Goal: Task Accomplishment & Management: Use online tool/utility

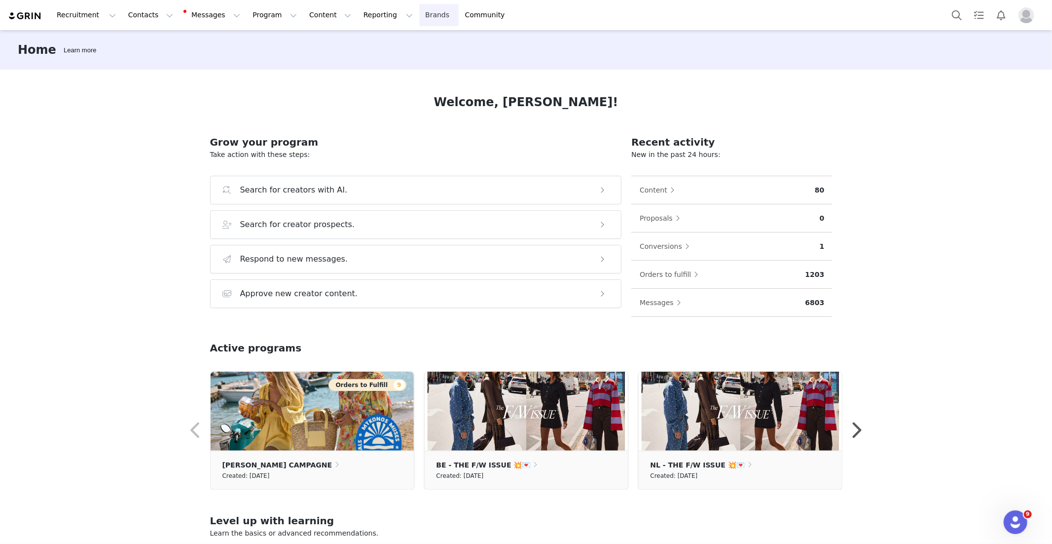
click at [419, 14] on link "Brands Brands" at bounding box center [438, 15] width 39 height 22
drag, startPoint x: 402, startPoint y: 18, endPoint x: 408, endPoint y: 23, distance: 7.7
click at [419, 18] on link "Brands Brands" at bounding box center [438, 15] width 39 height 22
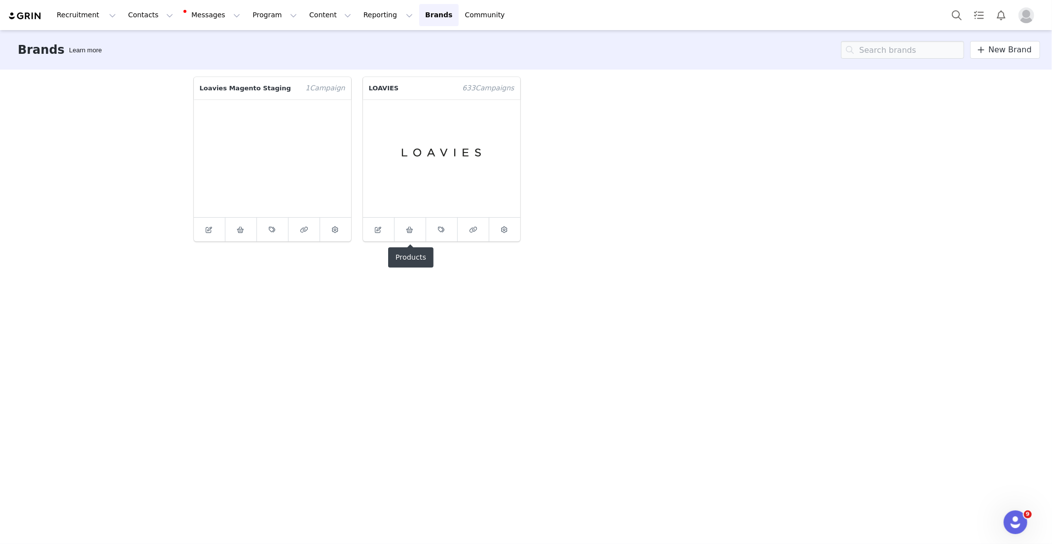
click at [419, 225] on link at bounding box center [411, 230] width 32 height 24
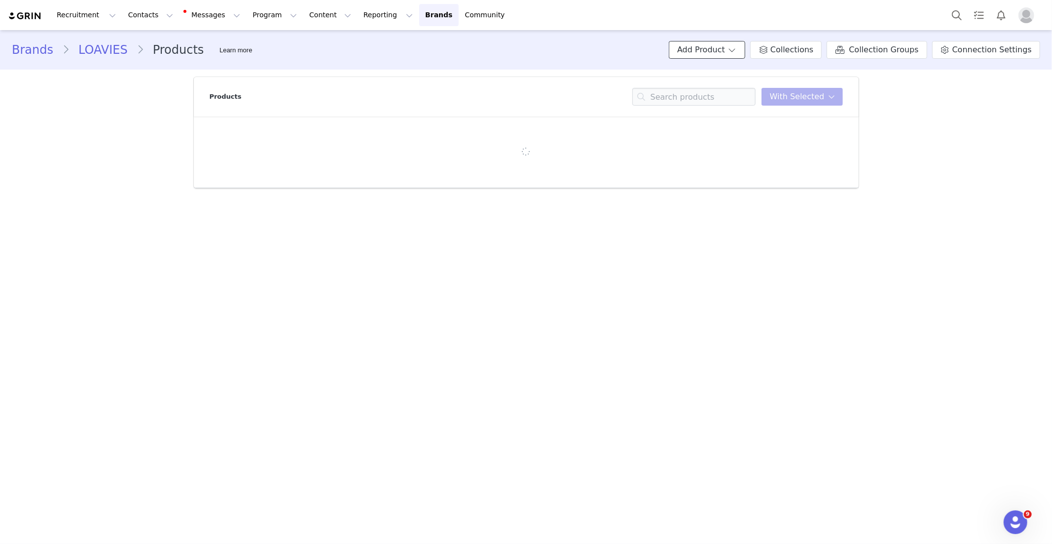
click at [704, 50] on button "Add Product" at bounding box center [707, 50] width 76 height 18
click at [729, 88] on span "Import From Store" at bounding box center [736, 87] width 63 height 8
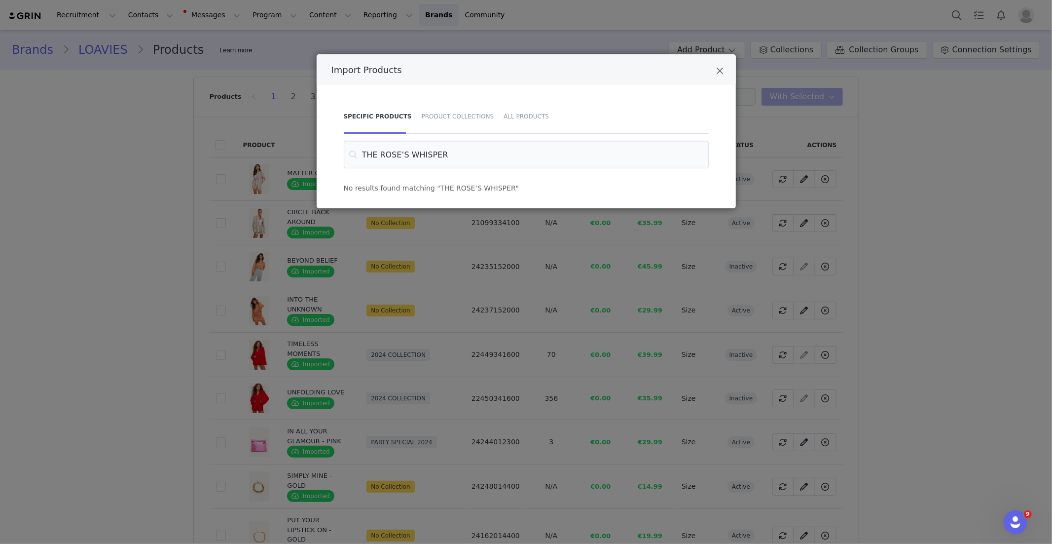
drag, startPoint x: 401, startPoint y: 154, endPoint x: 328, endPoint y: 152, distance: 73.0
click at [328, 152] on div "Specific Products Product Collections All Products THE ROSE’S WHISPER No result…" at bounding box center [526, 146] width 419 height 124
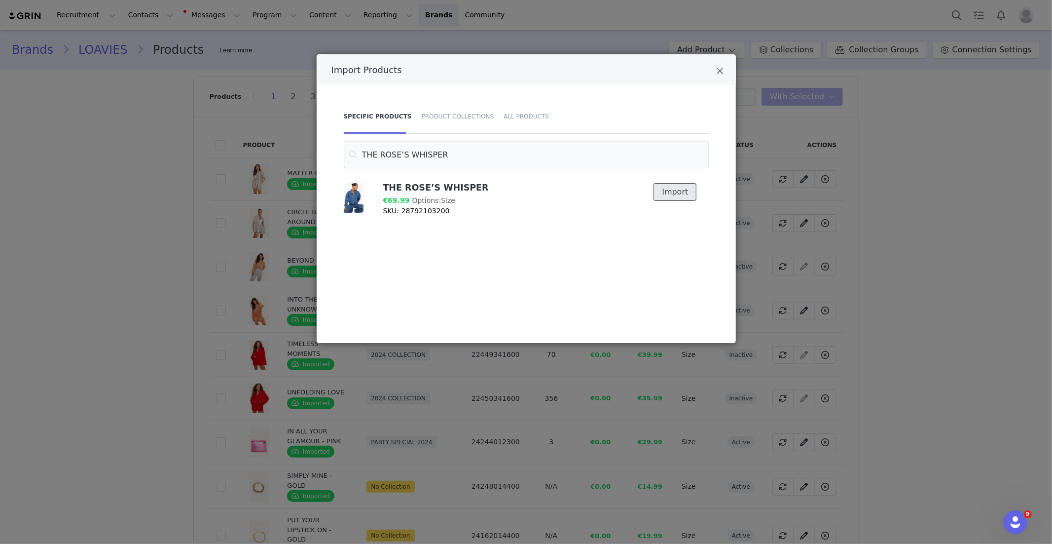
click at [675, 189] on button "Import" at bounding box center [675, 192] width 43 height 18
click at [416, 152] on input "THE ROSE’S WHISPER" at bounding box center [526, 155] width 365 height 28
paste input "Power in Progress"
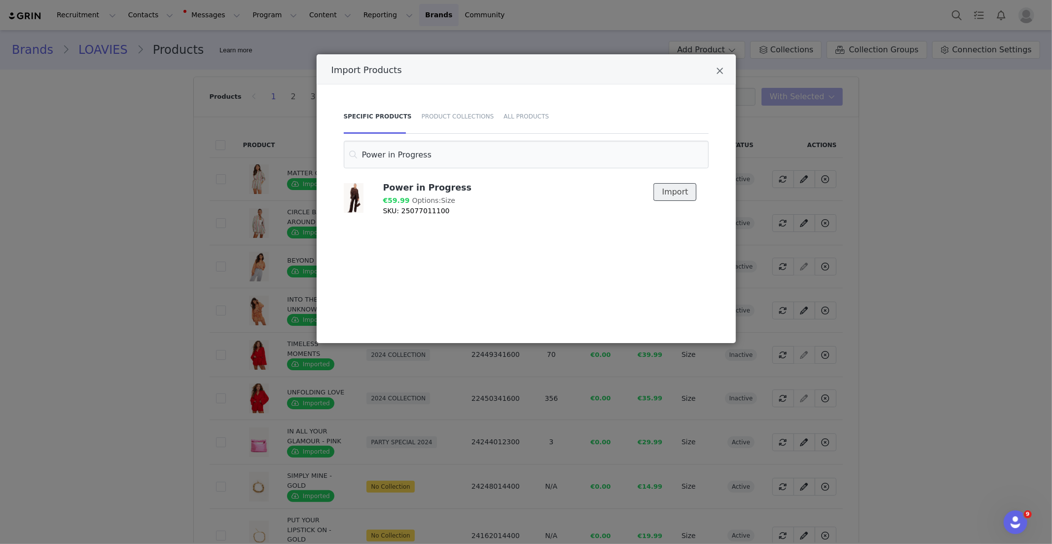
drag, startPoint x: 676, startPoint y: 196, endPoint x: 524, endPoint y: 183, distance: 152.5
click at [676, 196] on button "Import" at bounding box center [675, 192] width 43 height 18
click at [394, 160] on input "Power in Progress" at bounding box center [526, 155] width 365 height 28
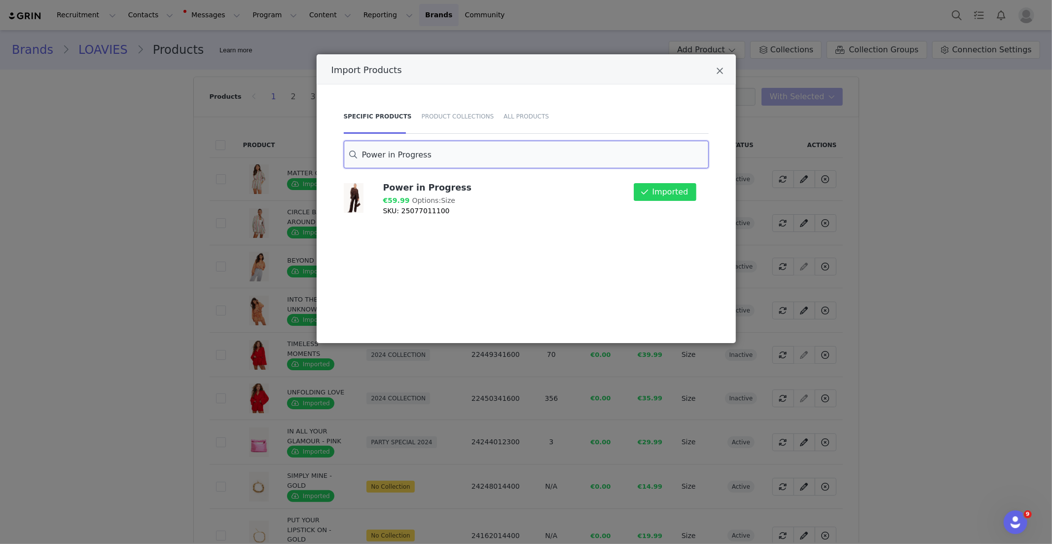
paste input "ALL THAT SPARKLES - BROWN"
click at [682, 189] on button "Import" at bounding box center [675, 192] width 43 height 18
click at [455, 154] on input "ALL THAT SPARKLES - BROWN" at bounding box center [526, 155] width 365 height 28
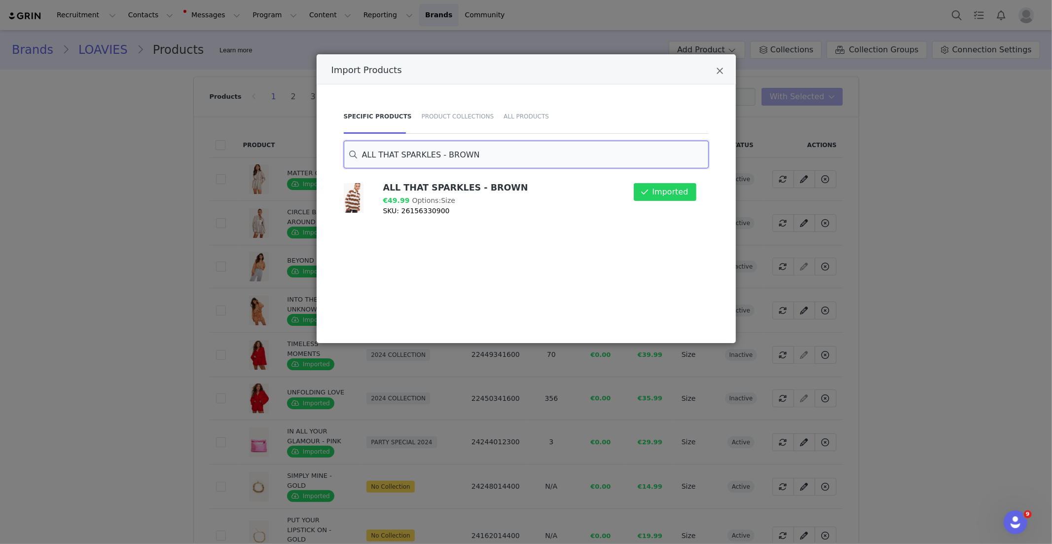
paste input "Beneath the Blossom Sky"
click at [661, 194] on button "Import" at bounding box center [675, 192] width 43 height 18
click at [396, 149] on input "Beneath the Blossom Sky" at bounding box center [526, 155] width 365 height 28
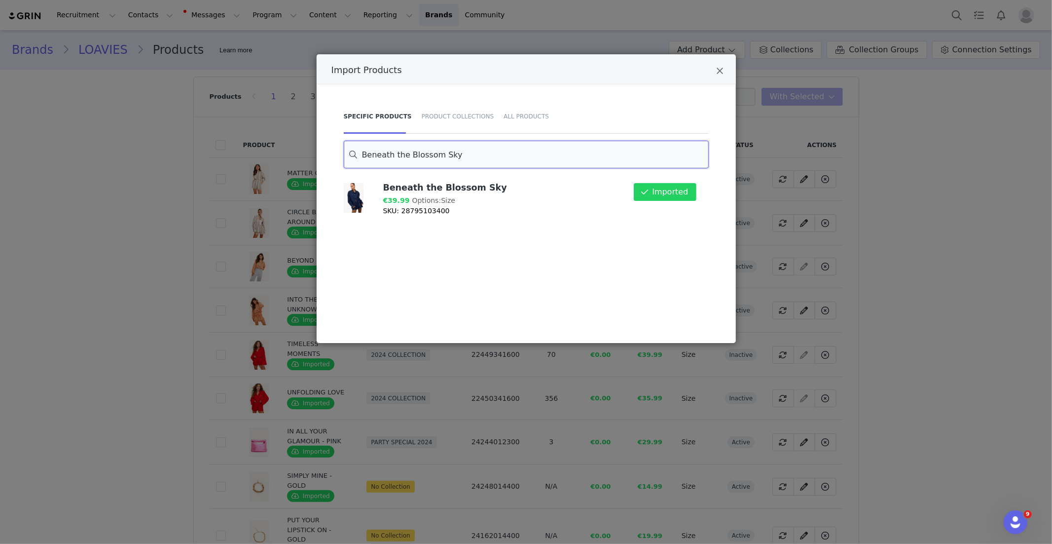
click at [396, 149] on input "Beneath the Blossom Sky" at bounding box center [526, 155] width 365 height 28
paste input "THE PETALLED PATH"
click at [682, 196] on button "Import" at bounding box center [675, 192] width 43 height 18
click at [396, 161] on input "THE PETALLED PATH" at bounding box center [526, 155] width 365 height 28
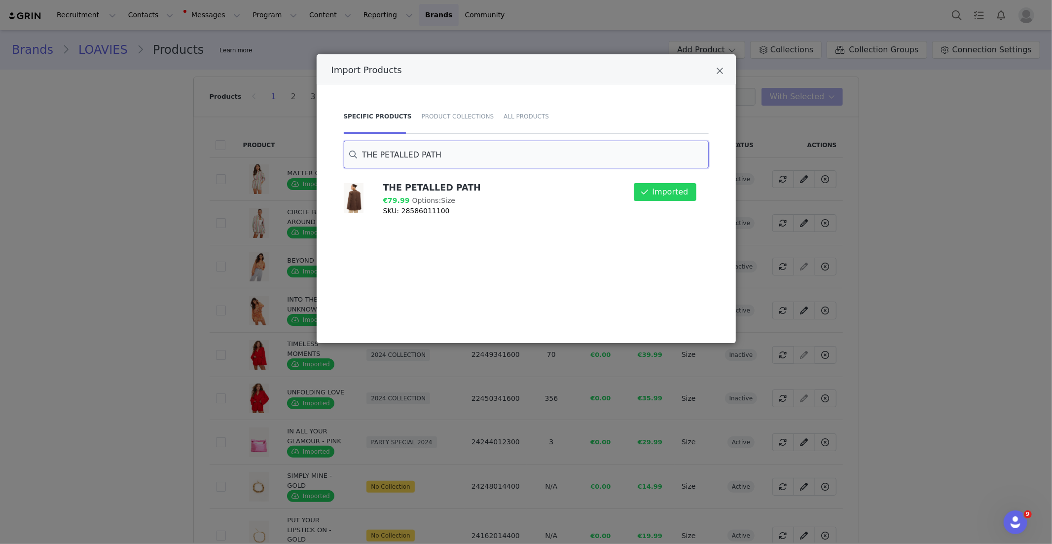
click at [396, 161] on input "THE PETALLED PATH" at bounding box center [526, 155] width 365 height 28
paste input "BURNING INSIDE"
click at [681, 192] on button "Import" at bounding box center [675, 192] width 43 height 18
click at [385, 157] on input "BURNING INSIDE" at bounding box center [526, 155] width 365 height 28
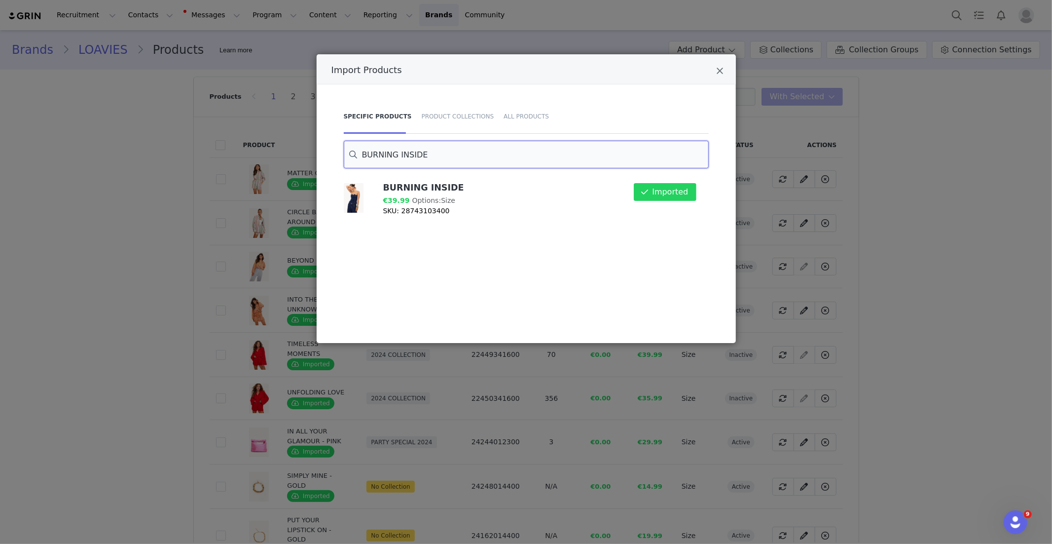
click at [385, 157] on input "BURNING INSIDE" at bounding box center [526, 155] width 365 height 28
paste input "SHE GLOWS WITHIN"
click at [681, 193] on button "Import" at bounding box center [675, 192] width 43 height 18
click at [432, 158] on input "SHE GLOWS WITHIN" at bounding box center [526, 155] width 365 height 28
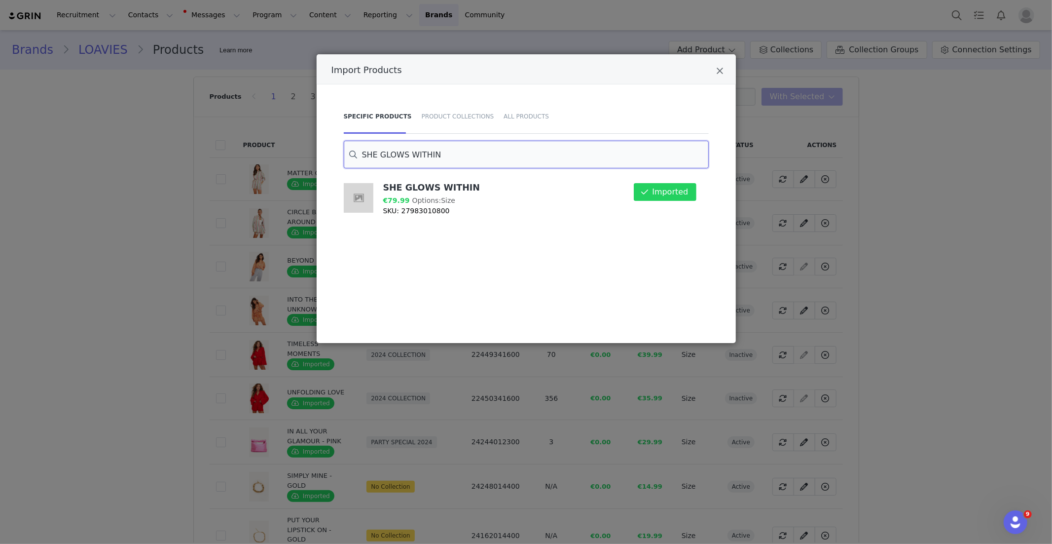
click at [432, 159] on input "SHE GLOWS WITHIN" at bounding box center [526, 155] width 365 height 28
paste input "HEART TO BREAK"
click at [679, 187] on button "Import" at bounding box center [675, 192] width 43 height 18
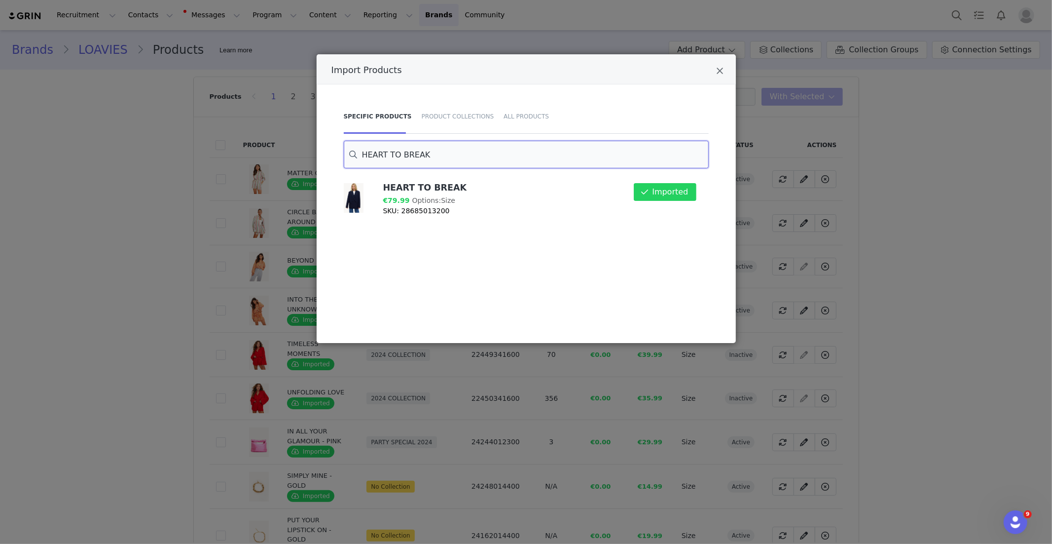
click at [389, 154] on input "HEART TO BREAK" at bounding box center [526, 155] width 365 height 28
click at [388, 154] on input "HEART TO BREAK" at bounding box center [526, 155] width 365 height 28
paste input "NEVER LET GO"
drag, startPoint x: 664, startPoint y: 194, endPoint x: 373, endPoint y: 177, distance: 290.6
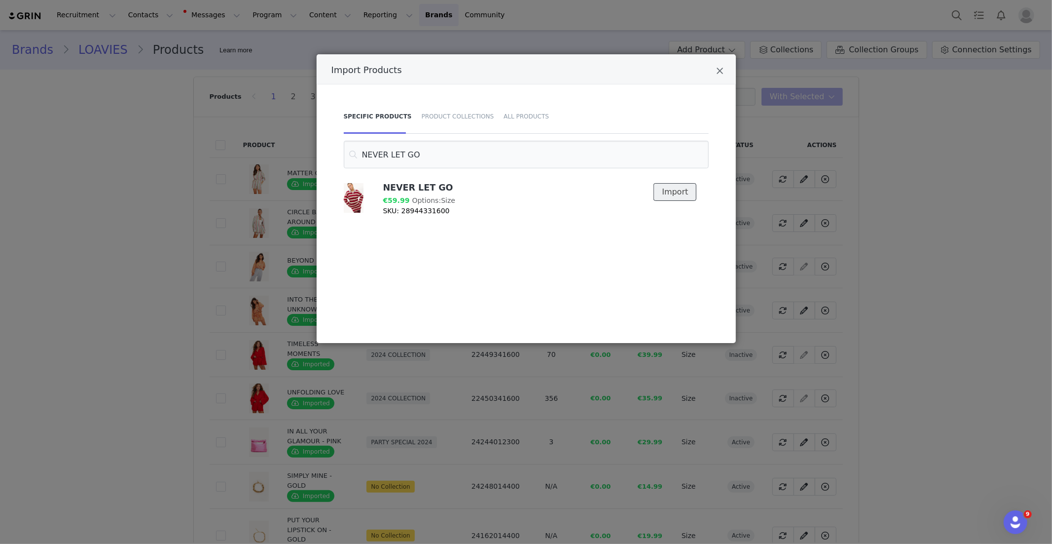
click at [663, 194] on button "Import" at bounding box center [675, 192] width 43 height 18
click at [369, 154] on input "NEVER LET GO" at bounding box center [526, 155] width 365 height 28
paste input "Petal Painted Skies"
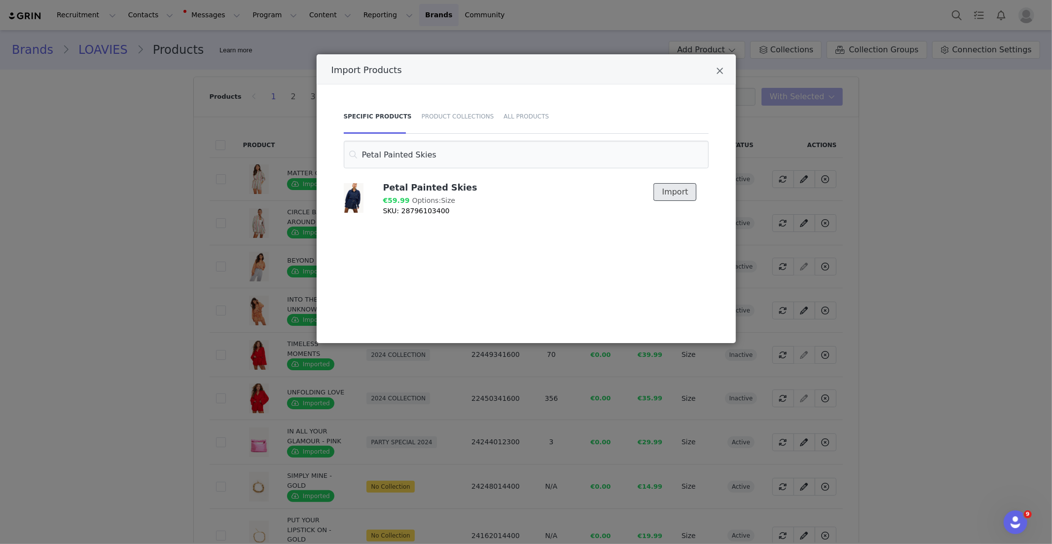
click at [669, 190] on button "Import" at bounding box center [675, 192] width 43 height 18
click at [372, 157] on input "Petal Painted Skies" at bounding box center [526, 155] width 365 height 28
paste input "GILDED HOUR"
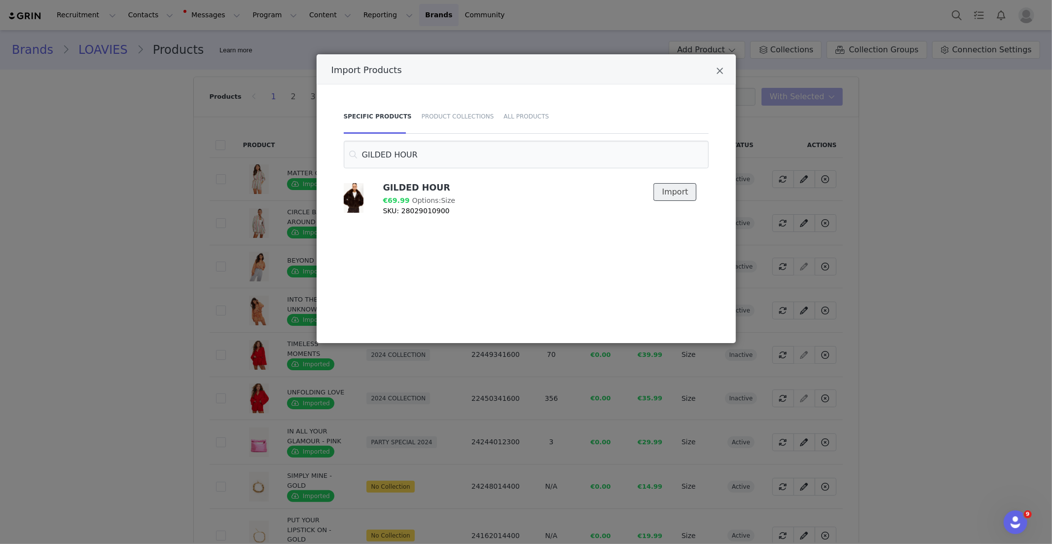
drag, startPoint x: 693, startPoint y: 193, endPoint x: 659, endPoint y: 191, distance: 34.6
click at [693, 193] on button "Import" at bounding box center [675, 192] width 43 height 18
click at [391, 156] on input "GILDED HOUR" at bounding box center [526, 155] width 365 height 28
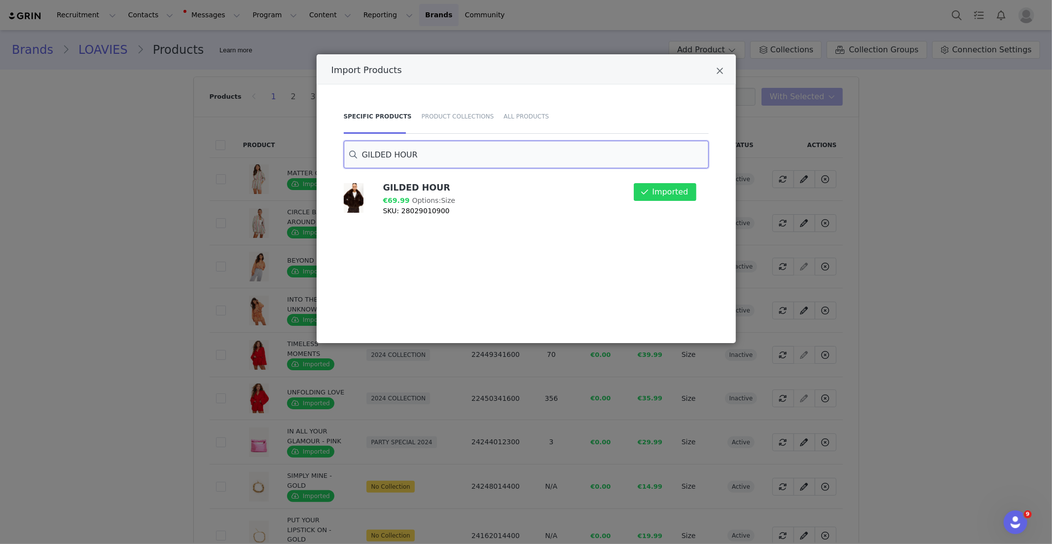
click at [391, 156] on input "GILDED HOUR" at bounding box center [526, 155] width 365 height 28
paste input "STARSTRUCK LOVE"
click at [668, 238] on button "Import" at bounding box center [675, 237] width 43 height 18
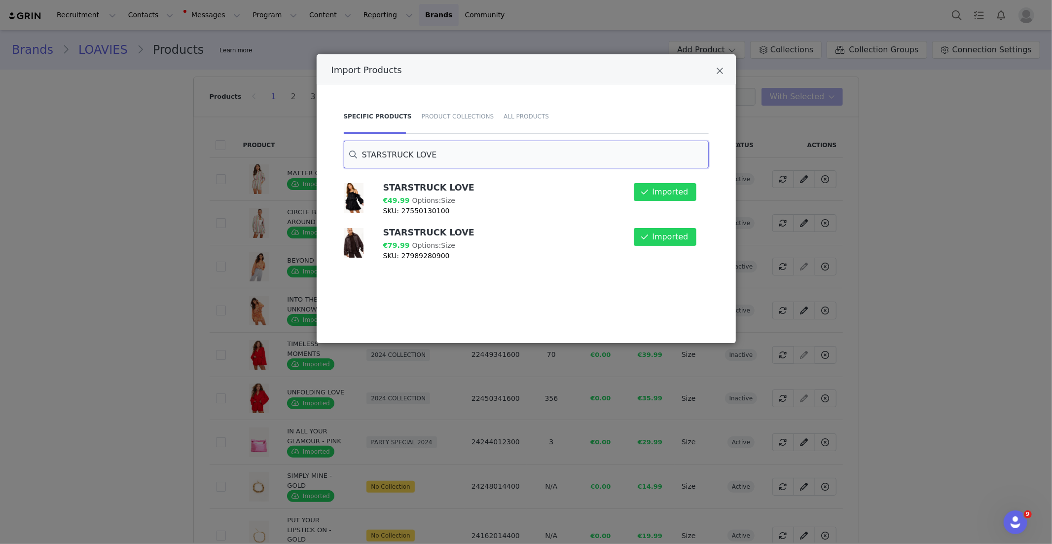
click at [393, 151] on input "STARSTRUCK LOVE" at bounding box center [526, 155] width 365 height 28
paste input "NIGHT BLOOM"
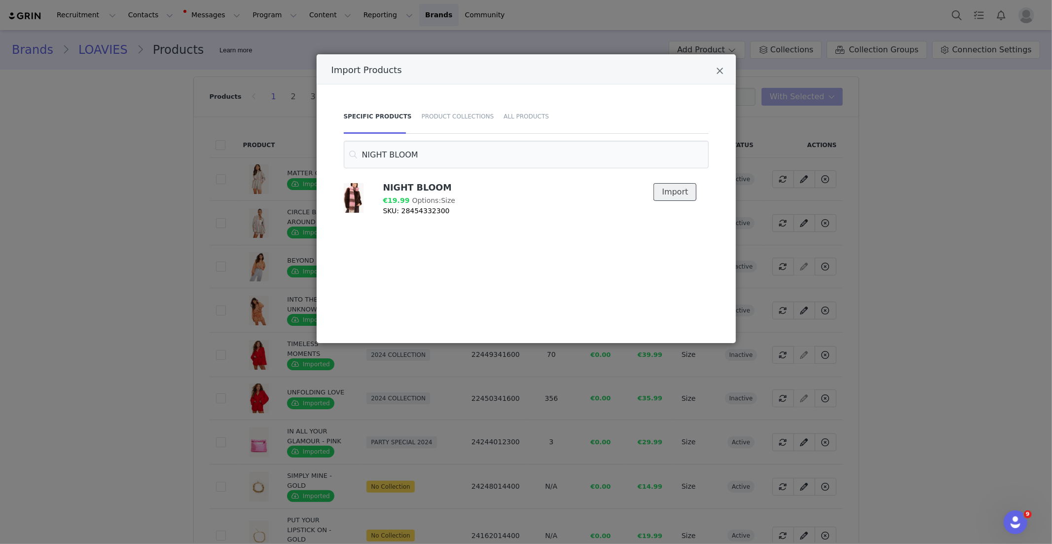
drag, startPoint x: 672, startPoint y: 191, endPoint x: 652, endPoint y: 192, distance: 20.2
click at [672, 191] on button "Import" at bounding box center [675, 192] width 43 height 18
click at [390, 162] on input "NIGHT BLOOM" at bounding box center [526, 155] width 365 height 28
click at [391, 161] on input "NIGHT BLOOM" at bounding box center [526, 155] width 365 height 28
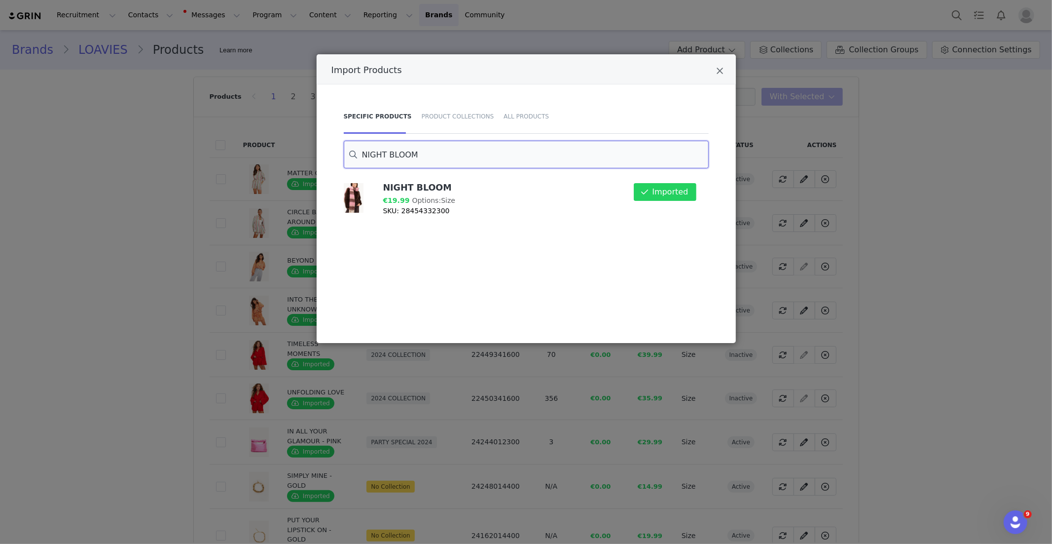
click at [391, 161] on input "NIGHT BLOOM" at bounding box center [526, 155] width 365 height 28
paste input "GUSTY WINDS"
click at [383, 148] on input "GUSTY WINDS" at bounding box center [526, 155] width 365 height 28
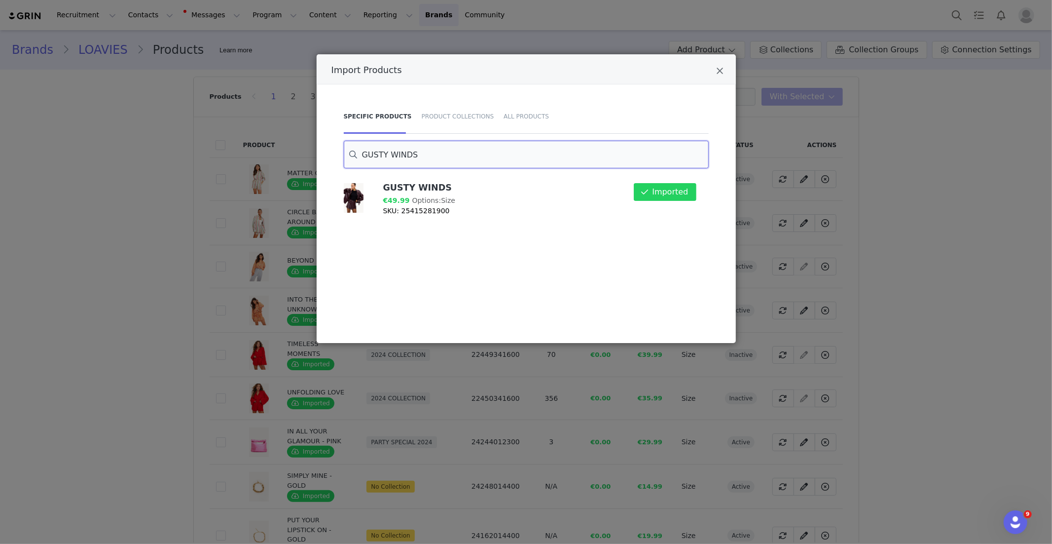
click at [383, 148] on input "GUSTY WINDS" at bounding box center [526, 155] width 365 height 28
paste input "BLOOMING STILLNES"
click at [667, 196] on button "Import" at bounding box center [675, 192] width 43 height 18
click at [395, 155] on input "BLOOMING STILLNESS" at bounding box center [526, 155] width 365 height 28
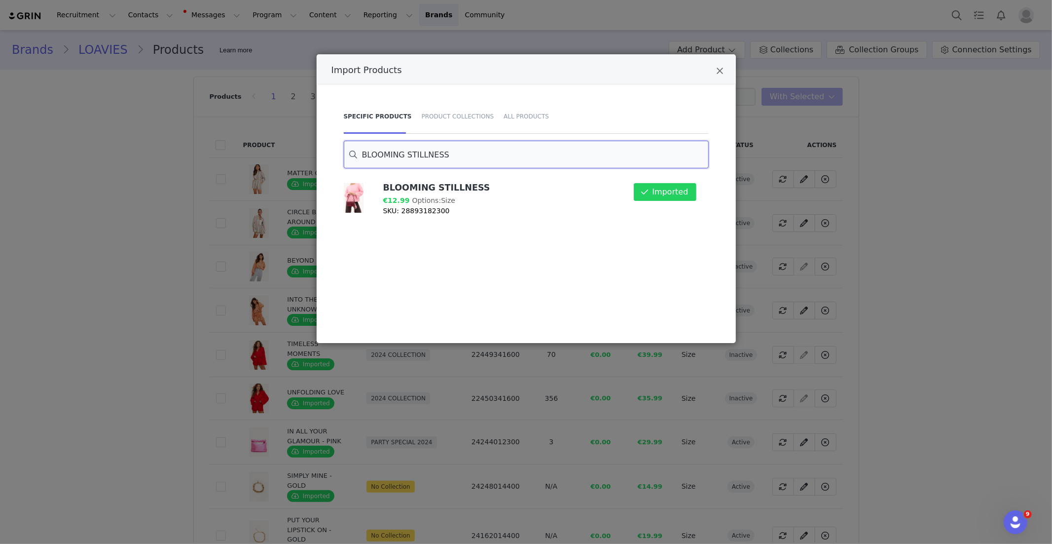
click at [395, 155] on input "BLOOMING STILLNESS" at bounding box center [526, 155] width 365 height 28
paste input "REEZE HARMONY"
click at [666, 239] on button "Import" at bounding box center [675, 237] width 43 height 18
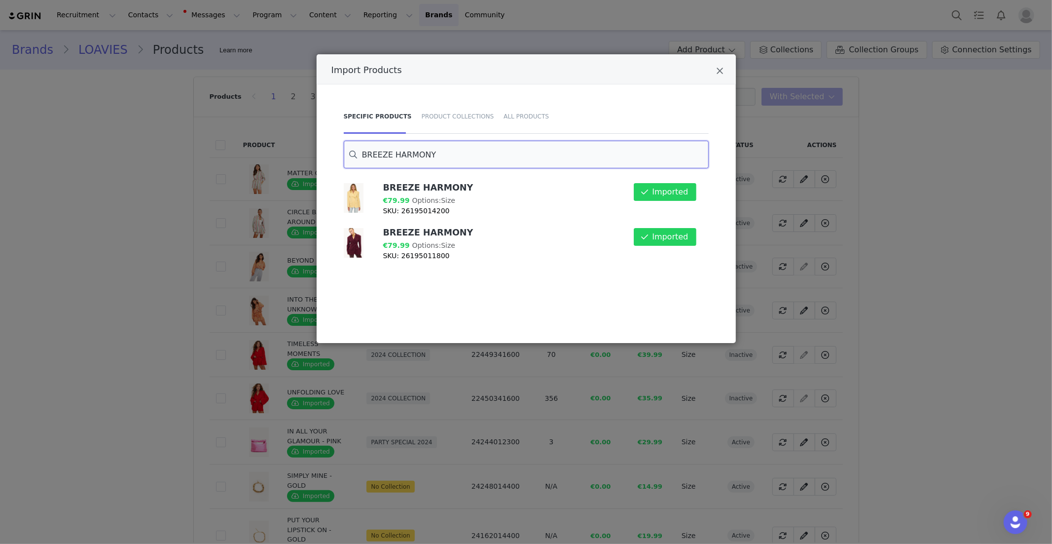
click at [386, 158] on input "BREEZE HARMONY" at bounding box center [526, 155] width 365 height 28
paste input "MY LOVE, MY LIFE"
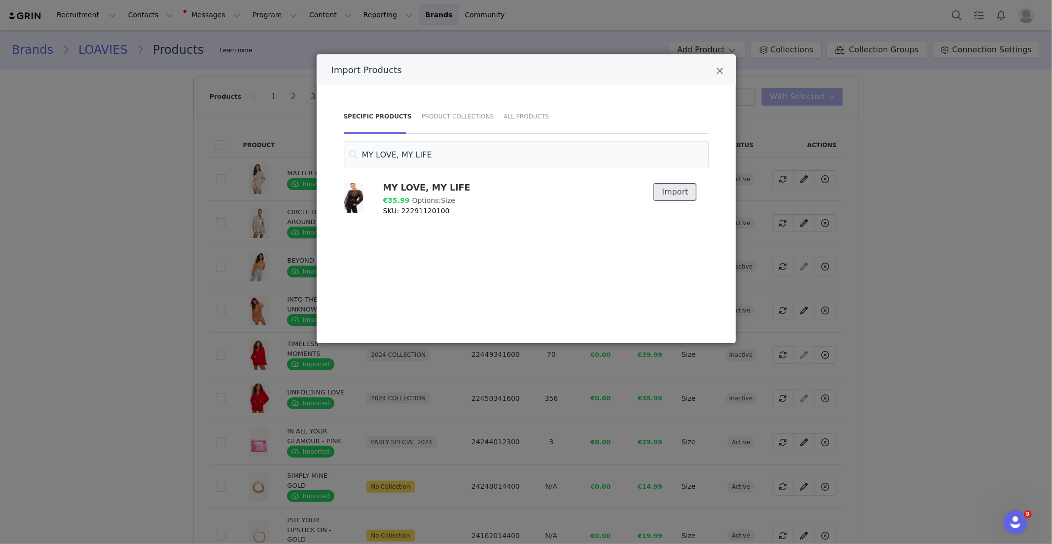
click at [669, 195] on button "Import" at bounding box center [675, 192] width 43 height 18
click at [381, 156] on input "MY LOVE, MY LIFE" at bounding box center [526, 155] width 365 height 28
paste input "TRUE LOVE ALWAYS - PURPL"
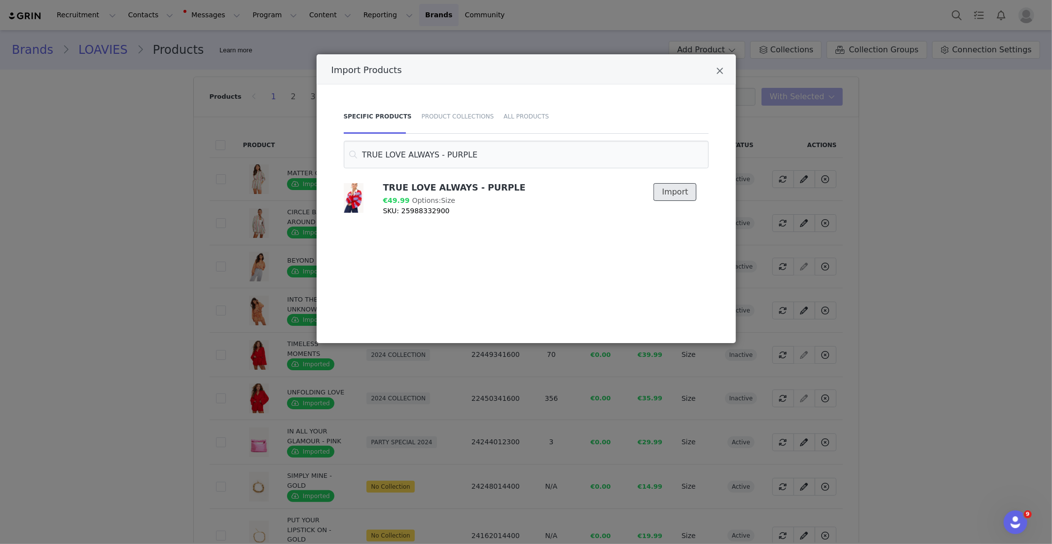
click at [660, 192] on button "Import" at bounding box center [675, 192] width 43 height 18
click at [424, 158] on input "TRUE LOVE ALWAYS - PURPLE" at bounding box center [526, 155] width 365 height 28
paste input "Journey of the heart"
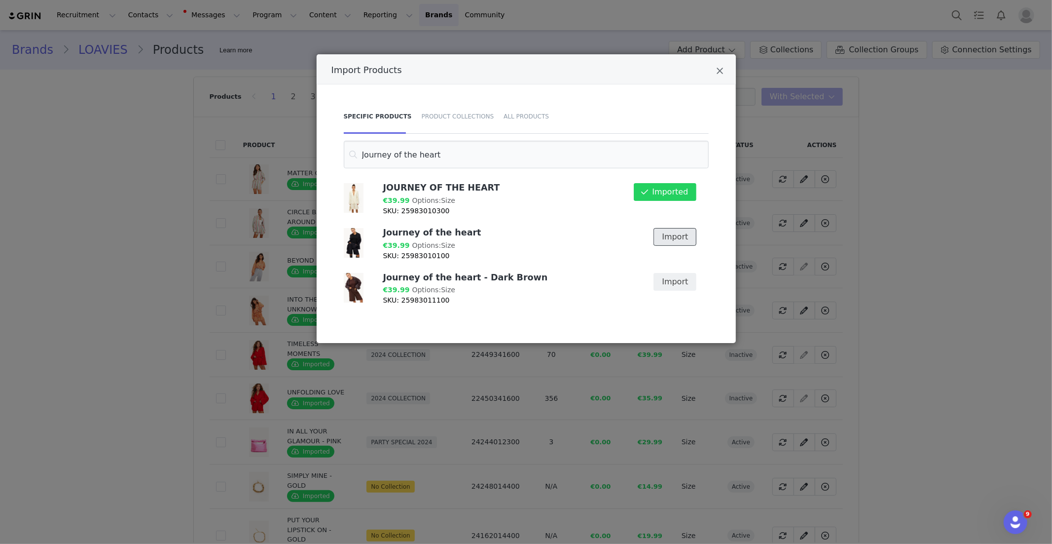
click at [673, 236] on button "Import" at bounding box center [675, 237] width 43 height 18
click at [431, 157] on input "Journey of the heart" at bounding box center [526, 155] width 365 height 28
paste input "LOVE IN LIGHT"
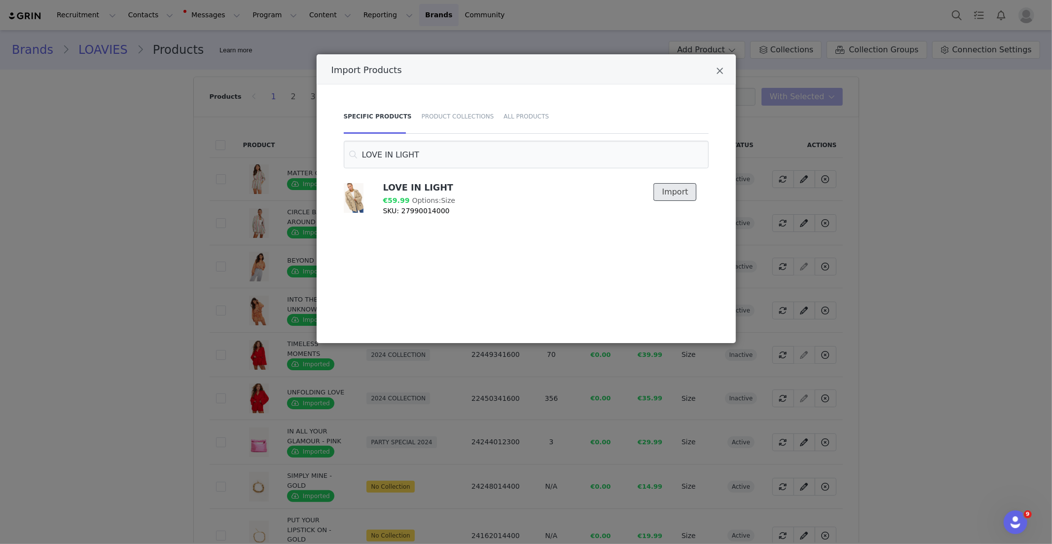
click at [669, 194] on button "Import" at bounding box center [675, 192] width 43 height 18
click at [410, 154] on input "LOVE IN LIGHT" at bounding box center [526, 155] width 365 height 28
paste input "NOTHING FEELS R"
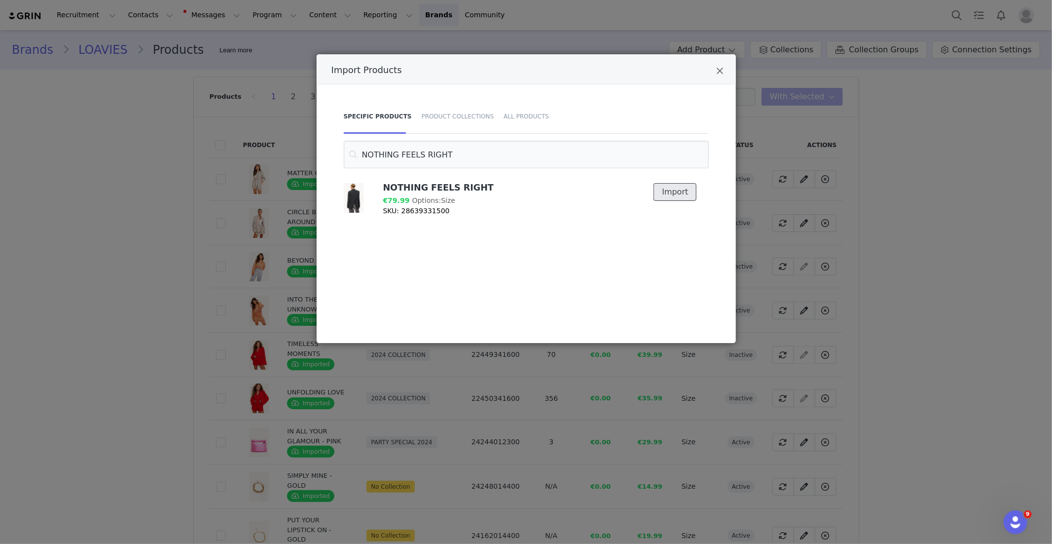
click at [679, 193] on button "Import" at bounding box center [675, 192] width 43 height 18
click at [387, 153] on input "NOTHING FEELS RIGHT" at bounding box center [526, 155] width 365 height 28
paste input "IN YOUR ARMS AGAIN"
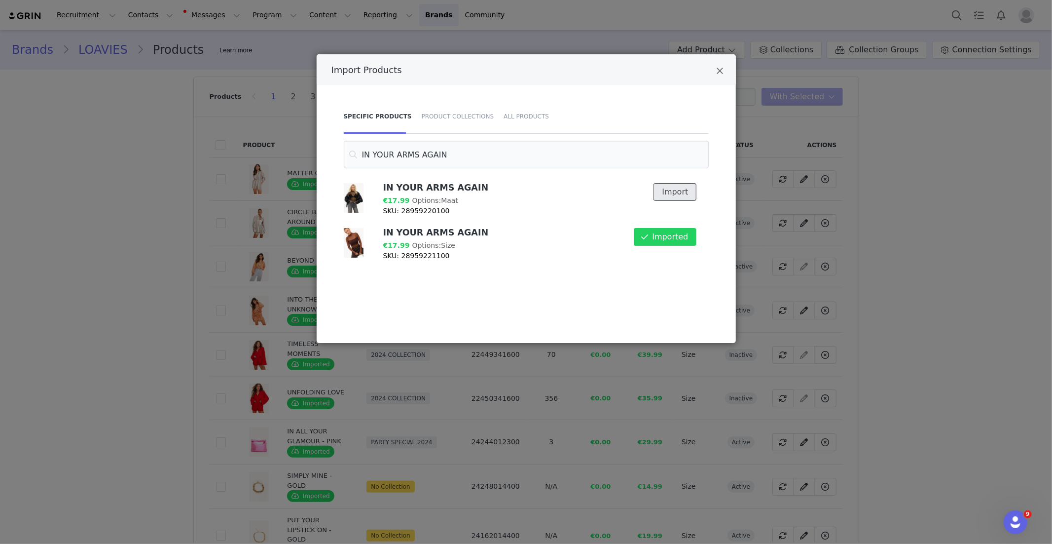
click at [672, 190] on button "Import" at bounding box center [675, 192] width 43 height 18
click at [409, 158] on input "IN YOUR ARMS AGAIN" at bounding box center [526, 155] width 365 height 28
paste input "LUXE IN LIGHT"
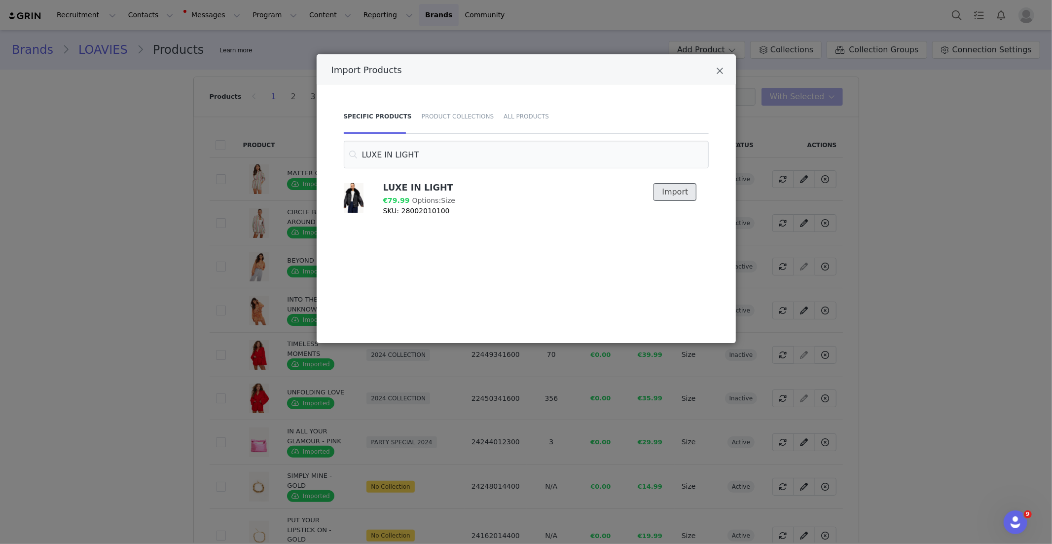
click at [673, 191] on button "Import" at bounding box center [675, 192] width 43 height 18
click at [413, 153] on input "LUXE IN LIGHT" at bounding box center [526, 155] width 365 height 28
paste input "NO REGRETS"
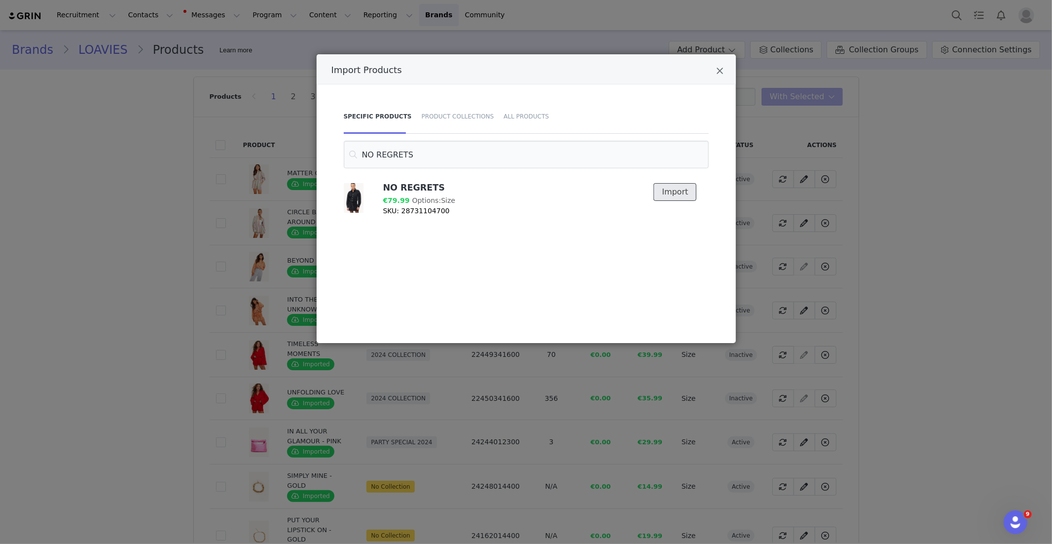
click at [678, 200] on button "Import" at bounding box center [675, 192] width 43 height 18
click at [384, 152] on input "NO REGRETS" at bounding box center [526, 155] width 365 height 28
paste input "THE LAST GOODBYE"
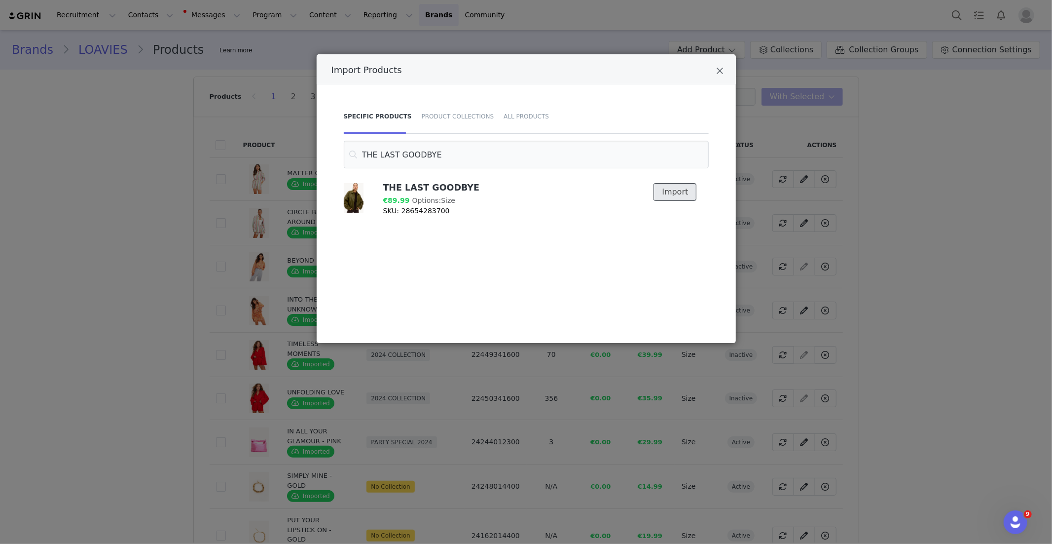
click at [664, 187] on button "Import" at bounding box center [675, 192] width 43 height 18
click at [397, 145] on input "THE LAST GOODBYE" at bounding box center [526, 155] width 365 height 28
click at [400, 159] on input "THE LAST GOODBYE" at bounding box center [526, 155] width 365 height 28
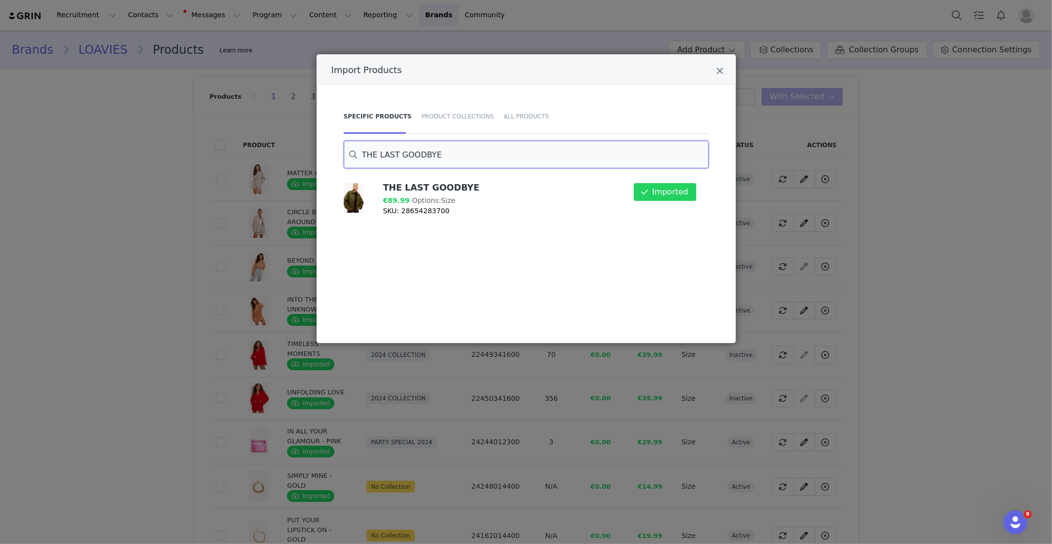
click at [400, 159] on input "THE LAST GOODBYE" at bounding box center [526, 155] width 365 height 28
click at [401, 159] on input "THE LAST GOODBYE" at bounding box center [526, 155] width 365 height 28
paste input "MORE THAN ENOUGH"
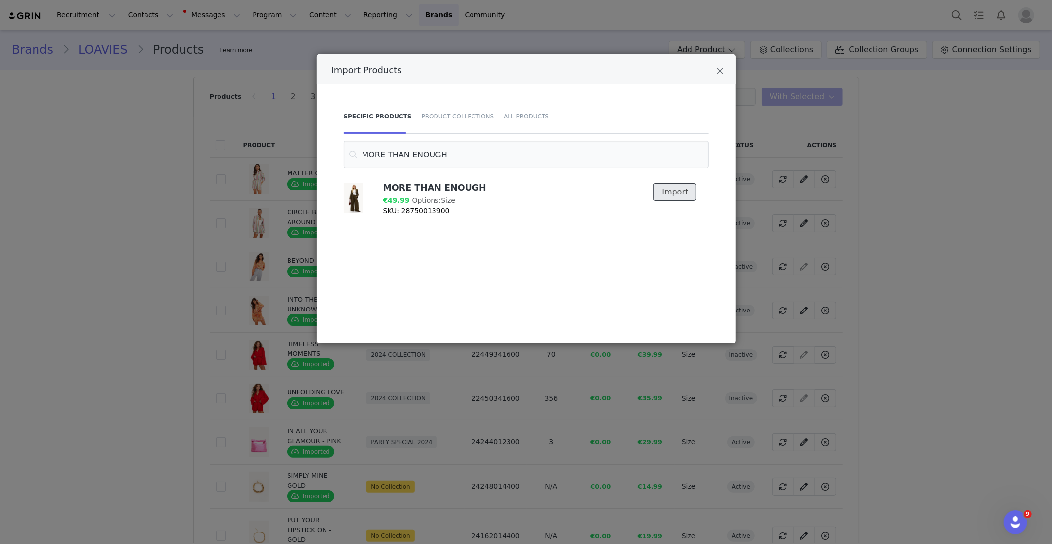
click at [675, 190] on button "Import" at bounding box center [675, 192] width 43 height 18
click at [395, 155] on input "MORE THAN ENOUGH" at bounding box center [526, 155] width 365 height 28
paste input "The Cozy Frost"
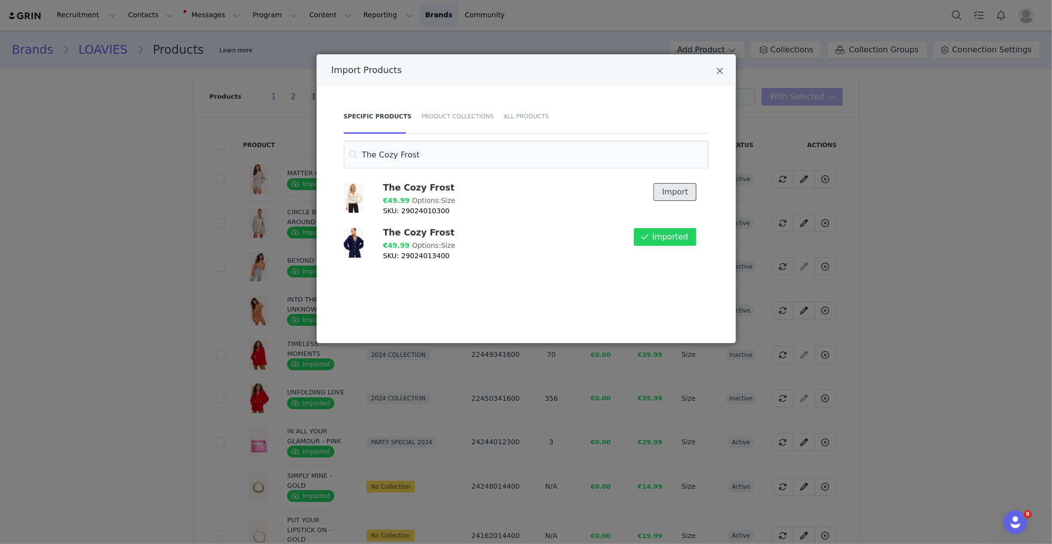
click at [671, 190] on button "Import" at bounding box center [675, 192] width 43 height 18
click at [399, 157] on input "The Cozy Frost" at bounding box center [526, 155] width 365 height 28
paste input "PROMISE ME THIS"
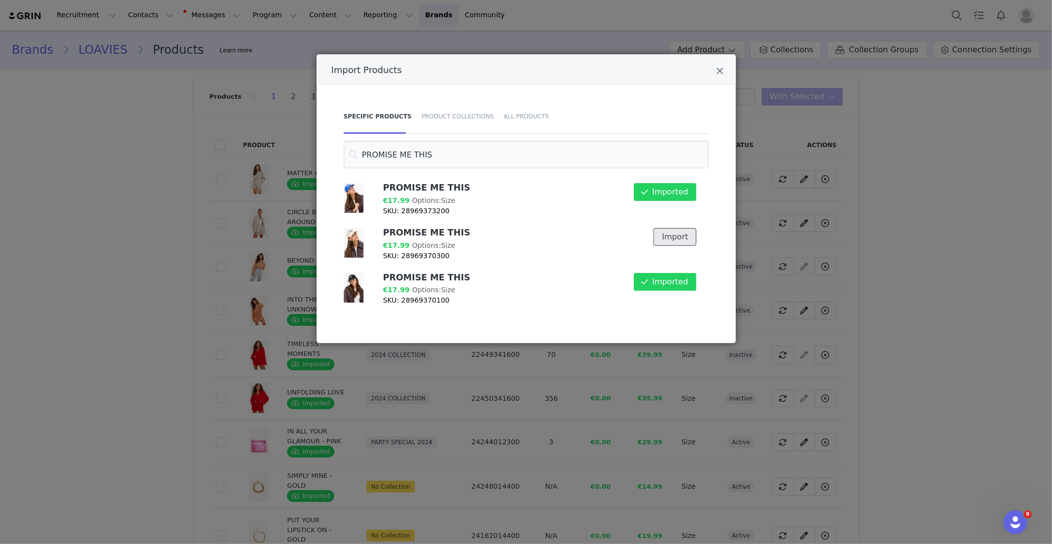
click at [680, 234] on button "Import" at bounding box center [675, 237] width 43 height 18
click at [399, 152] on input "PROMISE ME THIS" at bounding box center [526, 155] width 365 height 28
paste input "EMBRACED BY NATURE"
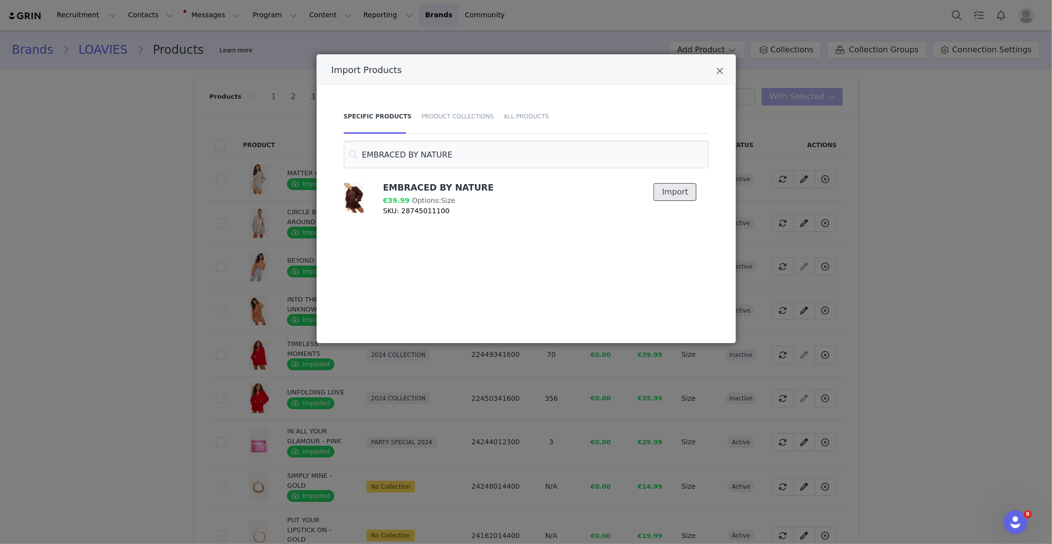
click at [677, 198] on button "Import" at bounding box center [675, 192] width 43 height 18
click at [415, 158] on input "EMBRACED BY NATURE" at bounding box center [526, 155] width 365 height 28
paste input "Fuzzy Wuzzy - Dark Brown"
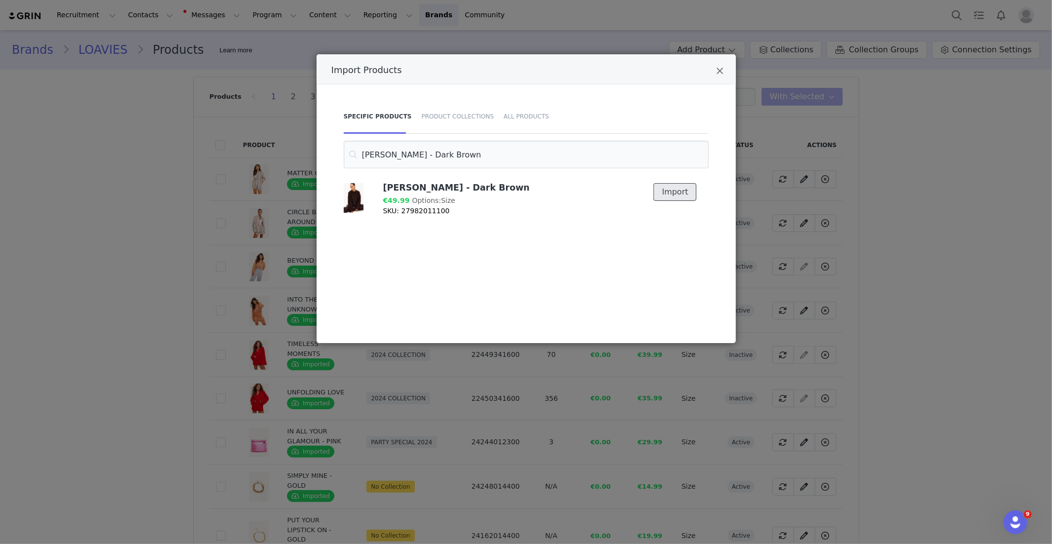
click at [673, 189] on button "Import" at bounding box center [675, 192] width 43 height 18
click at [413, 160] on input "Fuzzy Wuzzy - Dark Brown" at bounding box center [526, 155] width 365 height 28
click at [414, 157] on input "Fuzzy Wuzzy - Dark Brown" at bounding box center [526, 155] width 365 height 28
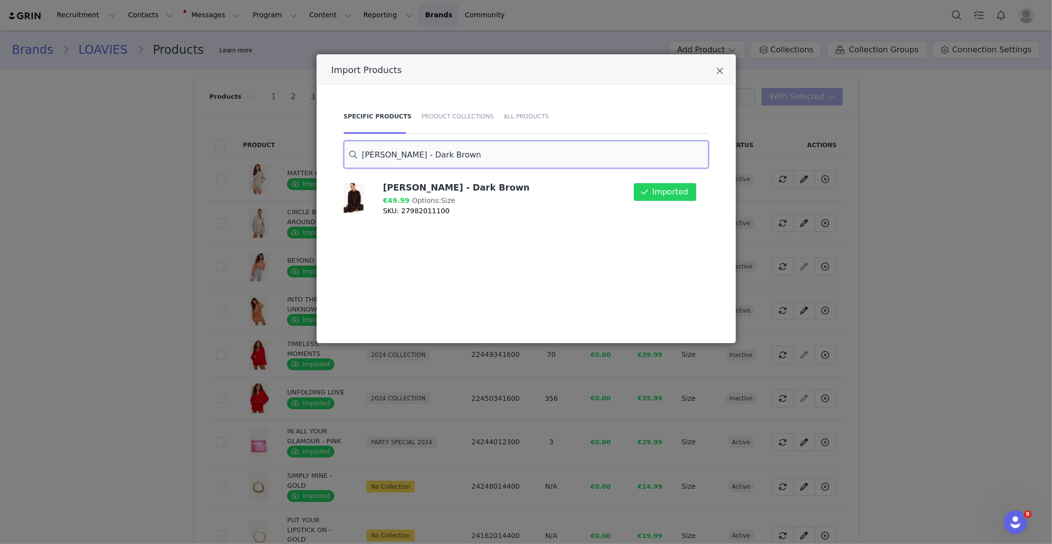
click at [415, 157] on input "Fuzzy Wuzzy - Dark Brown" at bounding box center [526, 155] width 365 height 28
paste input "LOST IN THE MOMENT"
click at [679, 193] on button "Import" at bounding box center [675, 192] width 43 height 18
click at [425, 160] on input "LOST IN THE MOMENT" at bounding box center [526, 155] width 365 height 28
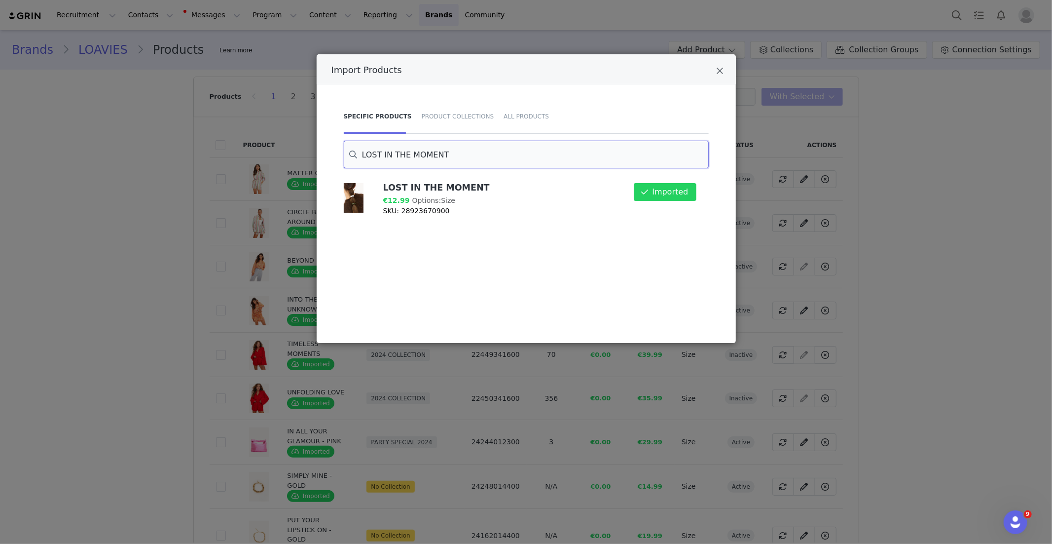
click at [424, 160] on input "LOST IN THE MOMENT" at bounding box center [526, 155] width 365 height 28
click at [420, 157] on input "LOST IN THE MOMENT" at bounding box center [526, 155] width 365 height 28
paste input "IKE WE USED TO"
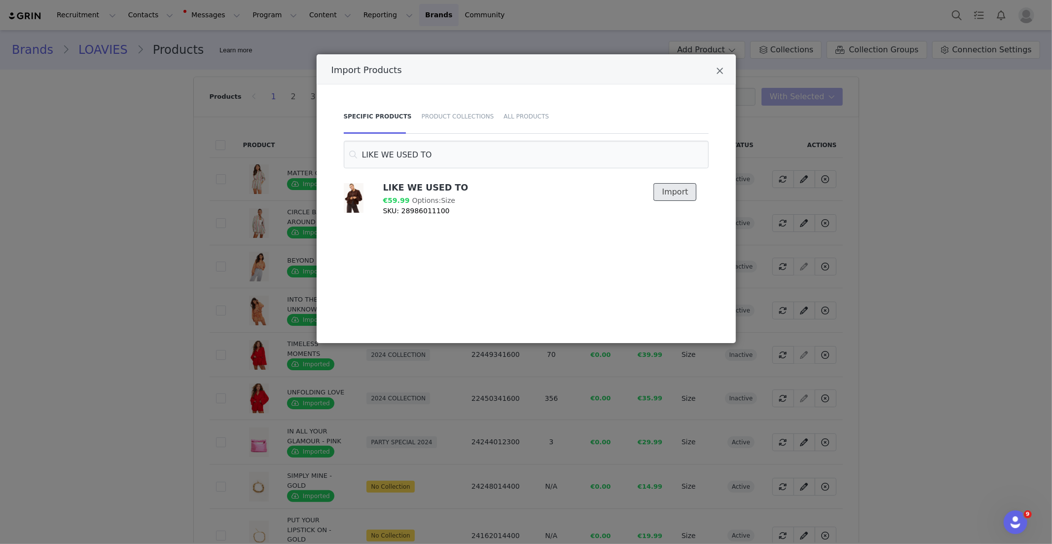
click at [682, 186] on button "Import" at bounding box center [675, 192] width 43 height 18
click at [408, 153] on input "LIKE WE USED TO" at bounding box center [526, 155] width 365 height 28
paste input "Snowy Dreams - Offwhite"
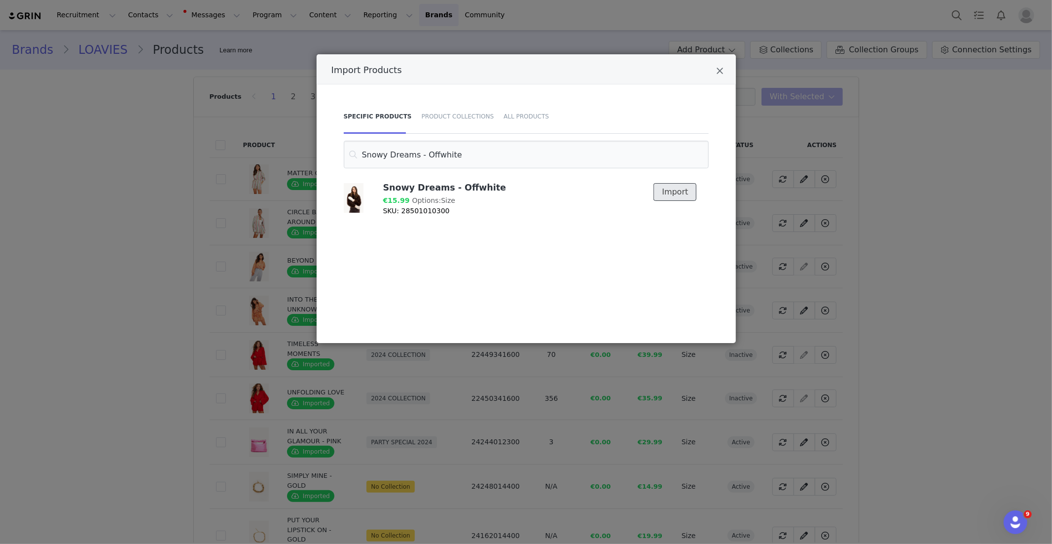
click at [669, 193] on button "Import" at bounding box center [675, 192] width 43 height 18
click at [425, 152] on input "Snowy Dreams - Offwhite" at bounding box center [526, 155] width 365 height 28
paste input "ONLY IN YOUR ARMS"
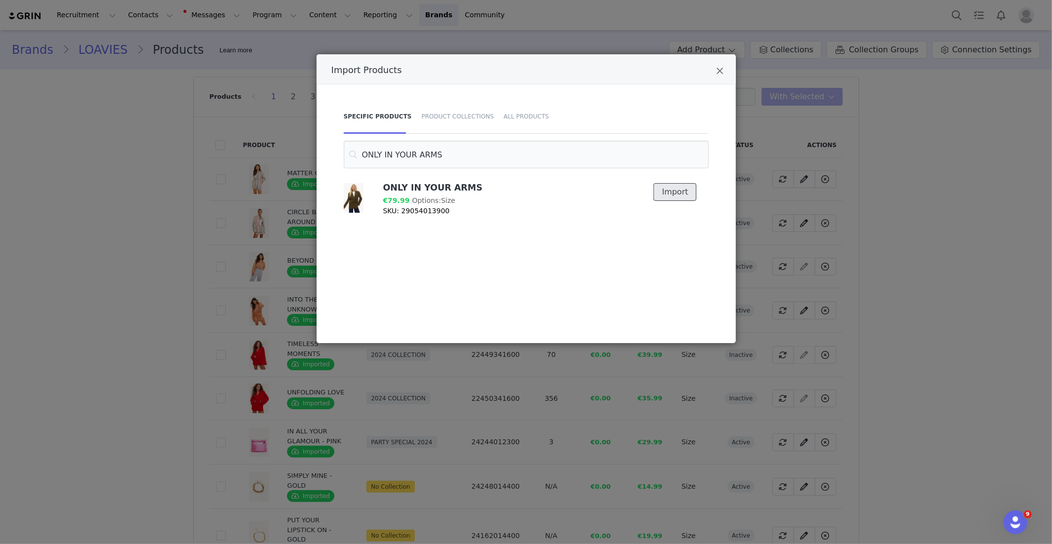
click at [684, 198] on button "Import" at bounding box center [675, 192] width 43 height 18
click at [413, 153] on input "ONLY IN YOUR ARMS" at bounding box center [526, 155] width 365 height 28
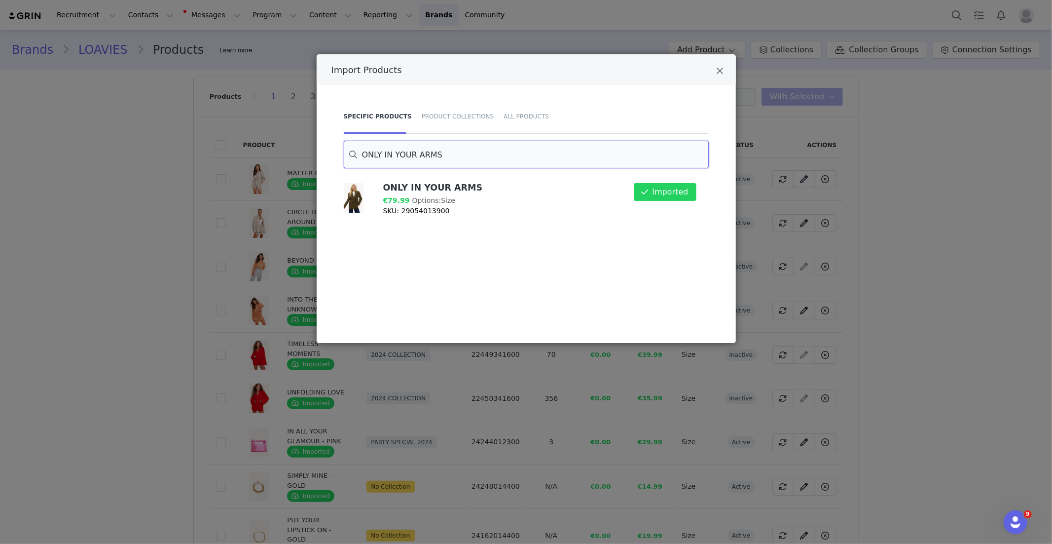
paste input "A MEADOW CALLED HOME"
drag, startPoint x: 673, startPoint y: 194, endPoint x: 440, endPoint y: 198, distance: 233.4
click at [673, 194] on button "Import" at bounding box center [675, 192] width 43 height 18
click at [381, 157] on input "A MEADOW CALLED HOME" at bounding box center [526, 155] width 365 height 28
click at [380, 156] on input "A MEADOW CALLED HOME" at bounding box center [526, 155] width 365 height 28
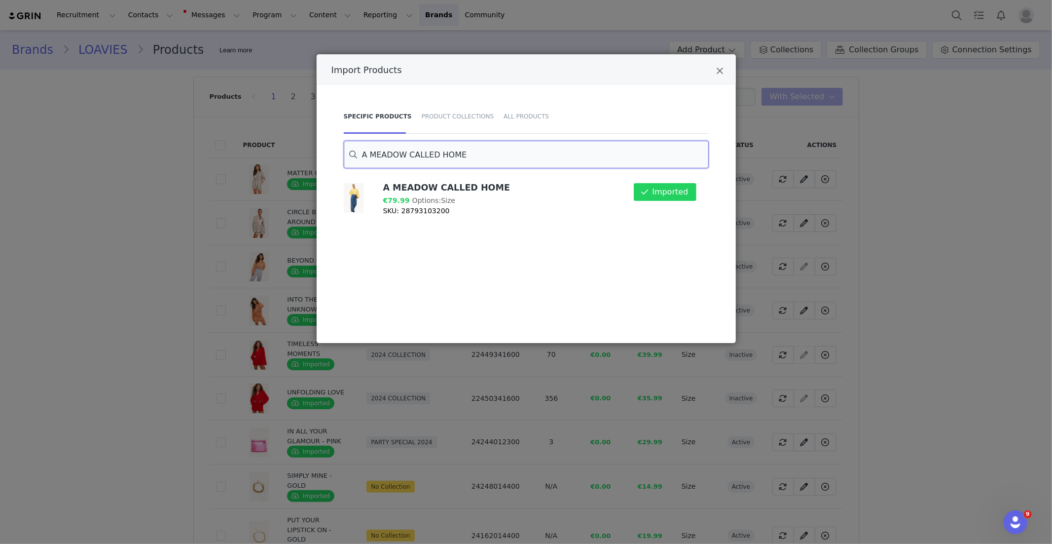
click at [380, 156] on input "A MEADOW CALLED HOME" at bounding box center [526, 155] width 365 height 28
paste input "Journey of the heart - Dark Brown"
drag, startPoint x: 678, startPoint y: 197, endPoint x: 655, endPoint y: 199, distance: 23.3
click at [678, 197] on button "Import" at bounding box center [675, 192] width 43 height 18
click at [443, 149] on input "Journey of the heart - Dark Brown" at bounding box center [526, 155] width 365 height 28
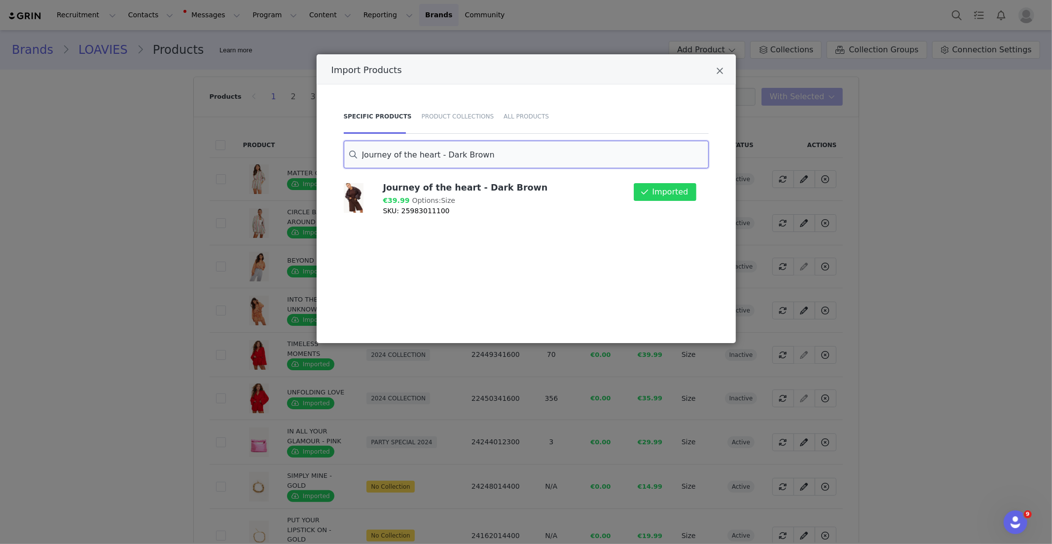
click at [443, 149] on input "Journey of the heart - Dark Brown" at bounding box center [526, 155] width 365 height 28
paste input "Moonbeams & Magnolia"
click at [673, 190] on button "Import" at bounding box center [675, 192] width 43 height 18
click at [425, 155] on input "Moonbeams & Magnolia" at bounding box center [526, 155] width 365 height 28
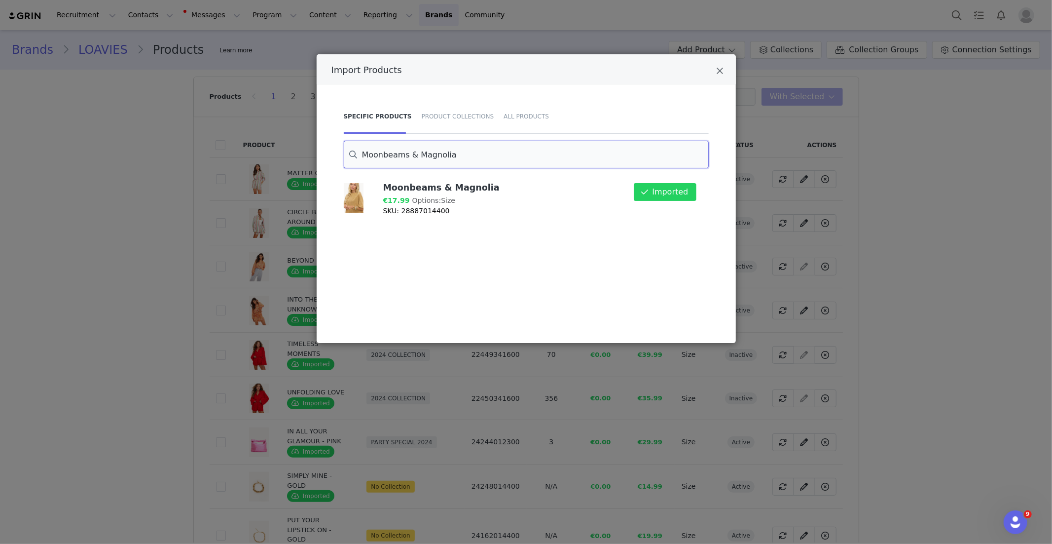
click at [425, 155] on input "Moonbeams & Magnolia" at bounding box center [526, 155] width 365 height 28
paste input "WHISPERS IN THE DARK - BLUE"
click at [687, 200] on button "Import" at bounding box center [675, 192] width 43 height 18
click at [411, 159] on input "WHISPERS IN THE DARK - BLUE" at bounding box center [526, 155] width 365 height 28
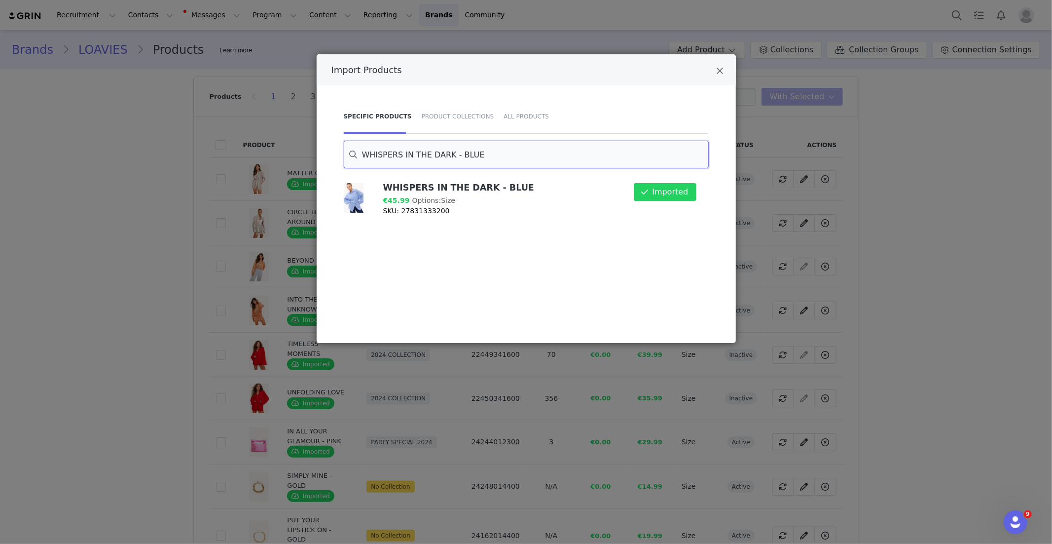
click at [411, 159] on input "WHISPERS IN THE DARK - BLUE" at bounding box center [526, 155] width 365 height 28
paste input "Snug Seasons -Blue"
click at [683, 190] on button "Import" at bounding box center [675, 192] width 43 height 18
click at [379, 153] on input "Snug Seasons -Blue" at bounding box center [526, 155] width 365 height 28
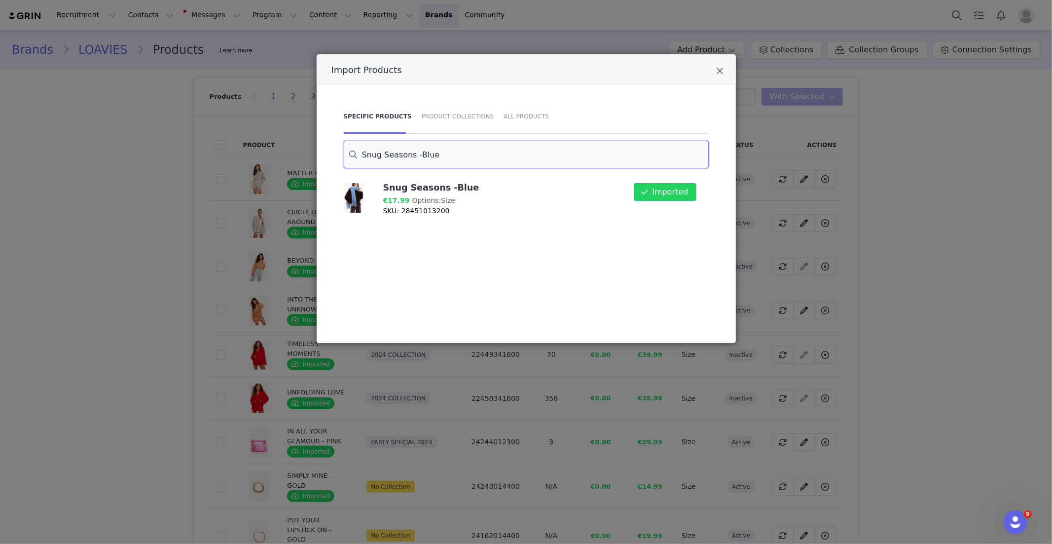
click at [379, 152] on input "Snug Seasons -Blue" at bounding box center [526, 155] width 365 height 28
paste input "The Cozy Bean"
click at [670, 195] on button "Import" at bounding box center [675, 192] width 43 height 18
click at [388, 150] on input "The Cozy Bean" at bounding box center [526, 155] width 365 height 28
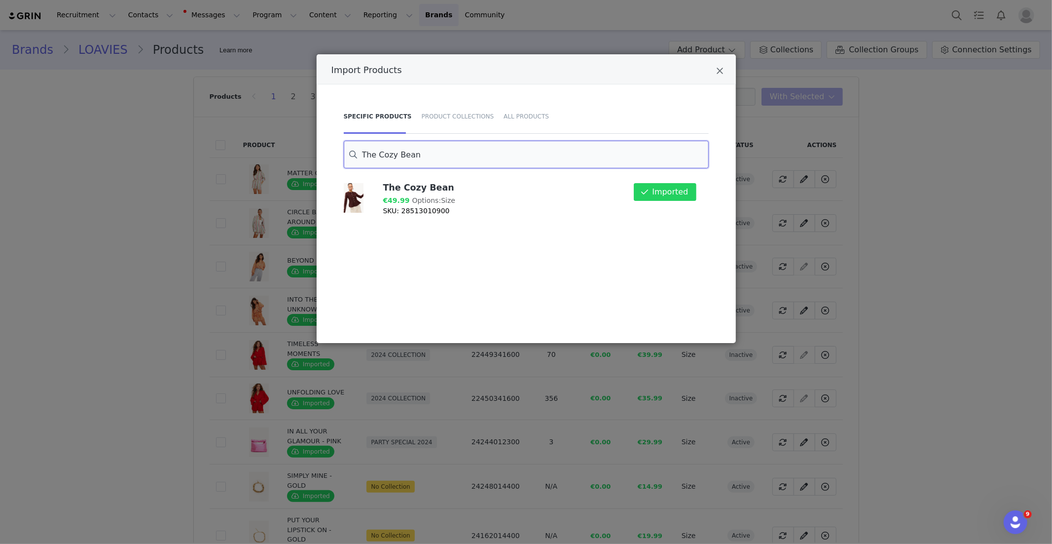
click at [388, 150] on input "The Cozy Bean" at bounding box center [526, 155] width 365 height 28
paste input "CRASH INTO ME - SAND"
click at [678, 197] on button "Import" at bounding box center [675, 192] width 43 height 18
click at [396, 158] on input "CRASH INTO ME - SAND" at bounding box center [526, 155] width 365 height 28
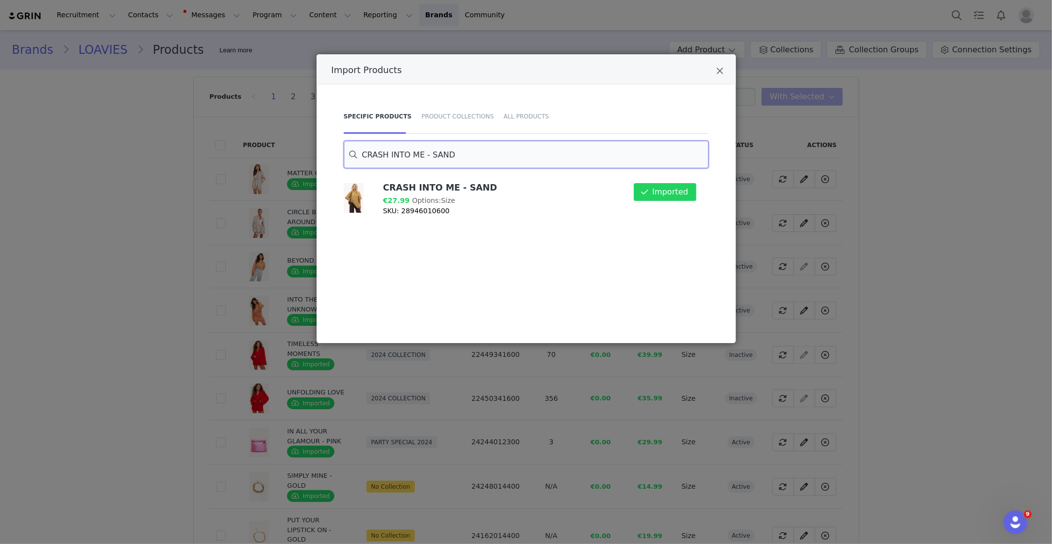
click at [396, 159] on input "CRASH INTO ME - SAND" at bounding box center [526, 155] width 365 height 28
paste input "Knit Me Baby One More Time"
click at [669, 186] on button "Import" at bounding box center [675, 192] width 43 height 18
click at [426, 154] on input "Knit Me Baby One More Time" at bounding box center [526, 155] width 365 height 28
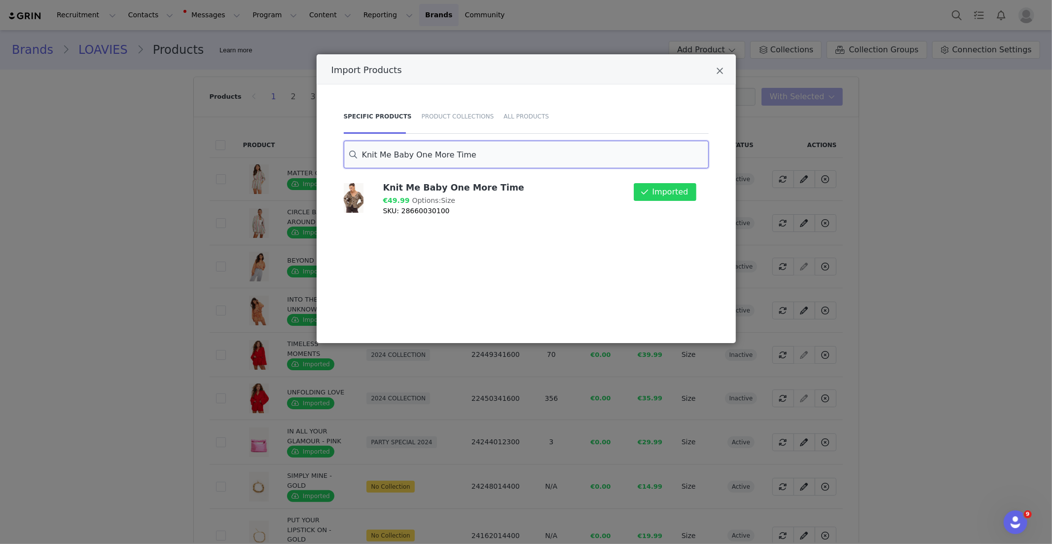
click at [426, 154] on input "Knit Me Baby One More Time" at bounding box center [526, 155] width 365 height 28
paste input "Cinnamon Twilight"
drag, startPoint x: 682, startPoint y: 189, endPoint x: 446, endPoint y: 165, distance: 237.0
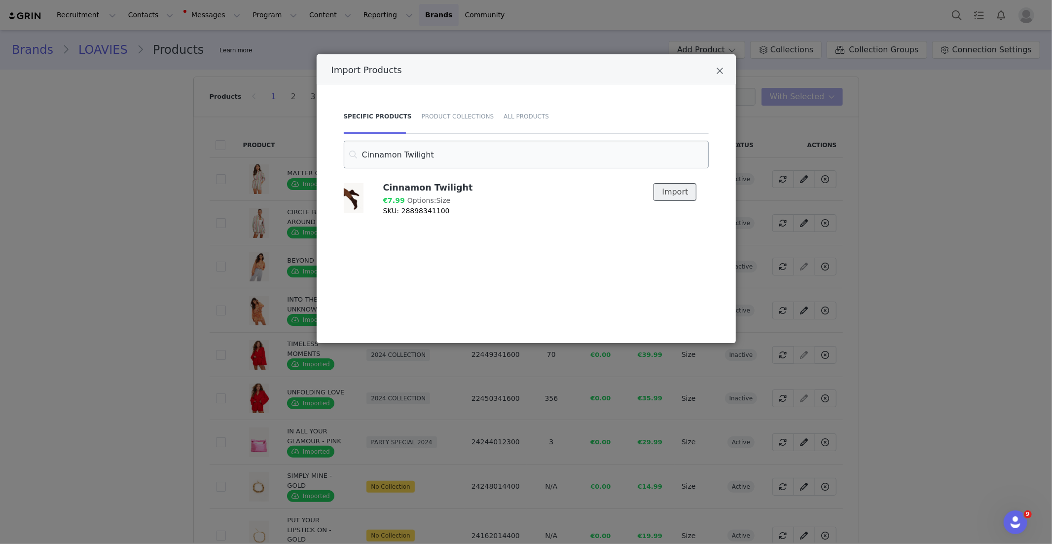
click at [682, 189] on button "Import" at bounding box center [675, 192] width 43 height 18
click at [382, 155] on input "Cinnamon Twilight" at bounding box center [526, 155] width 365 height 28
paste input "IN THE MEANTIME"
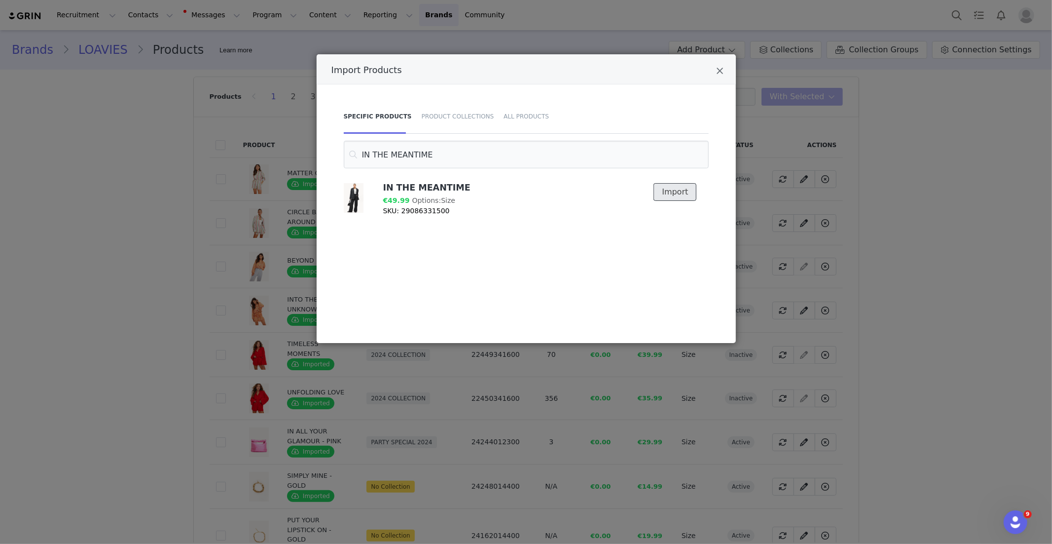
click at [676, 195] on button "Import" at bounding box center [675, 192] width 43 height 18
click at [408, 156] on input "IN THE MEANTIME" at bounding box center [526, 155] width 365 height 28
paste input "Touched by Twilight"
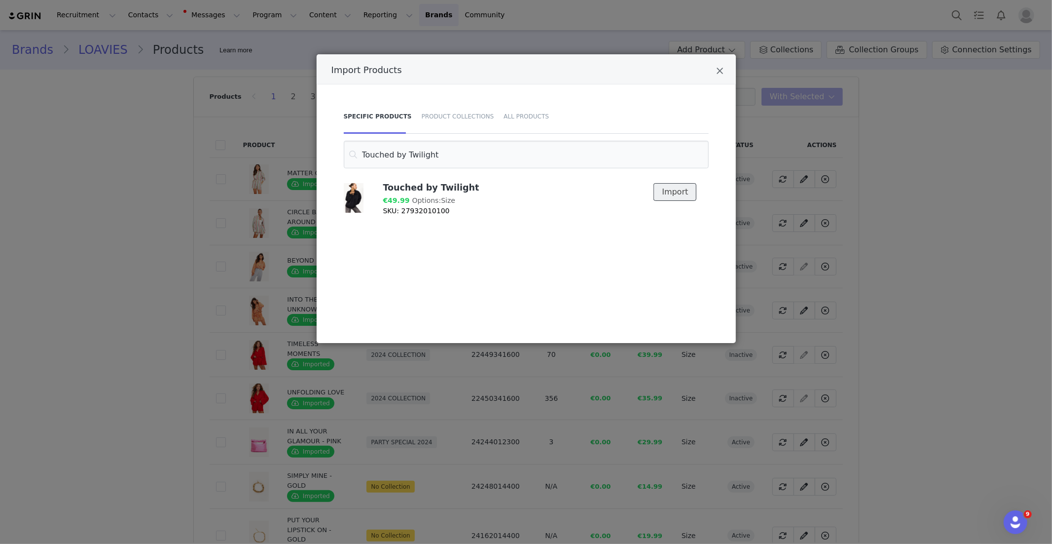
drag, startPoint x: 678, startPoint y: 195, endPoint x: 486, endPoint y: 192, distance: 191.4
click at [678, 195] on button "Import" at bounding box center [675, 192] width 43 height 18
click at [416, 155] on input "Touched by Twilight" at bounding box center [526, 155] width 365 height 28
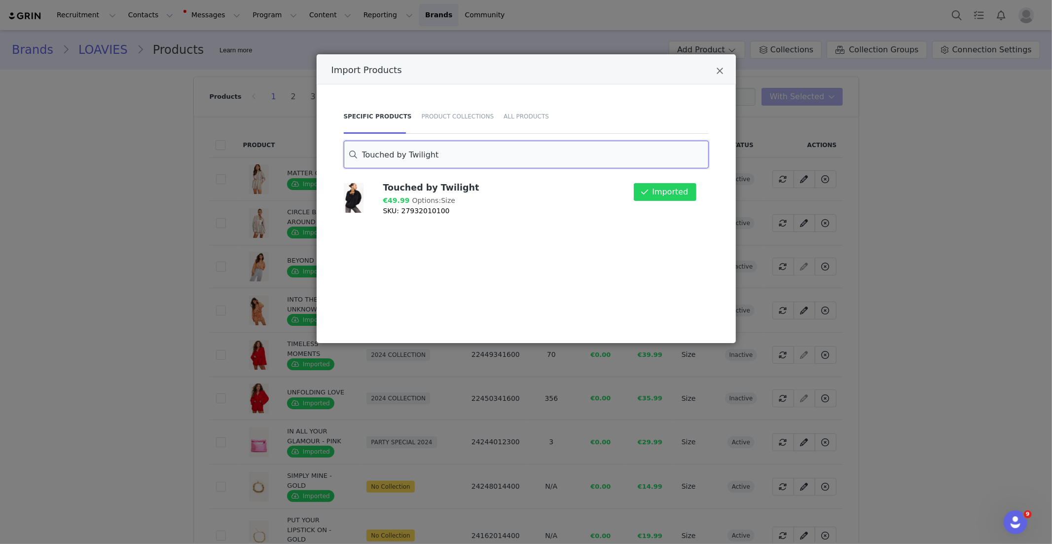
paste input "FALLING INTO AUTUMN - DARK RED"
click at [670, 196] on button "Import" at bounding box center [675, 192] width 43 height 18
click at [426, 152] on input "FALLING INTO AUTUMN - DARK RED" at bounding box center [526, 155] width 365 height 28
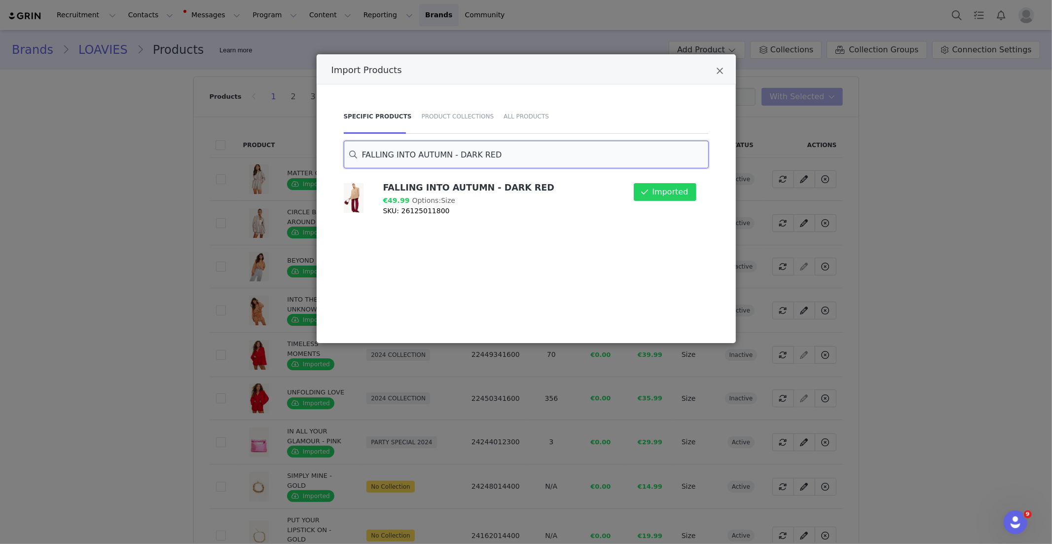
paste input "IN YOUR EYES"
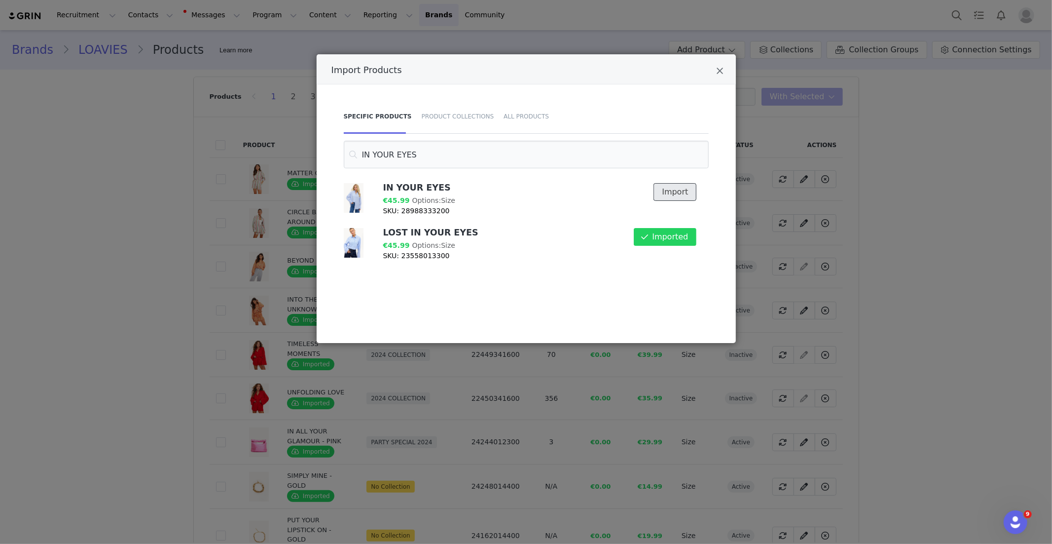
click at [680, 193] on button "Import" at bounding box center [675, 192] width 43 height 18
click at [385, 152] on input "IN YOUR EYES" at bounding box center [526, 155] width 365 height 28
paste input "TREASURED MEMORIES FOREVER"
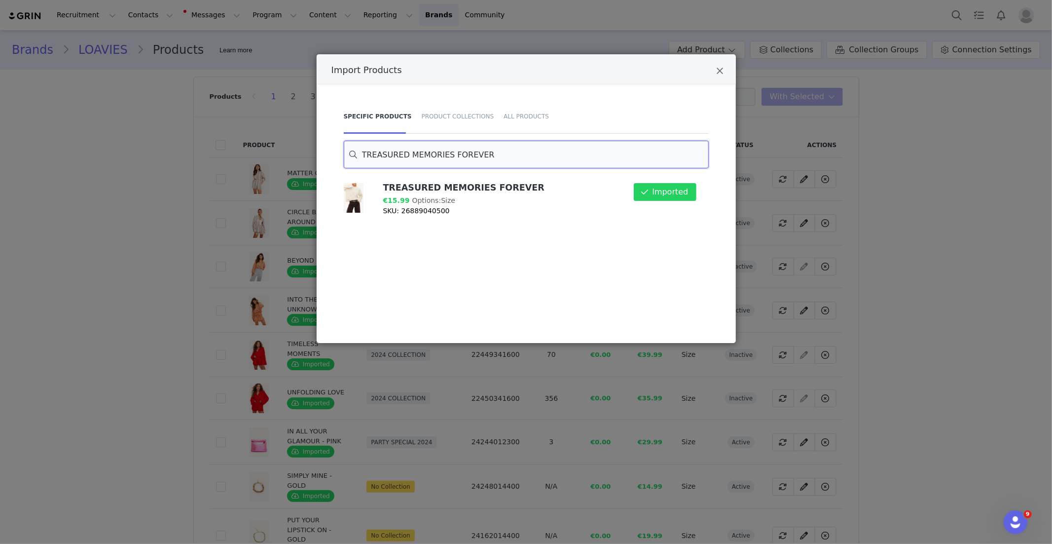
click at [443, 154] on input "TREASURED MEMORIES FOREVER" at bounding box center [526, 155] width 365 height 28
click at [444, 154] on input "TREASURED MEMORIES FOREVER" at bounding box center [526, 155] width 365 height 28
paste input "Snowy Dreams - Camel"
click at [679, 195] on button "Import" at bounding box center [675, 192] width 43 height 18
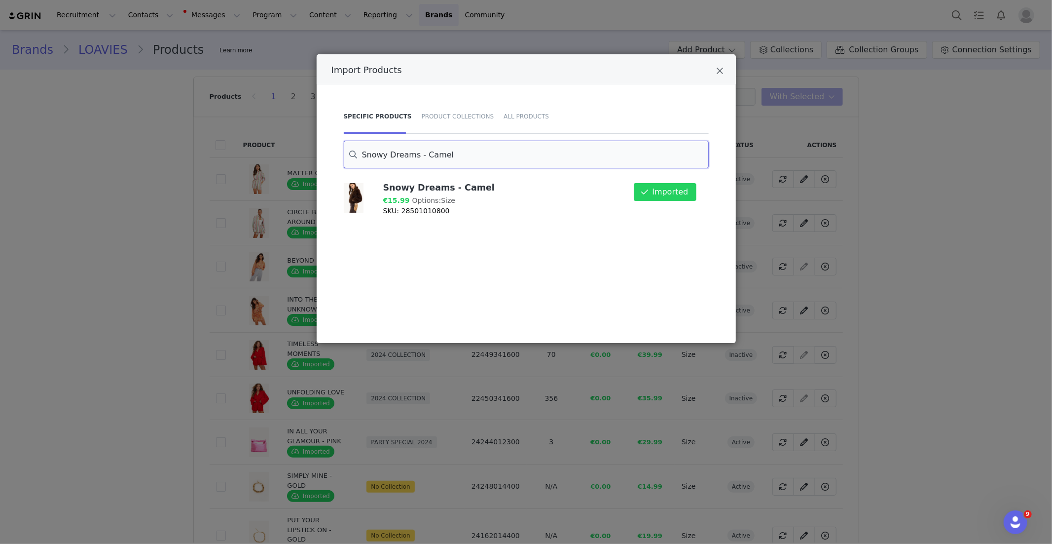
click at [386, 159] on input "Snowy Dreams - Camel" at bounding box center [526, 155] width 365 height 28
paste input "BREAK THE SPELL"
click at [671, 194] on button "Import" at bounding box center [675, 192] width 43 height 18
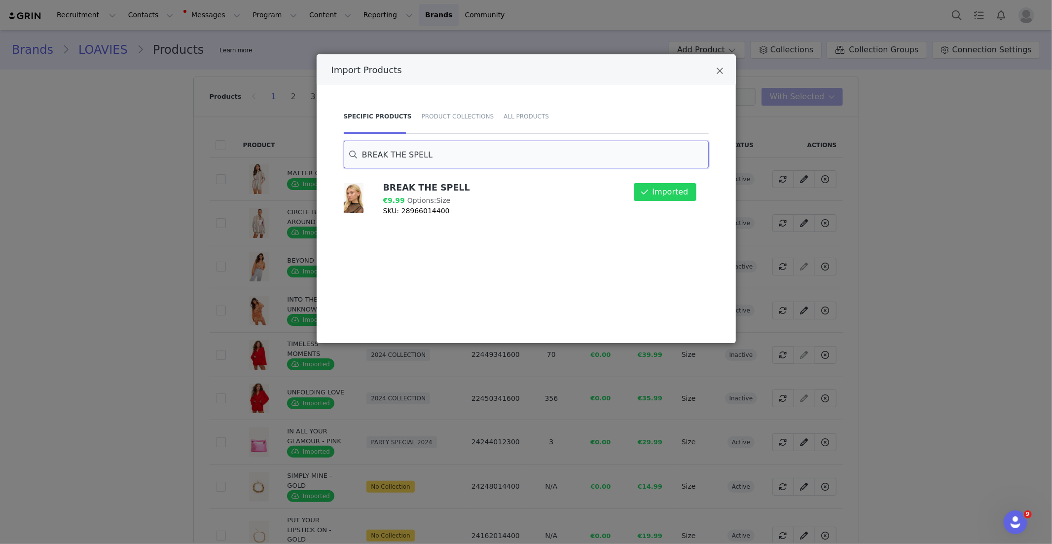
click at [399, 158] on input "BREAK THE SPELL" at bounding box center [526, 155] width 365 height 28
paste input "CHANCES WE TAKE"
drag, startPoint x: 677, startPoint y: 242, endPoint x: 572, endPoint y: 220, distance: 107.8
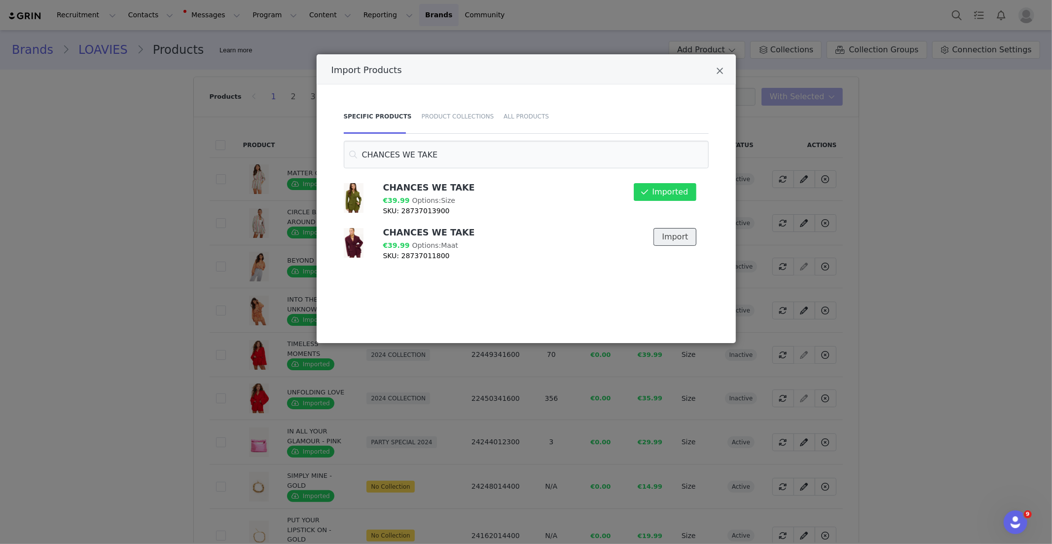
click at [676, 242] on button "Import" at bounding box center [675, 237] width 43 height 18
click at [399, 149] on input "CHANCES WE TAKE" at bounding box center [526, 155] width 365 height 28
paste input "DANCING IN THE SUNLIGHT"
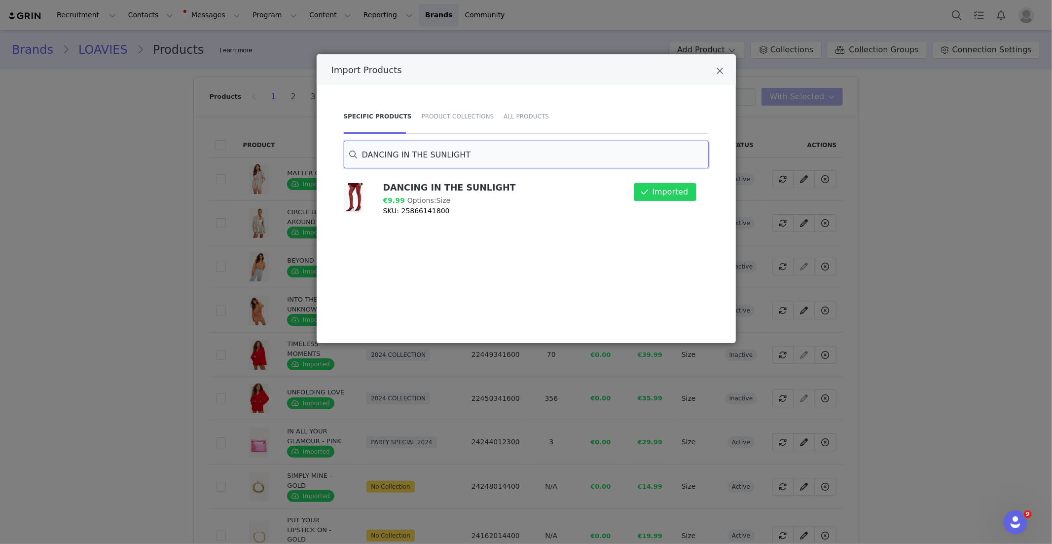
click at [383, 157] on input "DANCING IN THE SUNLIGHT" at bounding box center [526, 155] width 365 height 28
paste input "BEYOND THE DAWN"
click at [406, 154] on input "BEYOND THE DAWN" at bounding box center [526, 155] width 365 height 28
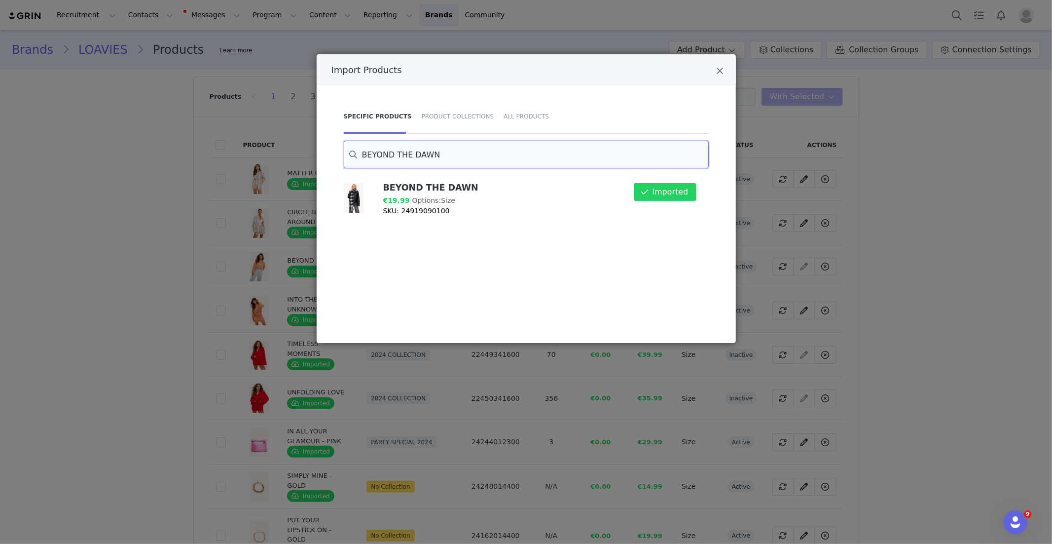
click at [406, 154] on input "BEYOND THE DAWN" at bounding box center [526, 155] width 365 height 28
paste input "COZY HAVEN -RED"
click at [420, 152] on input "COZY HAVEN -RED" at bounding box center [526, 155] width 365 height 28
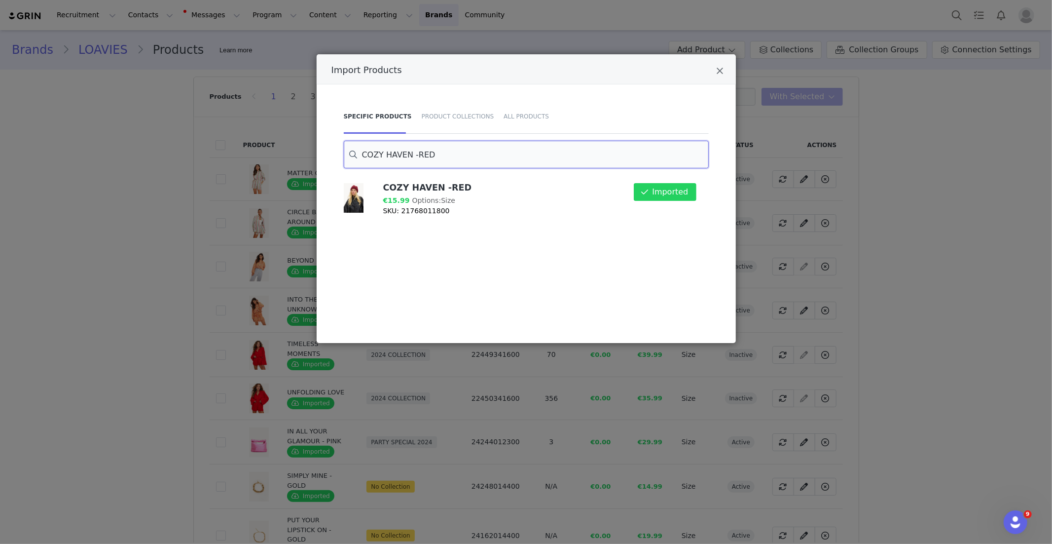
click at [420, 152] on input "COZY HAVEN -RED" at bounding box center [526, 155] width 365 height 28
paste input "FOREVER STARTS NOW"
click at [671, 198] on button "Import" at bounding box center [675, 192] width 43 height 18
click at [441, 151] on input "FOREVER STARTS NOW" at bounding box center [526, 155] width 365 height 28
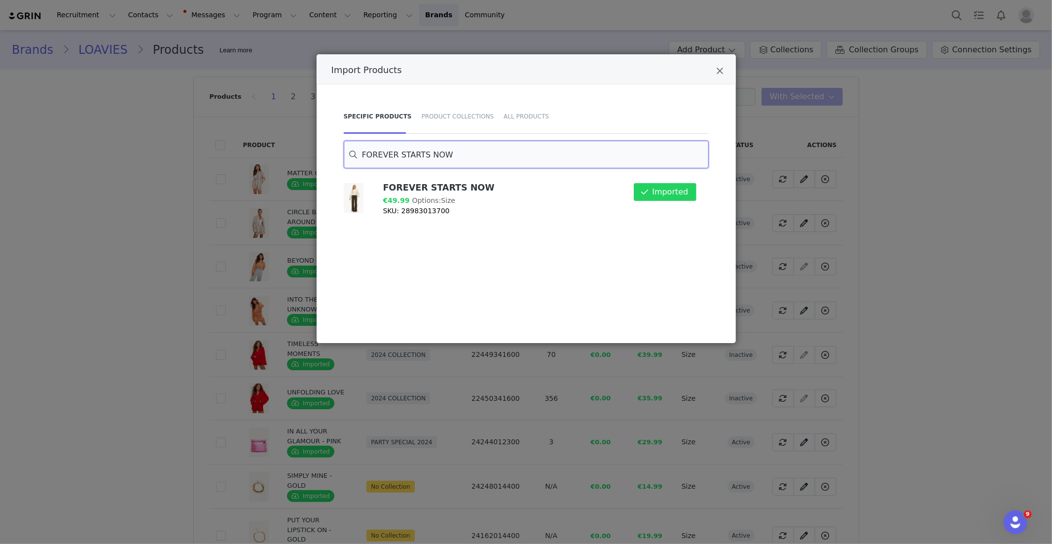
click at [441, 151] on input "FOREVER STARTS NOW" at bounding box center [526, 155] width 365 height 28
paste input "BLOOMING THROUGH TIME"
click at [685, 193] on button "Import" at bounding box center [675, 192] width 43 height 18
click at [399, 153] on input "BLOOMING THROUGH TIME" at bounding box center [526, 155] width 365 height 28
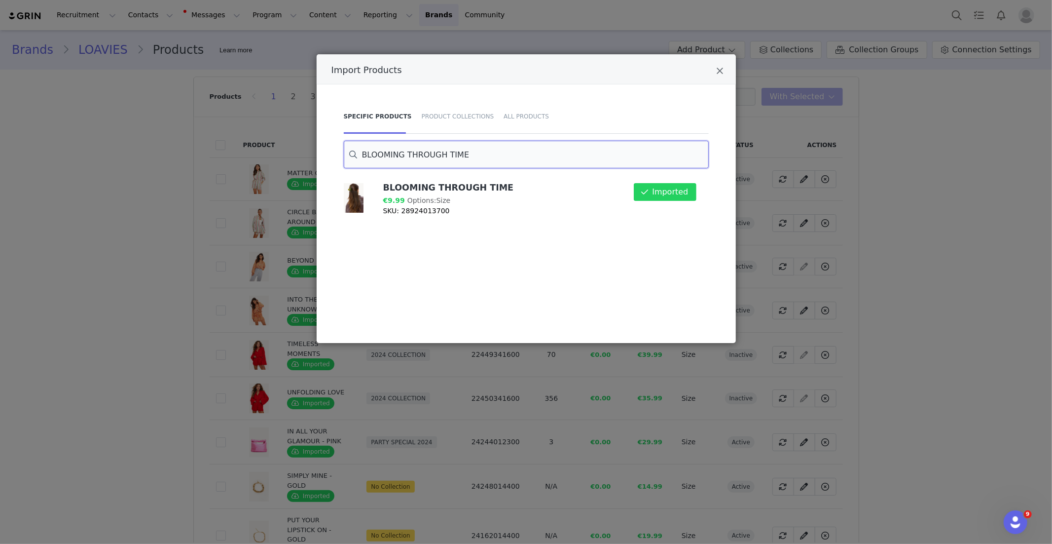
click at [399, 153] on input "BLOOMING THROUGH TIME" at bounding box center [526, 155] width 365 height 28
paste input "Iced & Inspired"
drag, startPoint x: 662, startPoint y: 196, endPoint x: 648, endPoint y: 195, distance: 13.8
click at [662, 196] on button "Import" at bounding box center [675, 192] width 43 height 18
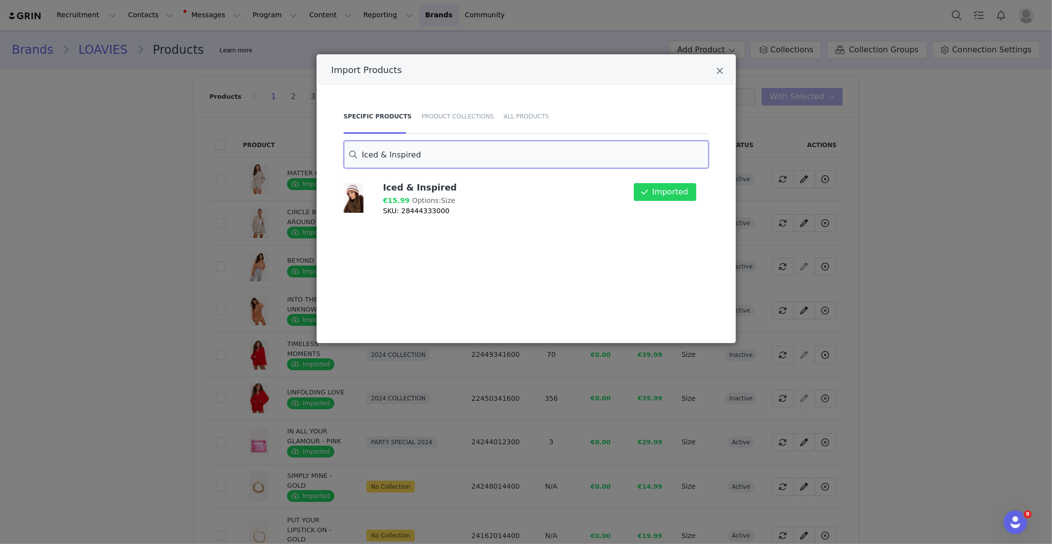
click at [396, 153] on input "Iced & Inspired" at bounding box center [526, 155] width 365 height 28
click at [395, 153] on input "Iced & Inspired" at bounding box center [526, 155] width 365 height 28
paste input "Snug Seasons - Light yellow"
click at [682, 197] on button "Import" at bounding box center [675, 192] width 43 height 18
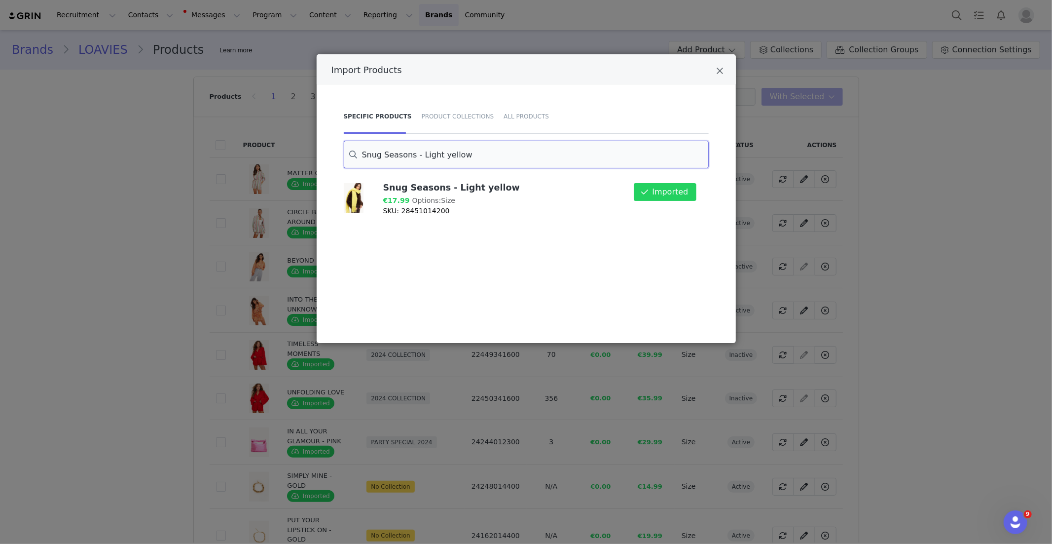
click at [389, 157] on input "Snug Seasons - Light yellow" at bounding box center [526, 155] width 365 height 28
paste input "Crimson Cocoa"
click at [405, 149] on input "Crimson Cocoa" at bounding box center [526, 155] width 365 height 28
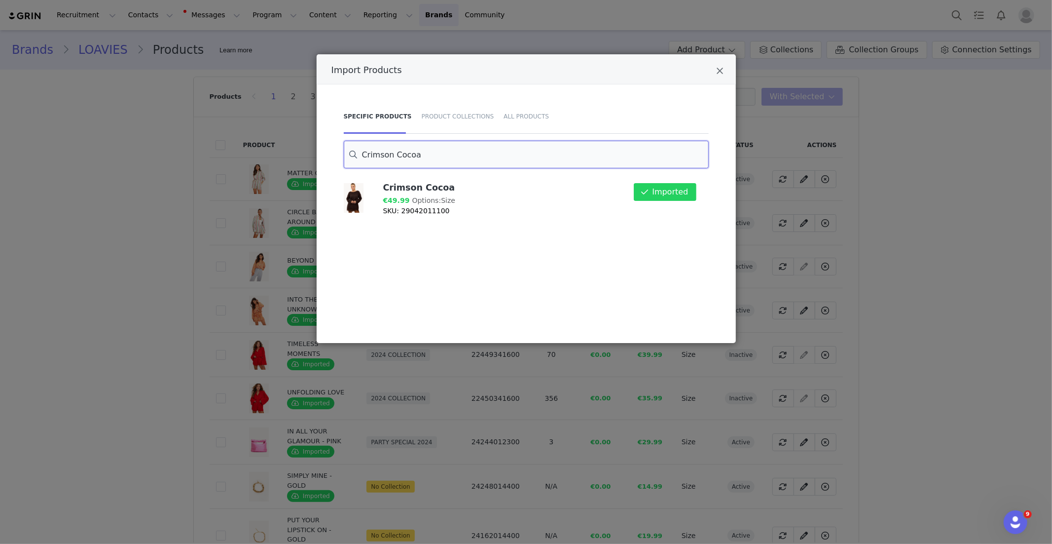
click at [405, 149] on input "Crimson Cocoa" at bounding box center [526, 155] width 365 height 28
paste input "uddle Weather - Dark brown"
click at [672, 202] on div "Import" at bounding box center [672, 199] width 61 height 45
click at [675, 195] on button "Import" at bounding box center [675, 192] width 43 height 18
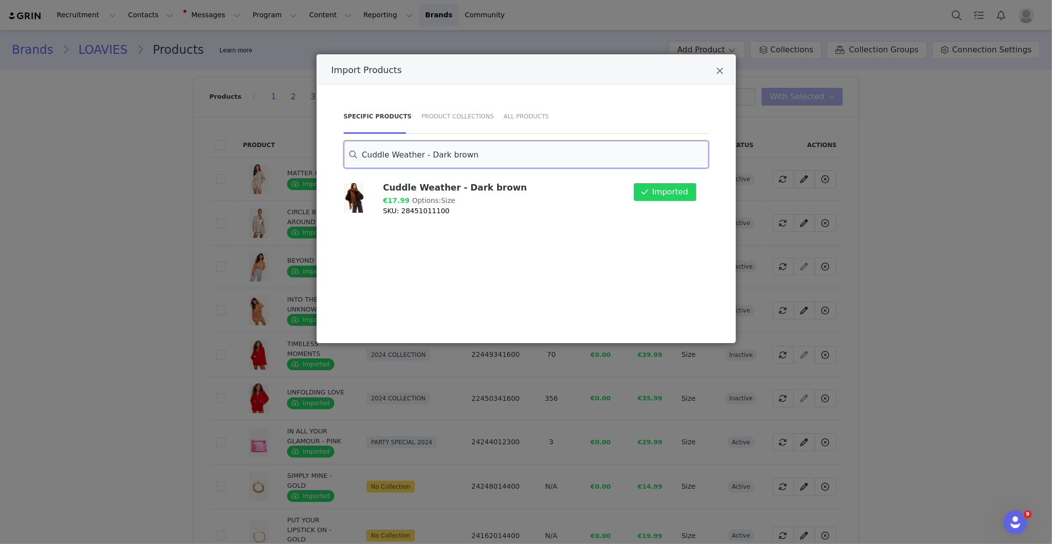
click at [447, 154] on input "Cuddle Weather - Dark brown" at bounding box center [526, 155] width 365 height 28
paste input "A FIELD OF TENDERNESS"
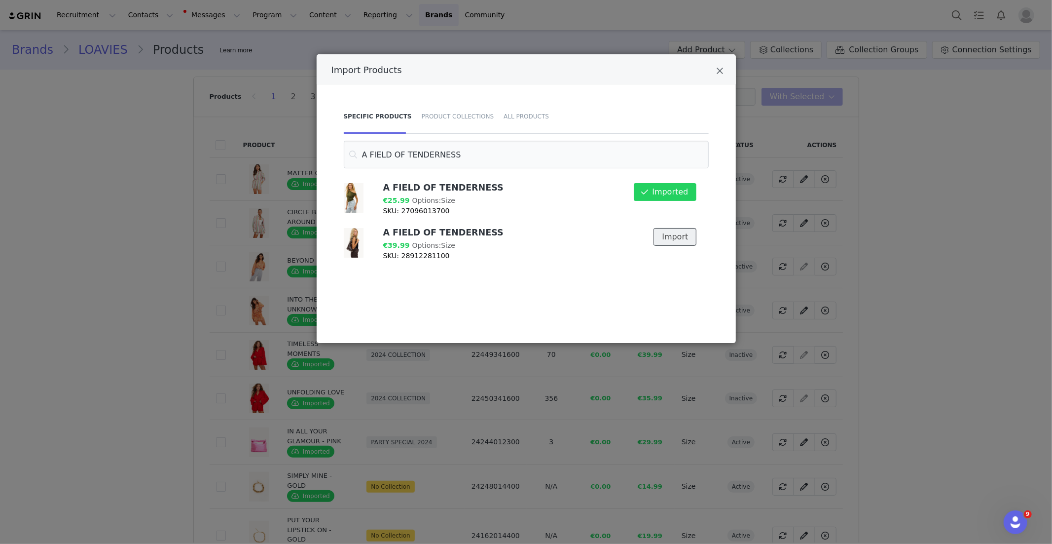
click at [675, 240] on button "Import" at bounding box center [675, 237] width 43 height 18
click at [410, 156] on input "A FIELD OF TENDERNESS" at bounding box center [526, 155] width 365 height 28
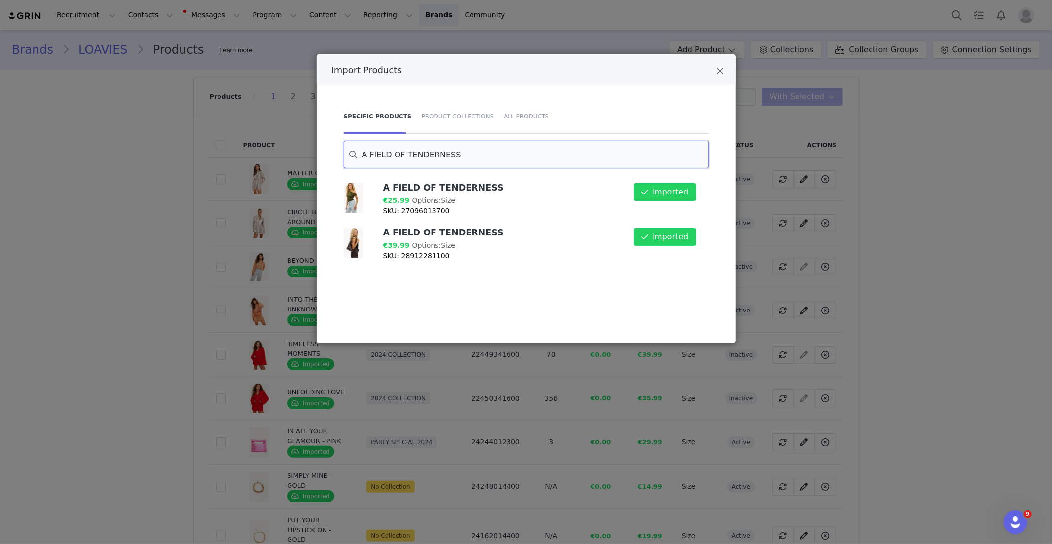
click at [410, 156] on input "A FIELD OF TENDERNESS" at bounding box center [526, 155] width 365 height 28
paste input "GOLDEN HOUR"
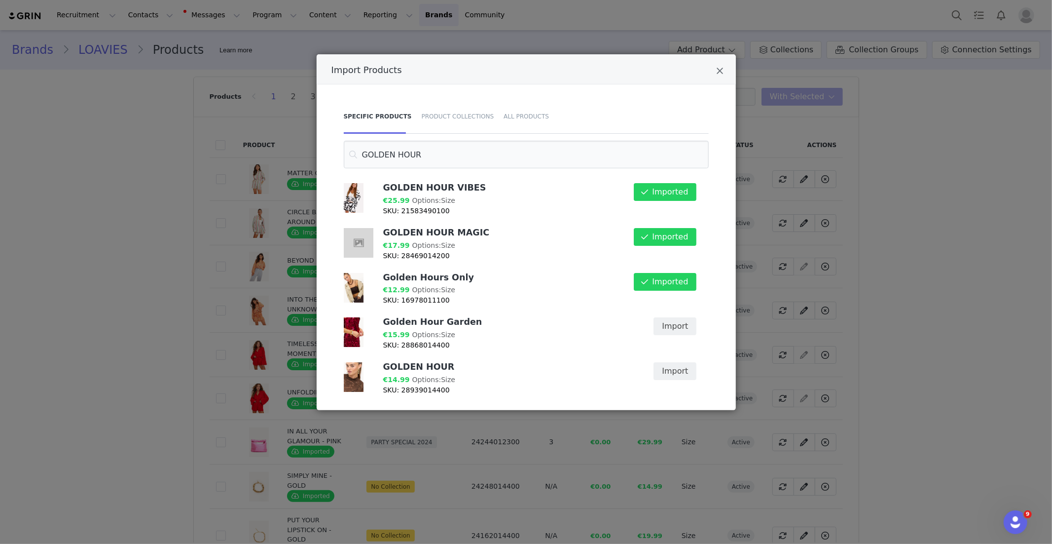
scroll to position [5, 0]
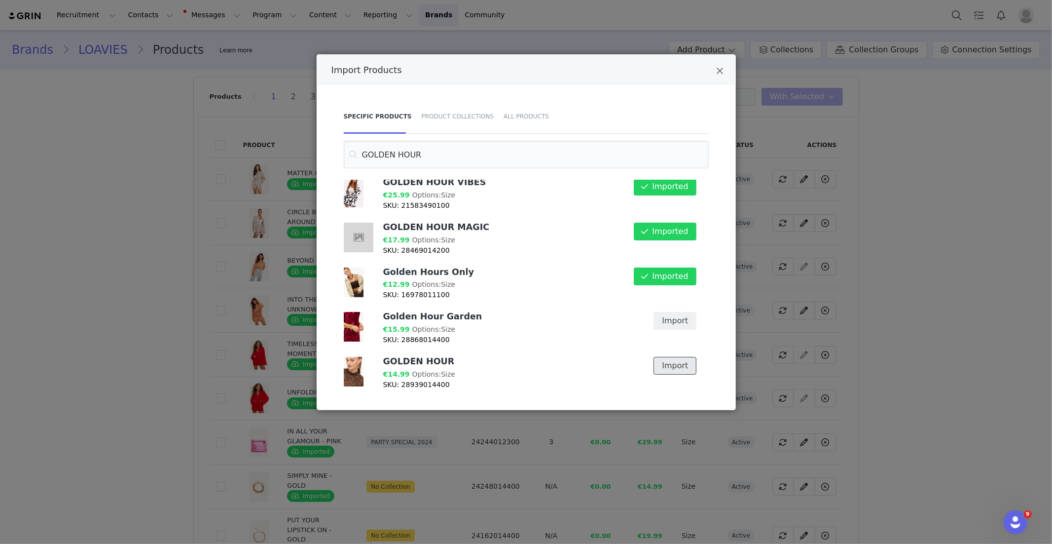
click at [677, 365] on button "Import" at bounding box center [675, 366] width 43 height 18
click at [410, 152] on input "GOLDEN HOUR" at bounding box center [526, 155] width 365 height 28
paste input "Faded Echo"
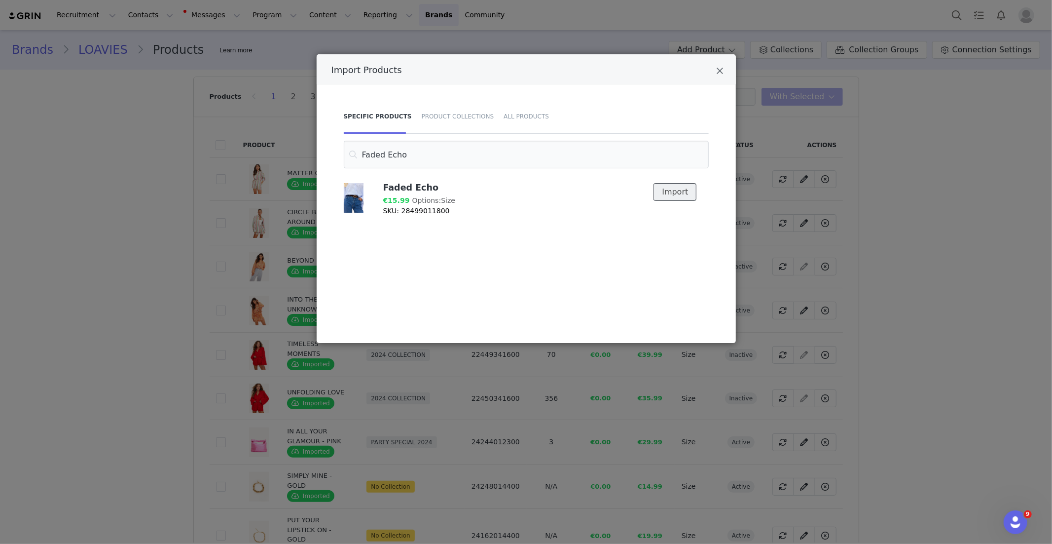
drag, startPoint x: 675, startPoint y: 193, endPoint x: 660, endPoint y: 193, distance: 15.8
click at [675, 193] on button "Import" at bounding box center [675, 192] width 43 height 18
click at [371, 153] on input "Faded Echo" at bounding box center [526, 155] width 365 height 28
click at [371, 152] on input "Faded Echo" at bounding box center [526, 155] width 365 height 28
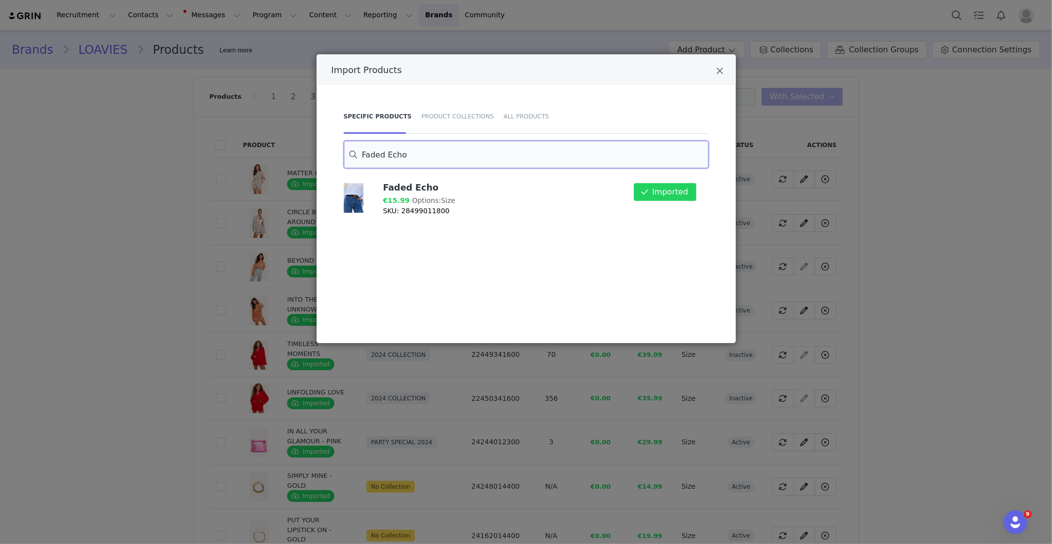
paste input "GATHERING OF FLOWERS"
click at [656, 202] on div "Import" at bounding box center [672, 199] width 61 height 45
click at [666, 198] on button "Import" at bounding box center [675, 192] width 43 height 18
click at [426, 155] on input "GATHERING OF FLOWERS" at bounding box center [526, 155] width 365 height 28
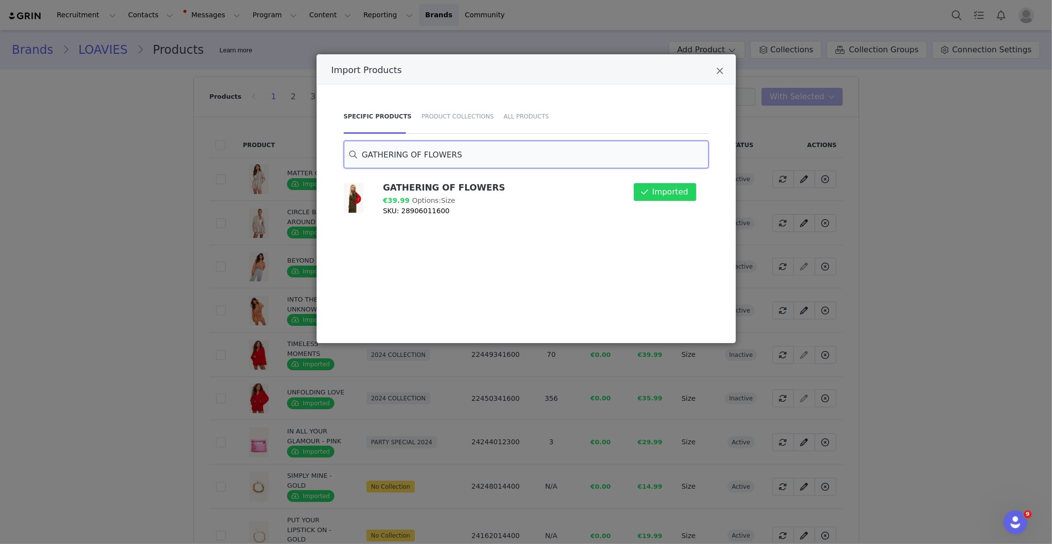
click at [426, 155] on input "GATHERING OF FLOWERS" at bounding box center [526, 155] width 365 height 28
paste input "HEARTS INTERTWINED"
click at [410, 156] on input "HEARTS INTERTWINED" at bounding box center [526, 155] width 365 height 28
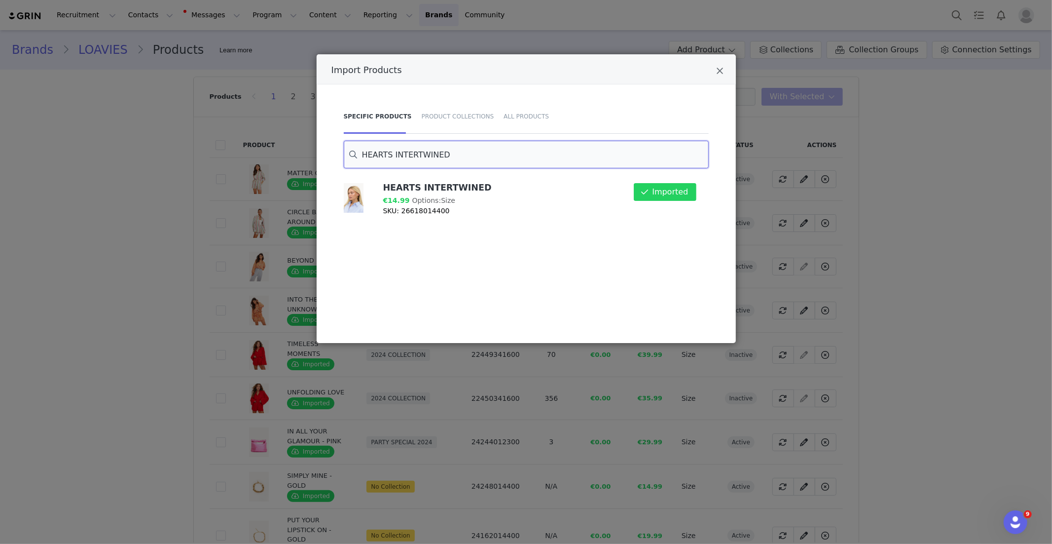
click at [410, 156] on input "HEARTS INTERTWINED" at bounding box center [526, 155] width 365 height 28
paste input "BLOOMLIGHT DREAMS"
click at [671, 194] on button "Import" at bounding box center [675, 192] width 43 height 18
click at [386, 152] on input "BLOOMLIGHT DREAMS" at bounding box center [526, 155] width 365 height 28
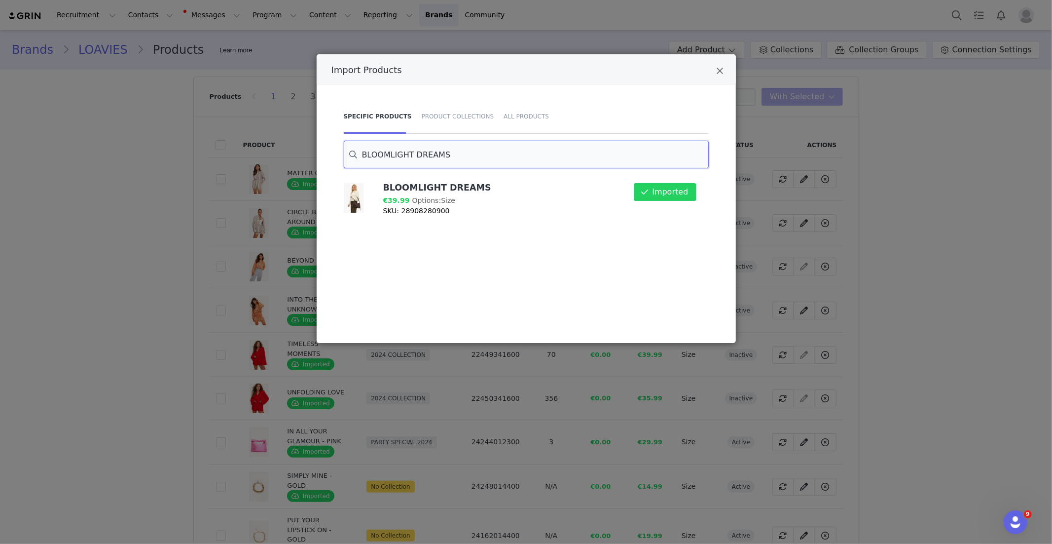
click at [386, 152] on input "BLOOMLIGHT DREAMS" at bounding box center [526, 155] width 365 height 28
paste input "Winter Whisper"
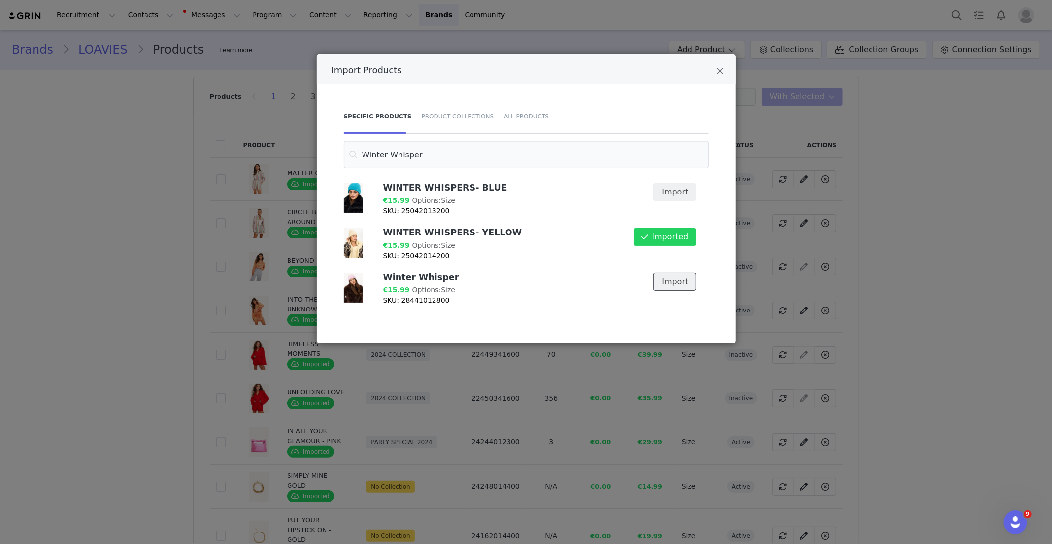
click at [667, 280] on button "Import" at bounding box center [675, 282] width 43 height 18
click at [401, 150] on input "Winter Whisper" at bounding box center [526, 155] width 365 height 28
paste input "STOLEN LIGHT"
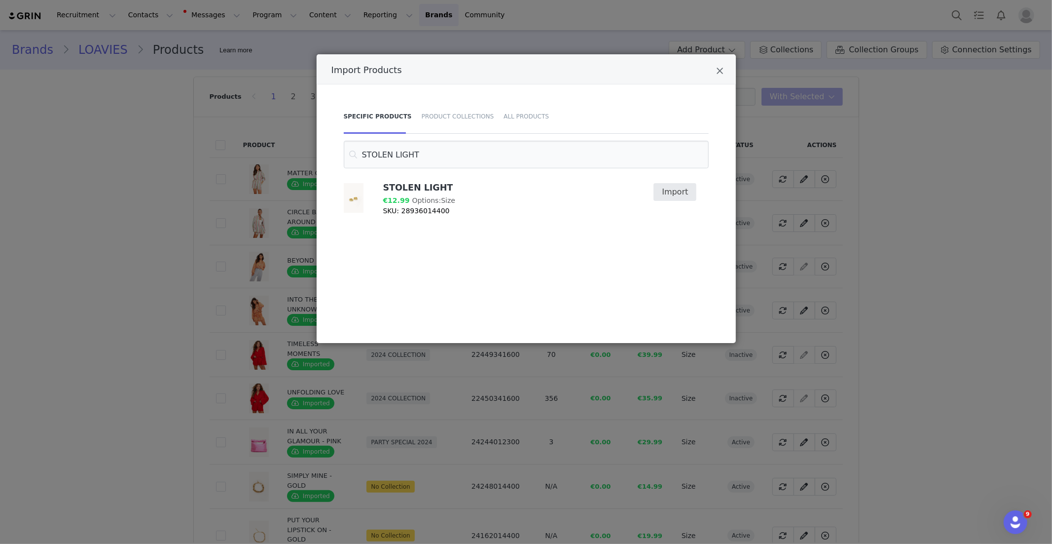
click at [672, 201] on div "Import" at bounding box center [672, 199] width 61 height 45
click at [669, 195] on button "Import" at bounding box center [675, 192] width 43 height 18
click at [390, 153] on input "STOLEN LIGHT" at bounding box center [526, 155] width 365 height 28
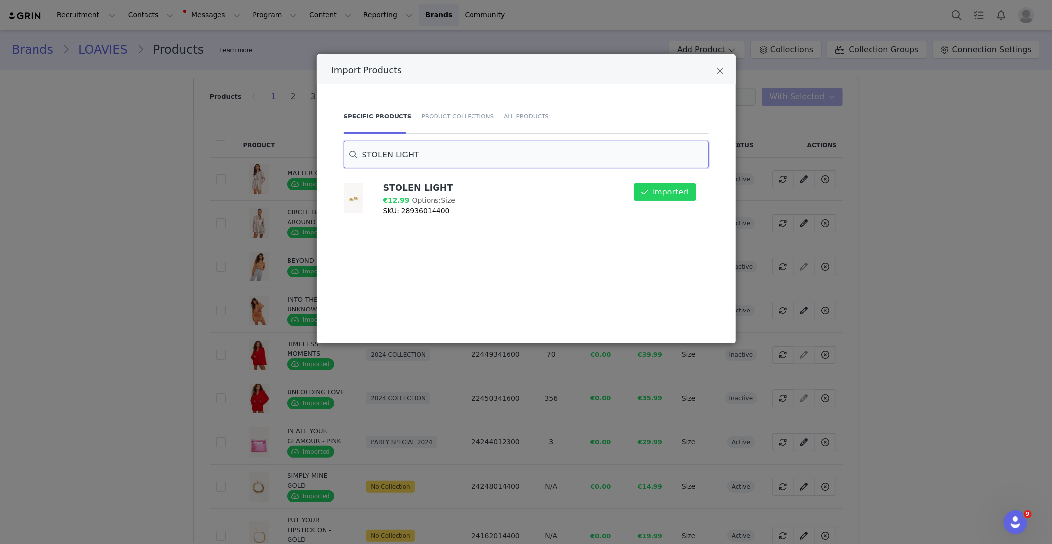
paste input "COME AROUND"
click at [667, 239] on button "Import" at bounding box center [675, 237] width 43 height 18
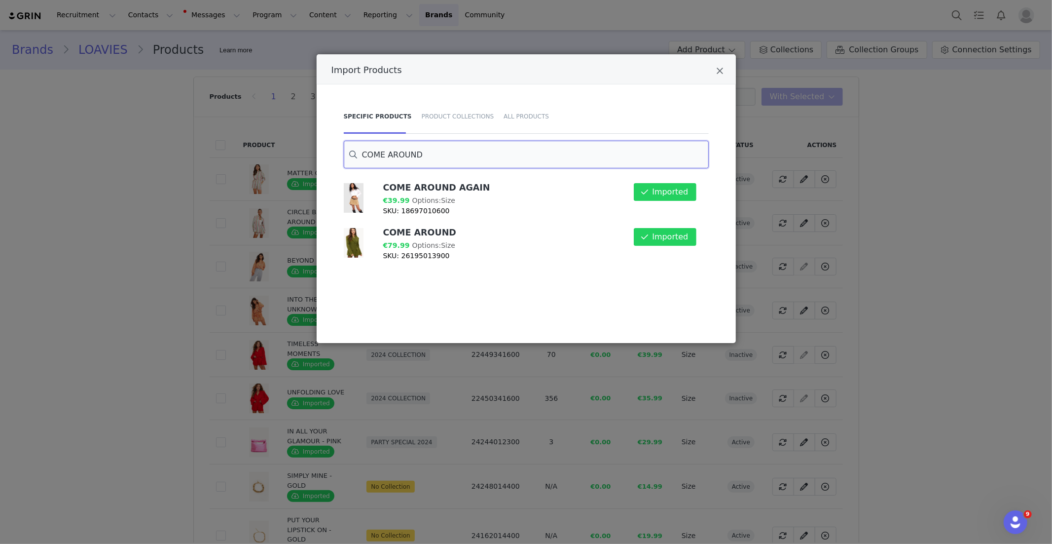
click at [390, 148] on input "COME AROUND" at bounding box center [526, 155] width 365 height 28
paste input "YOU COMPLETE ME"
click at [420, 158] on input "YOU COMPLETE ME" at bounding box center [526, 155] width 365 height 28
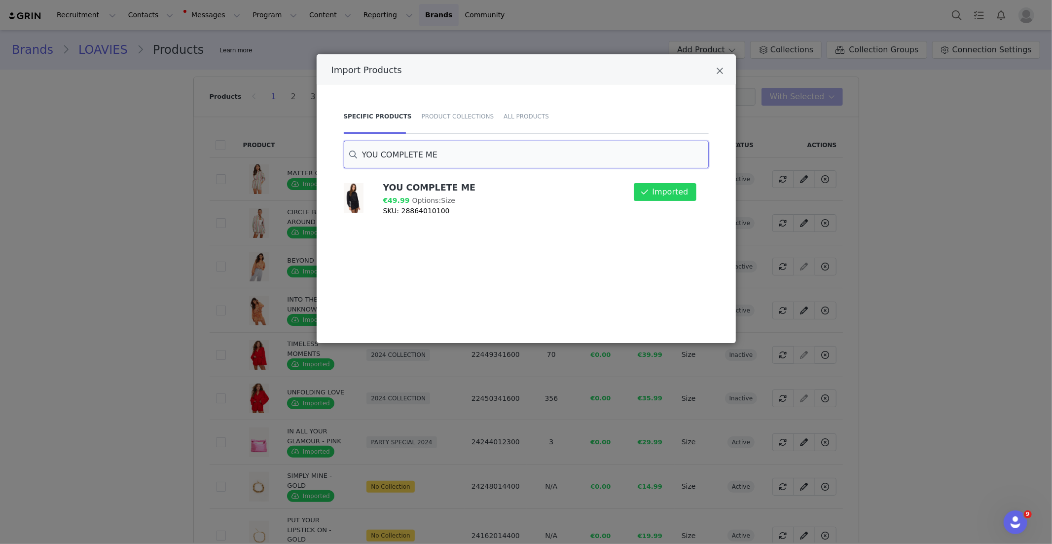
click at [420, 158] on input "YOU COMPLETE ME" at bounding box center [526, 155] width 365 height 28
click at [420, 157] on input "YOU COMPLETE ME" at bounding box center [526, 155] width 365 height 28
paste input "BASICALLY PERFECT LOVE BROWN"
drag, startPoint x: 680, startPoint y: 192, endPoint x: 663, endPoint y: 192, distance: 17.3
click at [680, 192] on button "Import" at bounding box center [675, 192] width 43 height 18
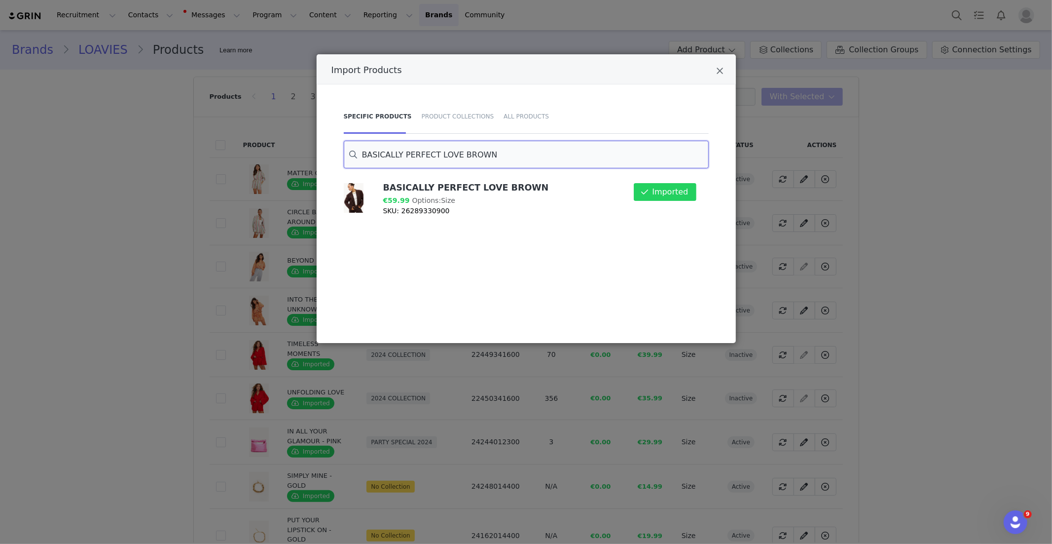
click at [484, 155] on input "BASICALLY PERFECT LOVE BROWN" at bounding box center [526, 155] width 365 height 28
paste input "LIGHT OF MY LIFE"
click at [387, 149] on input "LIGHT OF MY LIFE" at bounding box center [526, 155] width 365 height 28
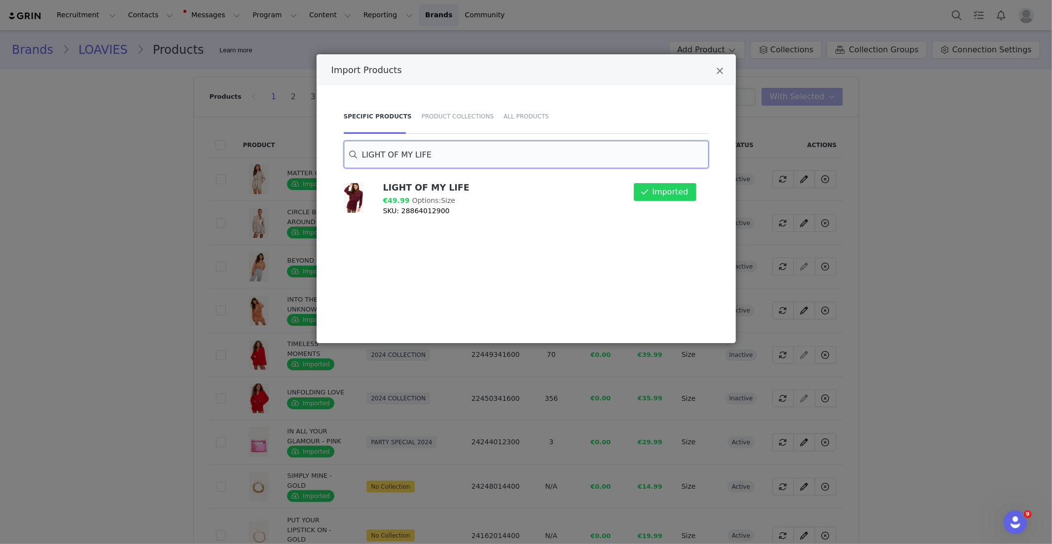
click at [387, 149] on input "LIGHT OF MY LIFE" at bounding box center [526, 155] width 365 height 28
paste input "STOLE MY SOUL"
click at [682, 204] on div "Import" at bounding box center [672, 199] width 61 height 45
click at [678, 197] on button "Import" at bounding box center [675, 192] width 43 height 18
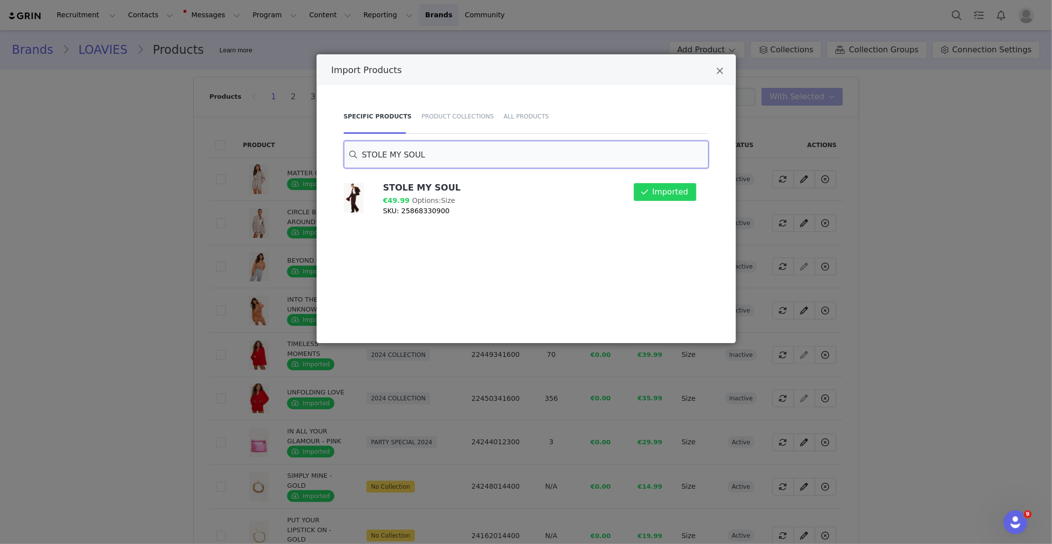
click at [412, 158] on input "STOLE MY SOUL" at bounding box center [526, 155] width 365 height 28
paste input "LOVE IN MOTION"
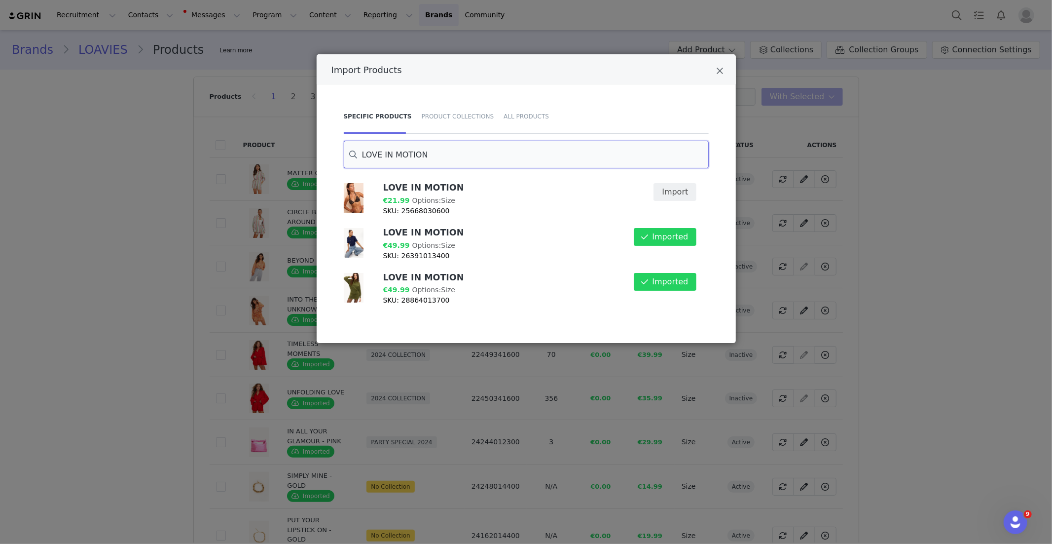
click at [419, 155] on input "LOVE IN MOTION" at bounding box center [526, 155] width 365 height 28
paste input "NIGHTFALL REVERIE"
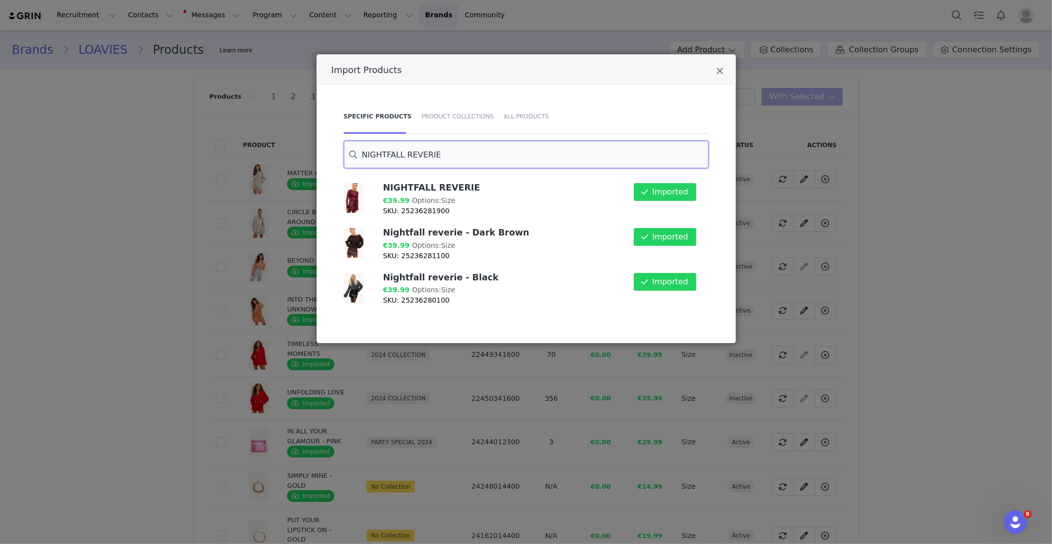
click at [404, 148] on input "NIGHTFALL REVERIE" at bounding box center [526, 155] width 365 height 28
paste input "CHANCES WE TAK"
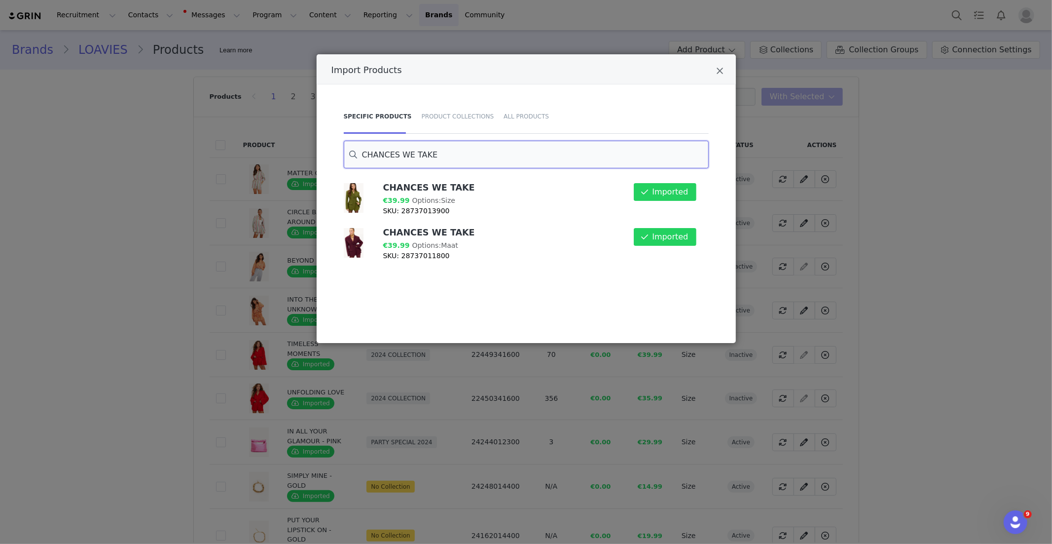
click at [393, 158] on input "CHANCES WE TAKE" at bounding box center [526, 155] width 365 height 28
paste input "UNSTOPPABLE LOV"
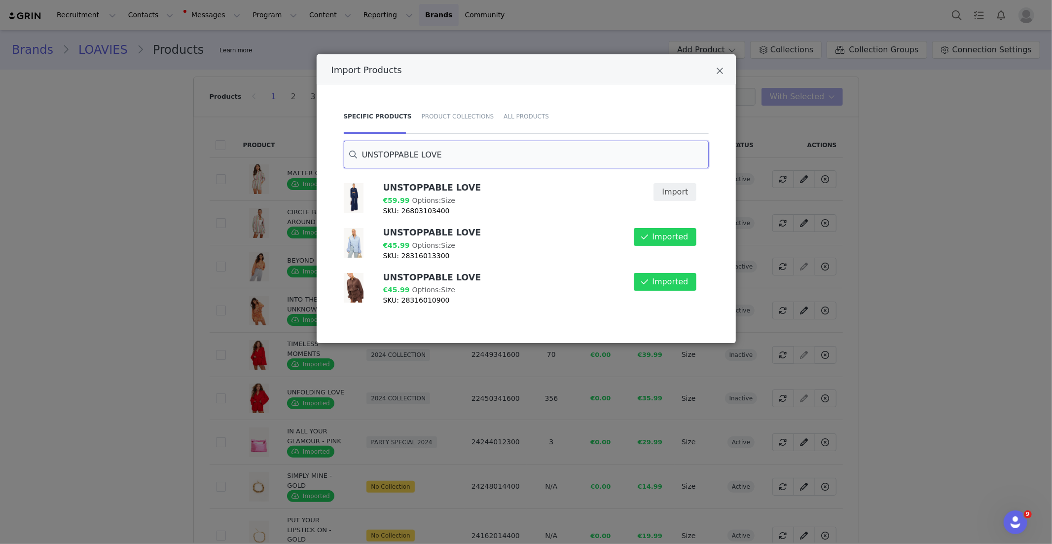
click at [414, 147] on input "UNSTOPPABLE LOVE" at bounding box center [526, 155] width 365 height 28
paste input "STAY BY MY SIDE - KHAKI"
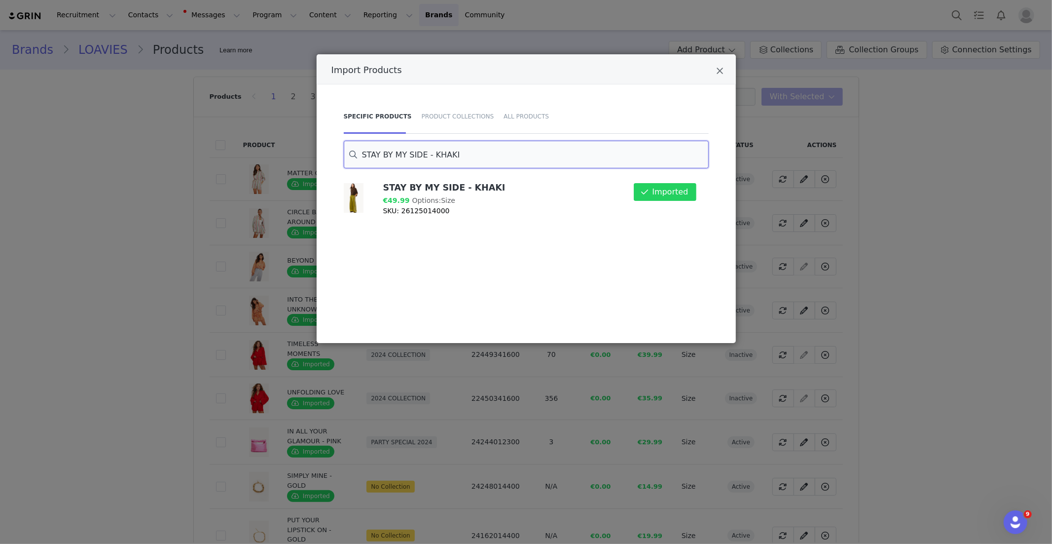
click at [417, 154] on input "STAY BY MY SIDE - KHAKI" at bounding box center [526, 155] width 365 height 28
paste input "A Meadow for Two"
click at [686, 186] on button "Import" at bounding box center [675, 192] width 43 height 18
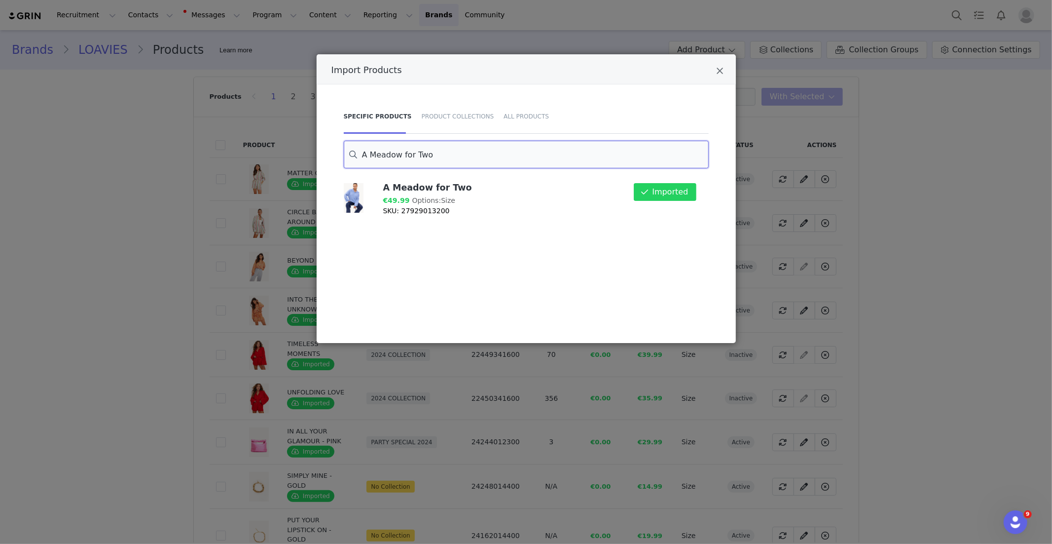
click at [407, 152] on input "A Meadow for Two" at bounding box center [526, 155] width 365 height 28
paste input "FLARE OF MAGIC"
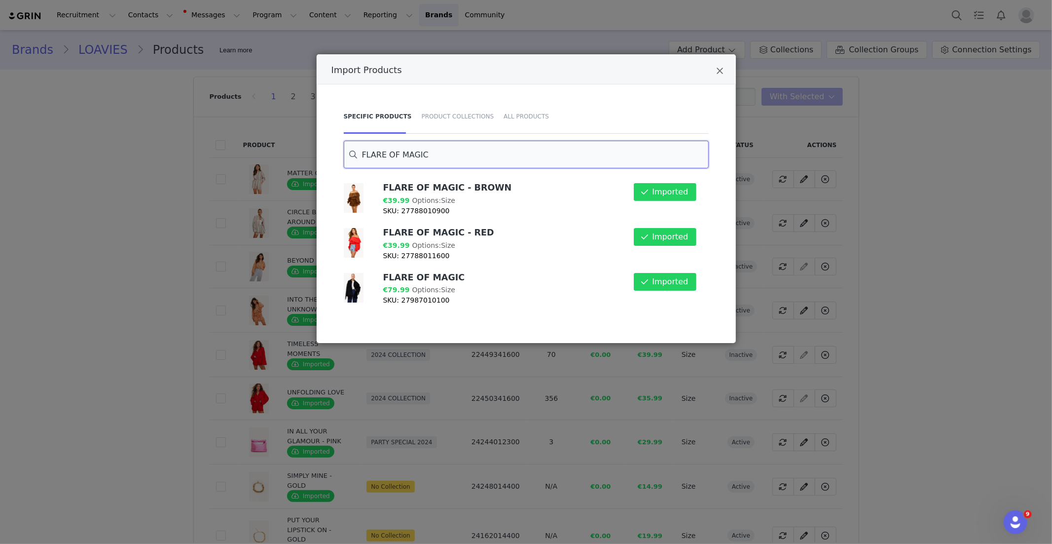
click at [392, 155] on input "FLARE OF MAGIC" at bounding box center [526, 155] width 365 height 28
paste input "The Cozy Frost"
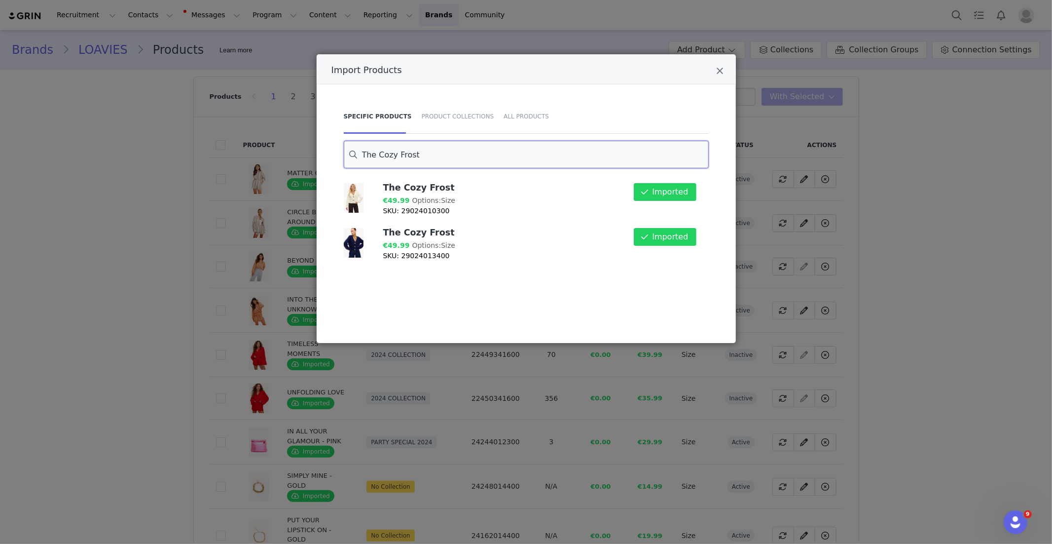
click at [398, 151] on input "The Cozy Frost" at bounding box center [526, 155] width 365 height 28
paste input "Polar Perfection - Sand"
click at [420, 150] on input "Polar Perfection - Sand" at bounding box center [526, 155] width 365 height 28
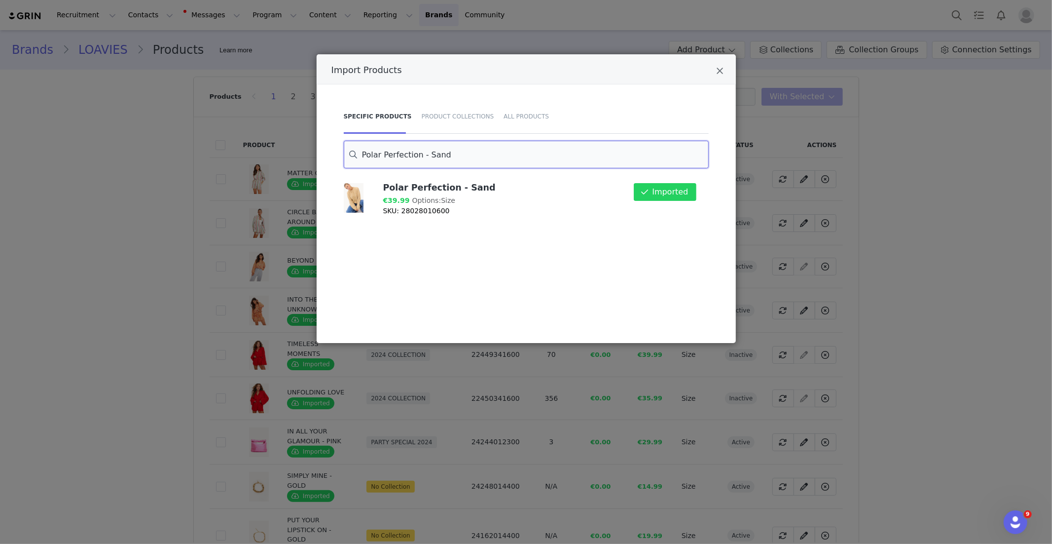
click at [420, 150] on input "Polar Perfection - Sand" at bounding box center [526, 155] width 365 height 28
paste input "SWEET RELIEF"
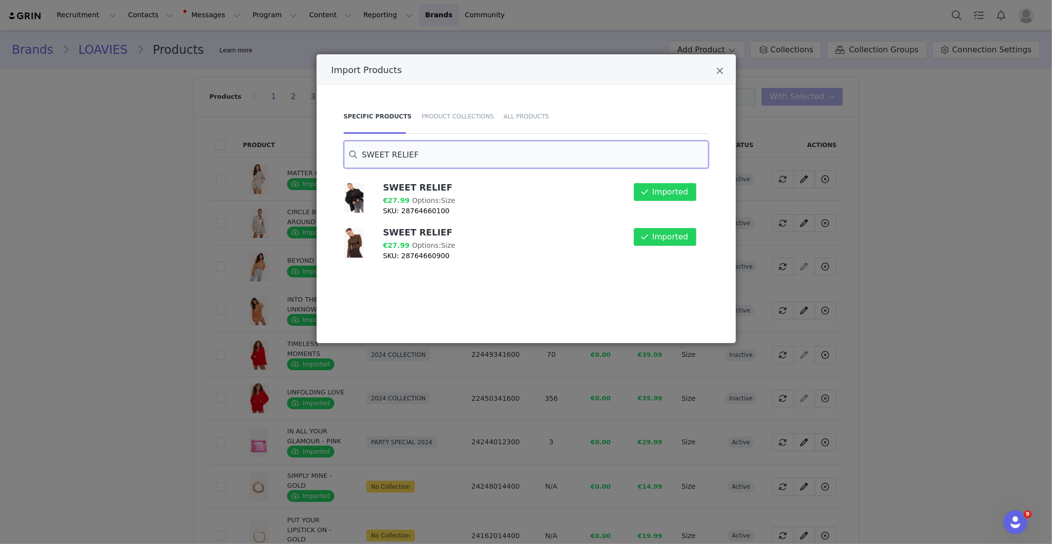
click at [384, 150] on input "SWEET RELIEF" at bounding box center [526, 155] width 365 height 28
paste input "Glacial Glow"
click at [395, 150] on input "Glacial Glow" at bounding box center [526, 155] width 365 height 28
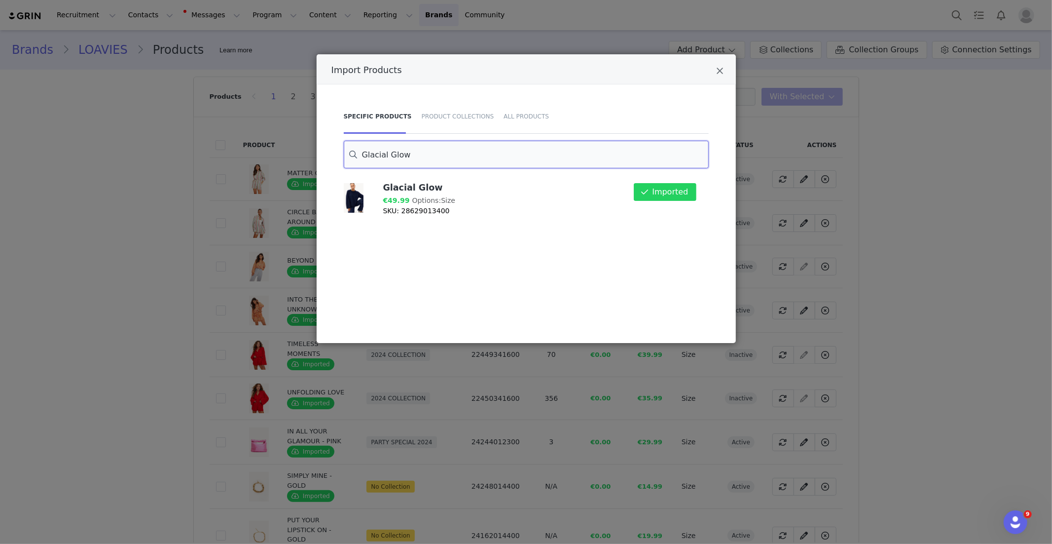
click at [395, 150] on input "Glacial Glow" at bounding box center [526, 155] width 365 height 28
click at [396, 150] on input "Glacial Glow" at bounding box center [526, 155] width 365 height 28
click at [394, 156] on input "Glacial Glow" at bounding box center [526, 155] width 365 height 28
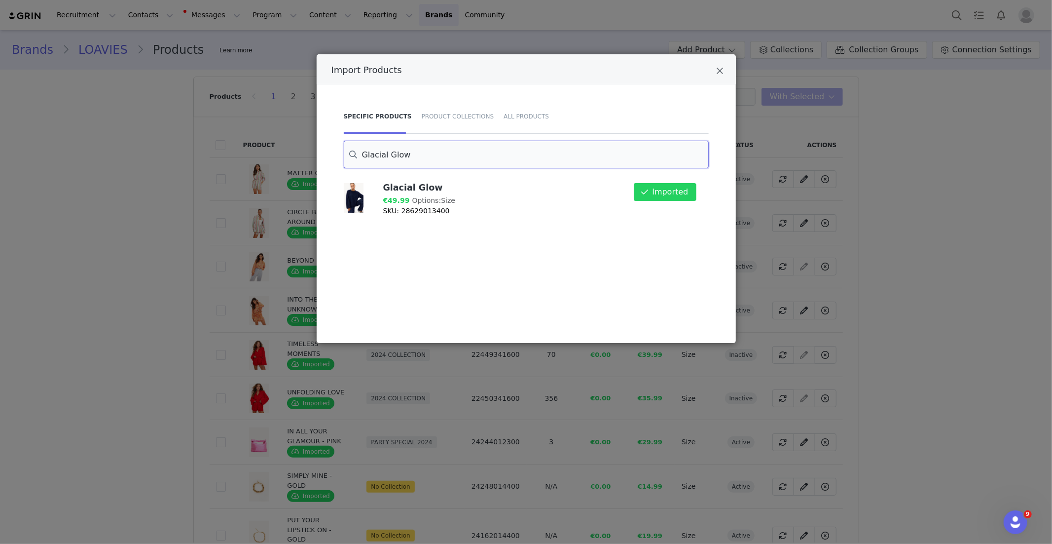
click at [394, 156] on input "Glacial Glow" at bounding box center [526, 155] width 365 height 28
paste input "TRUE FOR YOU - RED"
click at [413, 160] on input "TRUE FOR YOU - RED" at bounding box center [526, 155] width 365 height 28
click at [413, 158] on input "TRUE FOR YOU - RED" at bounding box center [526, 155] width 365 height 28
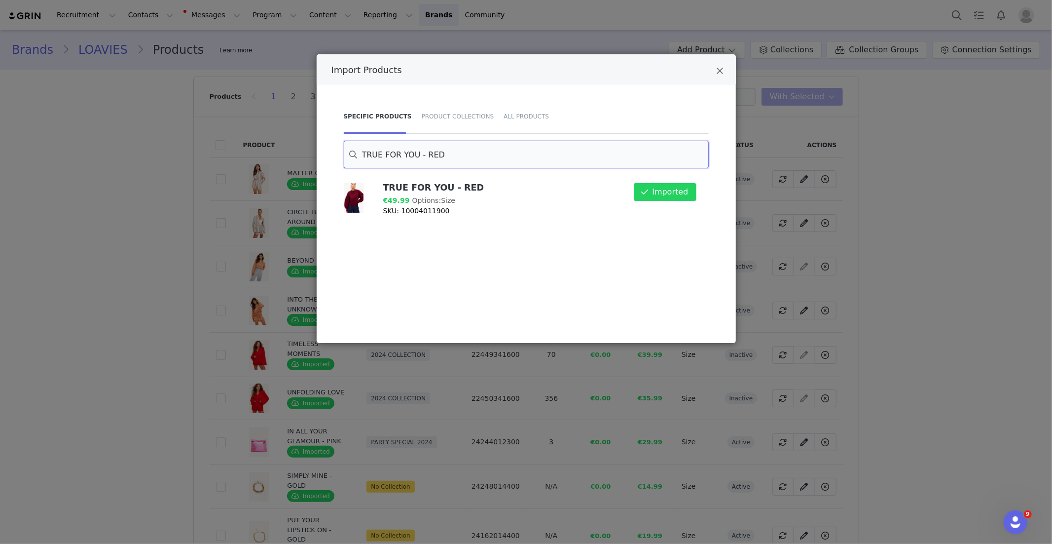
click at [413, 158] on input "TRUE FOR YOU - RED" at bounding box center [526, 155] width 365 height 28
click at [413, 157] on input "TRUE FOR YOU - RED" at bounding box center [526, 155] width 365 height 28
paste input "A HEART IN BLOOM - DARK BROWN"
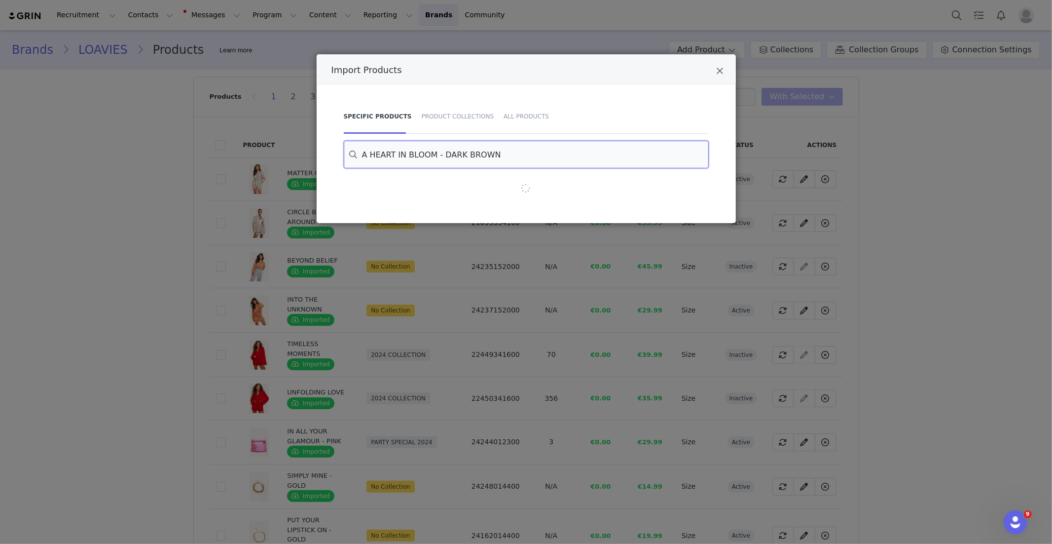
type input "A HEART IN BLOOM - DARK BROWN"
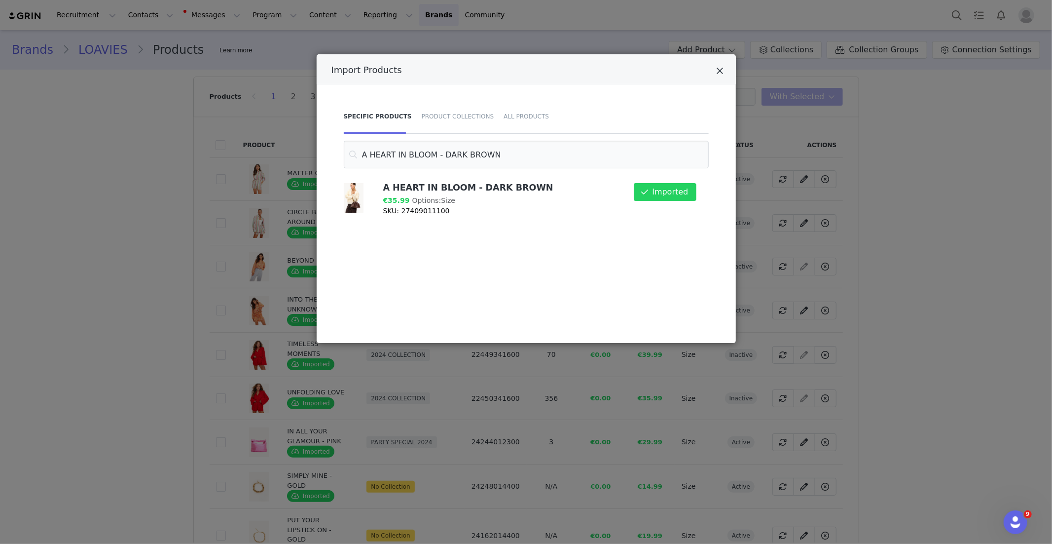
drag, startPoint x: 723, startPoint y: 74, endPoint x: 547, endPoint y: 99, distance: 177.4
click at [722, 75] on icon "Close" at bounding box center [720, 71] width 7 height 10
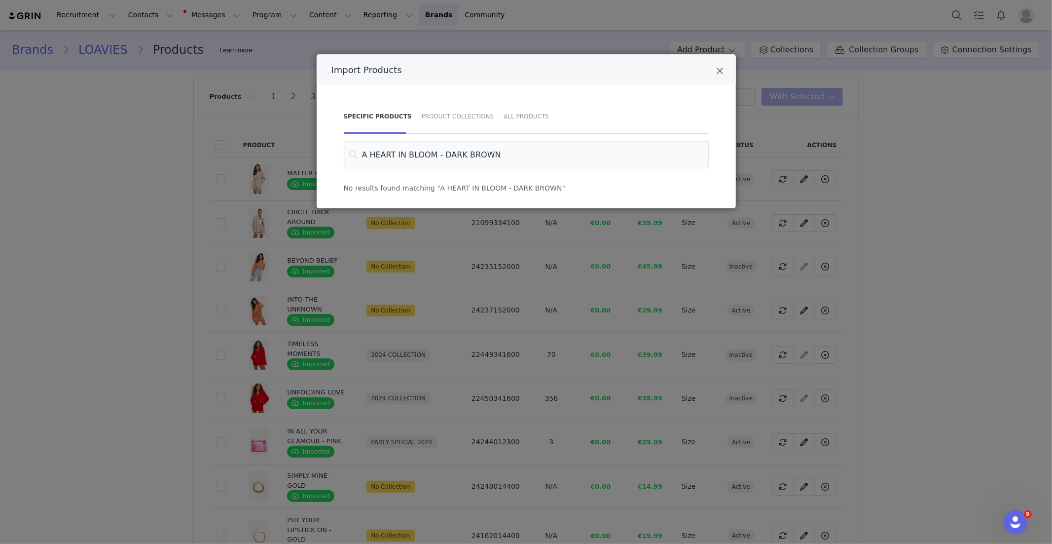
click at [735, 75] on div "Import Products Specific Products Product Collections All Products A HEART IN B…" at bounding box center [526, 272] width 1052 height 544
click at [714, 72] on div "Import Products" at bounding box center [526, 69] width 419 height 30
click at [721, 71] on icon "Close" at bounding box center [720, 71] width 7 height 10
click at [726, 71] on div "Import Products" at bounding box center [526, 69] width 419 height 30
click at [721, 72] on icon "Close" at bounding box center [720, 71] width 7 height 10
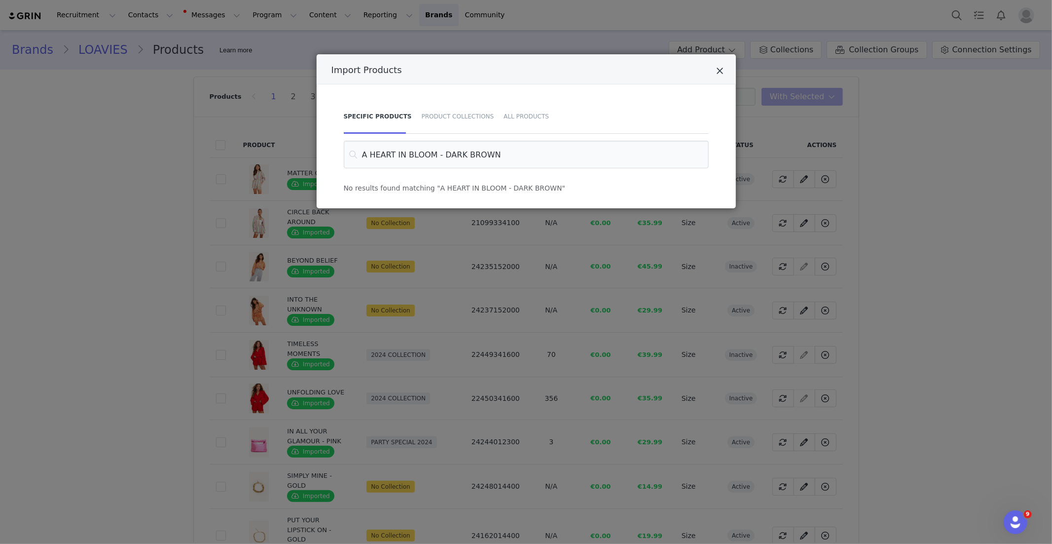
click at [718, 70] on icon "Close" at bounding box center [720, 71] width 7 height 10
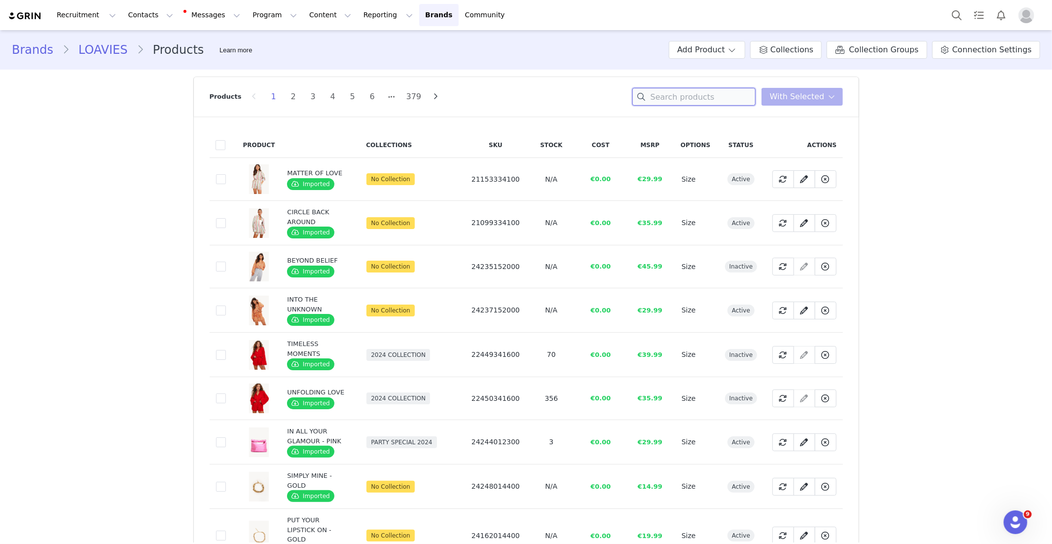
click at [701, 95] on input at bounding box center [694, 97] width 123 height 18
paste input "THE ROSE’S WHISPER"
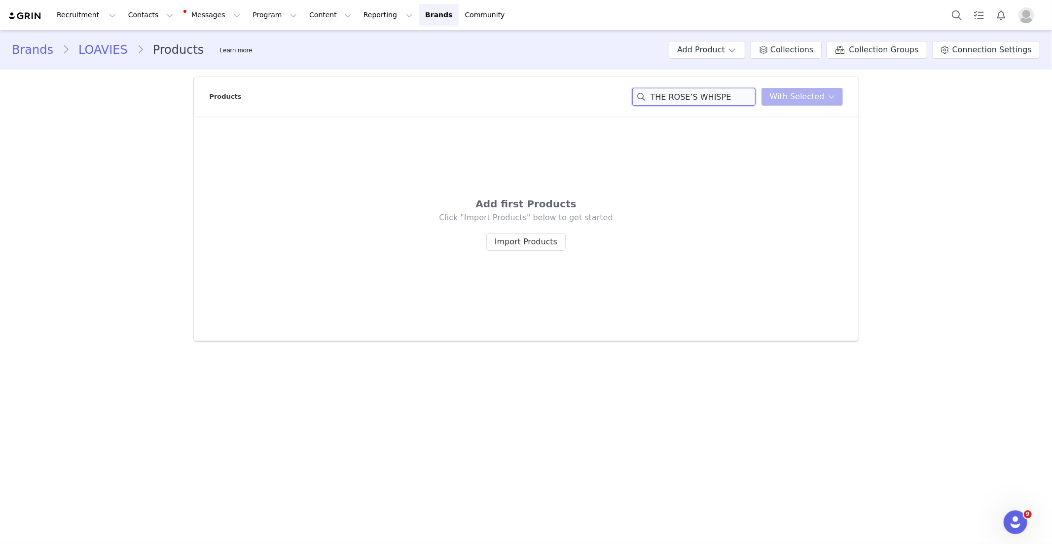
click at [715, 100] on input "THE ROSE’S WHISPE" at bounding box center [694, 97] width 123 height 18
paste input "Power in Progress"
type input "Power in Progress"
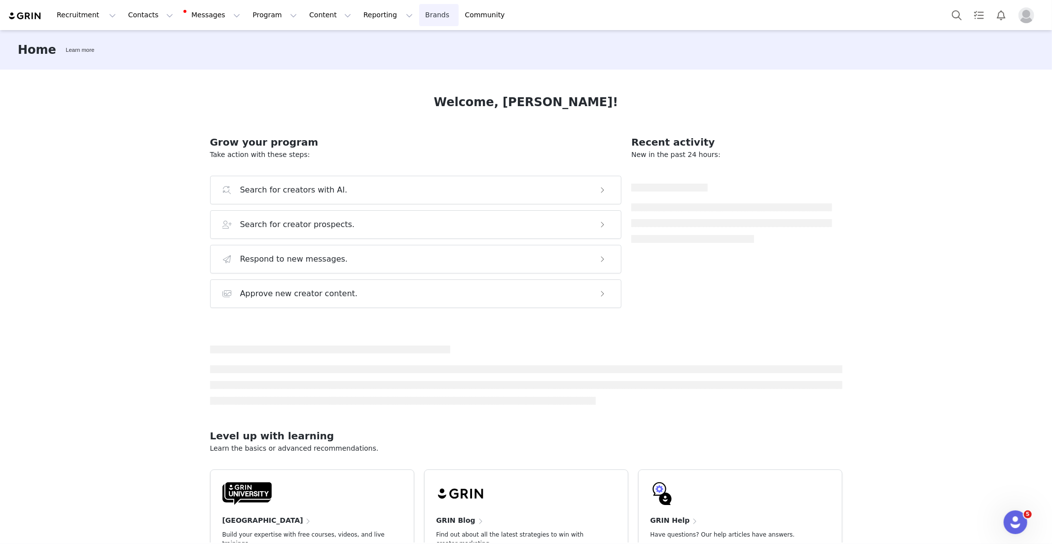
click at [419, 19] on link "Brands Brands" at bounding box center [438, 15] width 39 height 22
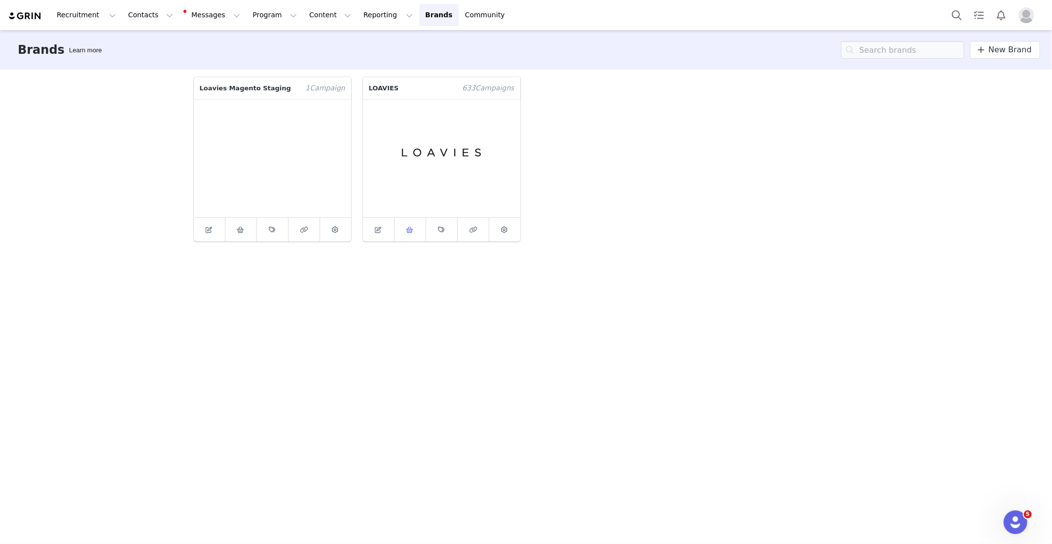
click at [410, 236] on link at bounding box center [411, 230] width 32 height 24
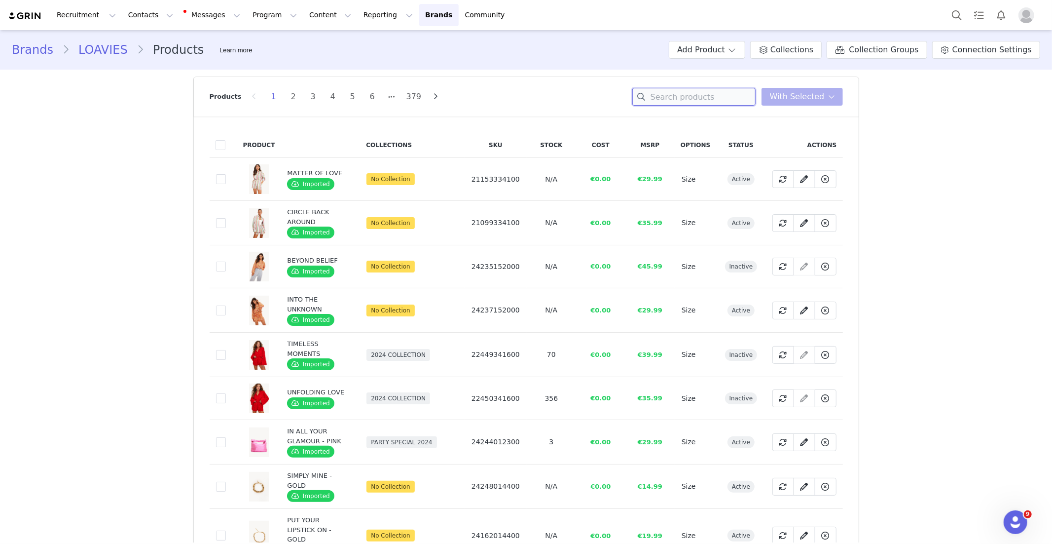
click at [683, 103] on input at bounding box center [694, 97] width 123 height 18
paste input "Power in Progress"
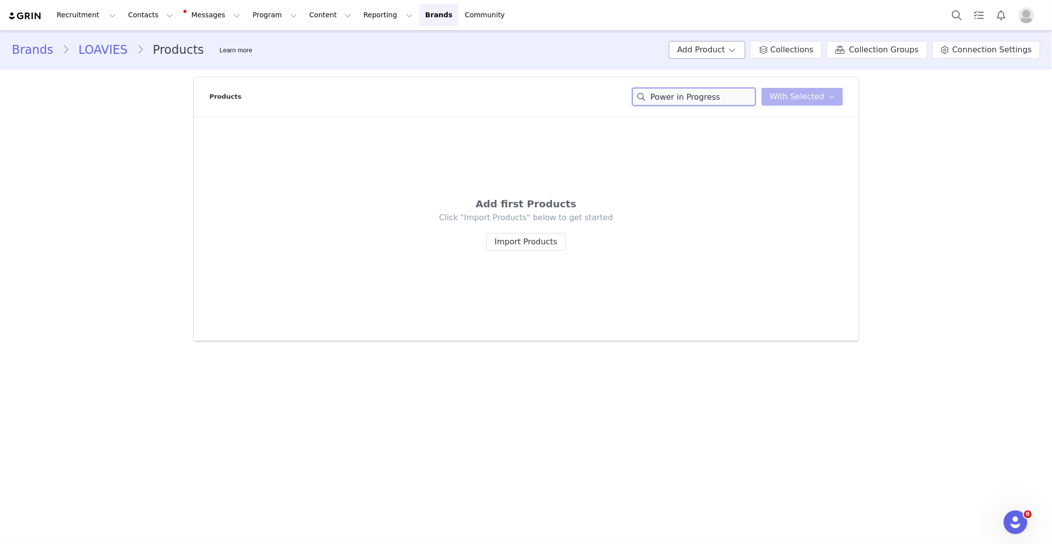
type input "Power in Progress"
click at [723, 54] on button "Add Product" at bounding box center [707, 50] width 76 height 18
click at [751, 88] on span "Import From Store" at bounding box center [736, 87] width 63 height 8
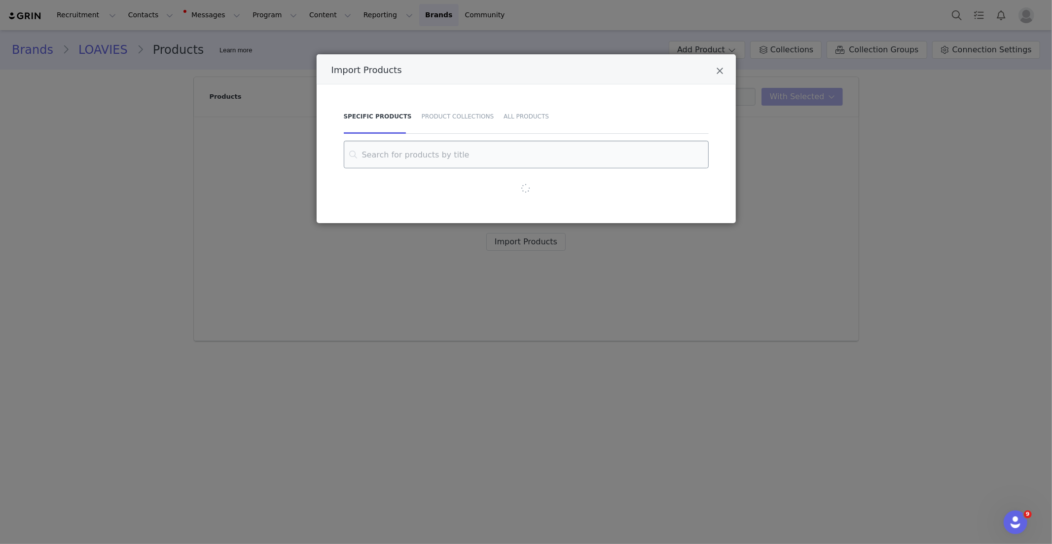
click at [401, 158] on input "Import Products" at bounding box center [526, 155] width 365 height 28
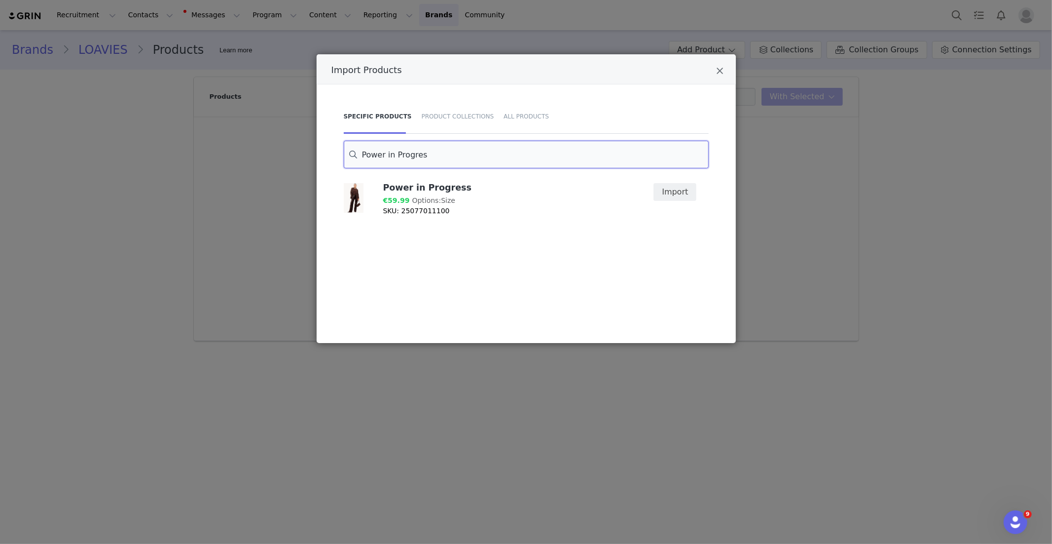
click at [397, 147] on input "Power in Progres" at bounding box center [526, 155] width 365 height 28
paste input "THE ROSE’S WHISPER"
type input "THE ROSE’S WHISPER"
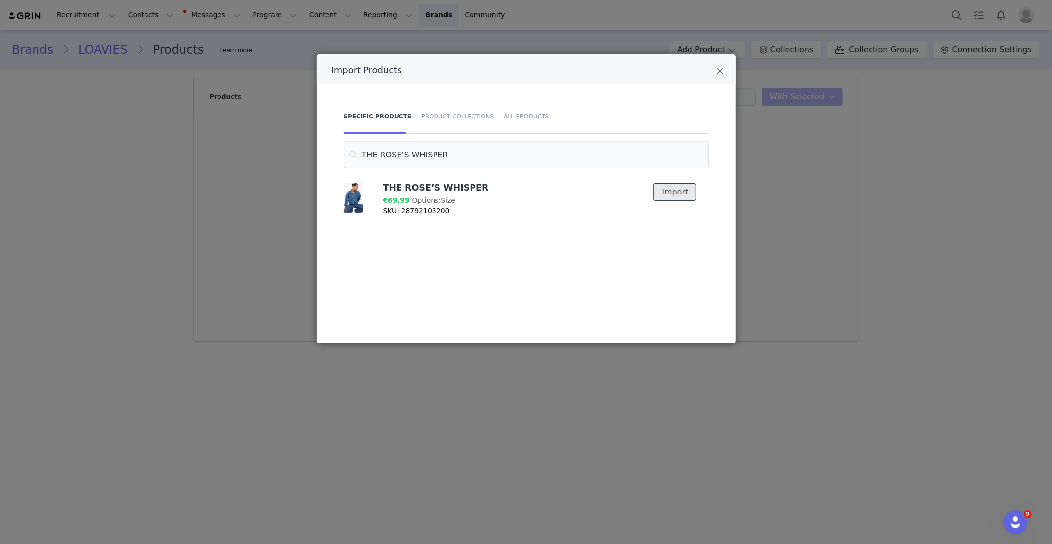
click at [660, 195] on button "Import" at bounding box center [675, 192] width 43 height 18
click at [555, 251] on div "THE ROSE’S WHISPER €69.99 Options: Size SKU: 28792103200 Imported" at bounding box center [525, 254] width 368 height 148
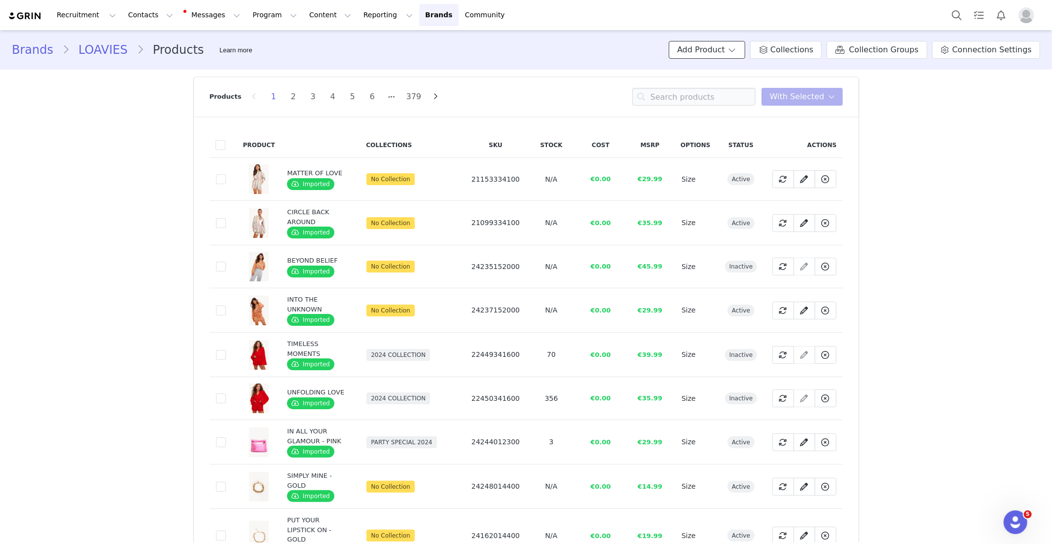
click at [718, 50] on button "Add Product" at bounding box center [707, 50] width 76 height 18
click at [725, 88] on span "Import From Store" at bounding box center [736, 87] width 63 height 8
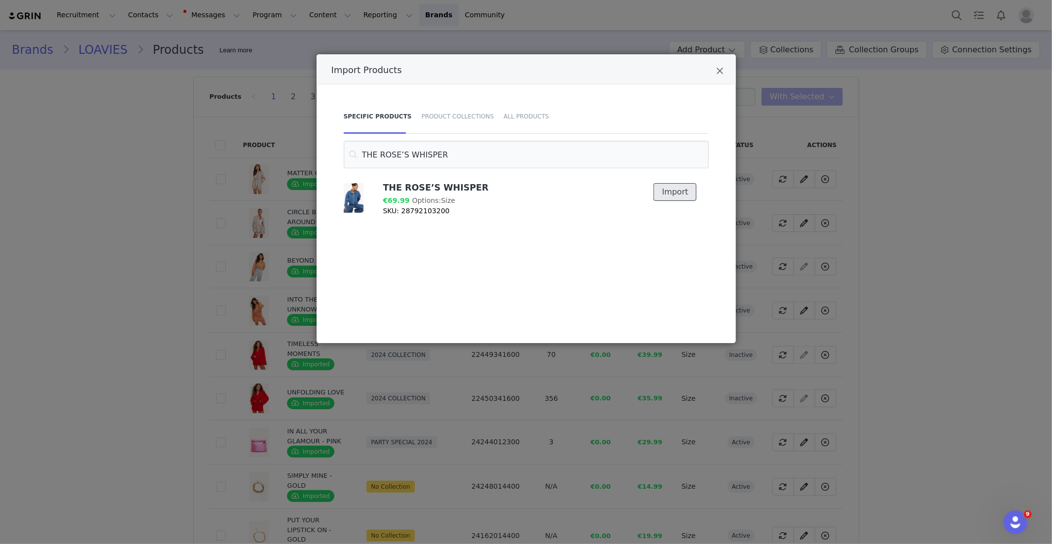
click at [691, 186] on button "Import" at bounding box center [675, 192] width 43 height 18
click at [718, 69] on icon "Close" at bounding box center [720, 71] width 7 height 10
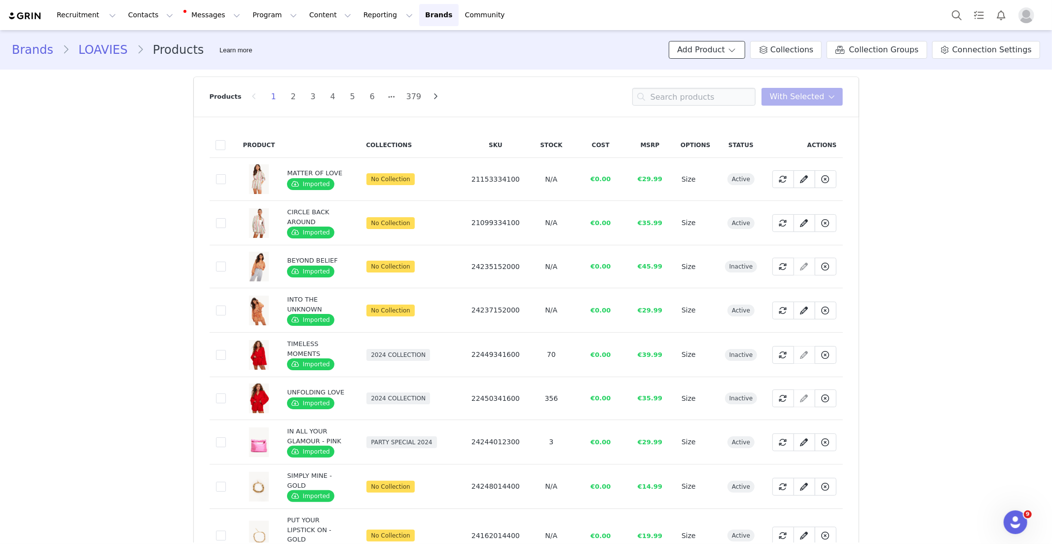
drag, startPoint x: 705, startPoint y: 49, endPoint x: 747, endPoint y: 80, distance: 52.2
click at [705, 49] on button "Add Product" at bounding box center [707, 50] width 76 height 18
click at [741, 81] on p "Import From Store" at bounding box center [731, 86] width 74 height 11
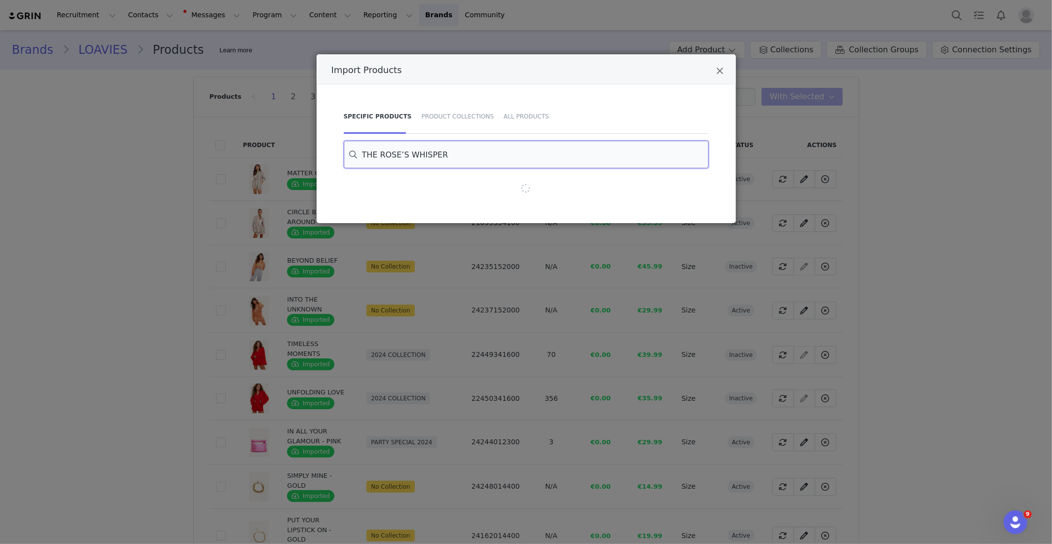
click at [442, 152] on input "THE ROSE’S WHISPER" at bounding box center [526, 155] width 365 height 28
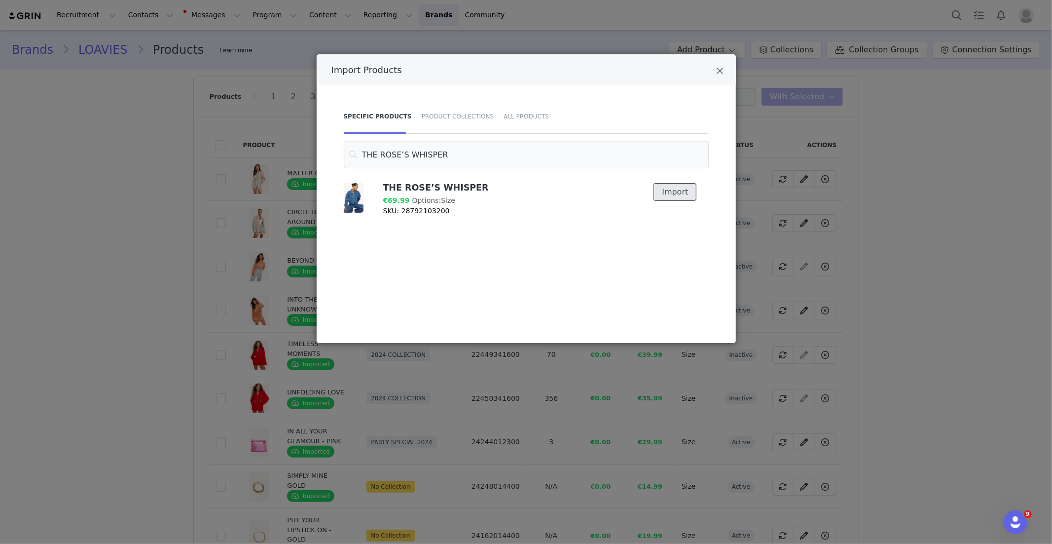
click at [684, 192] on button "Import" at bounding box center [675, 192] width 43 height 18
click at [436, 158] on input "THE ROSE’S WHISPER" at bounding box center [526, 155] width 365 height 28
paste input "Power in Progress"
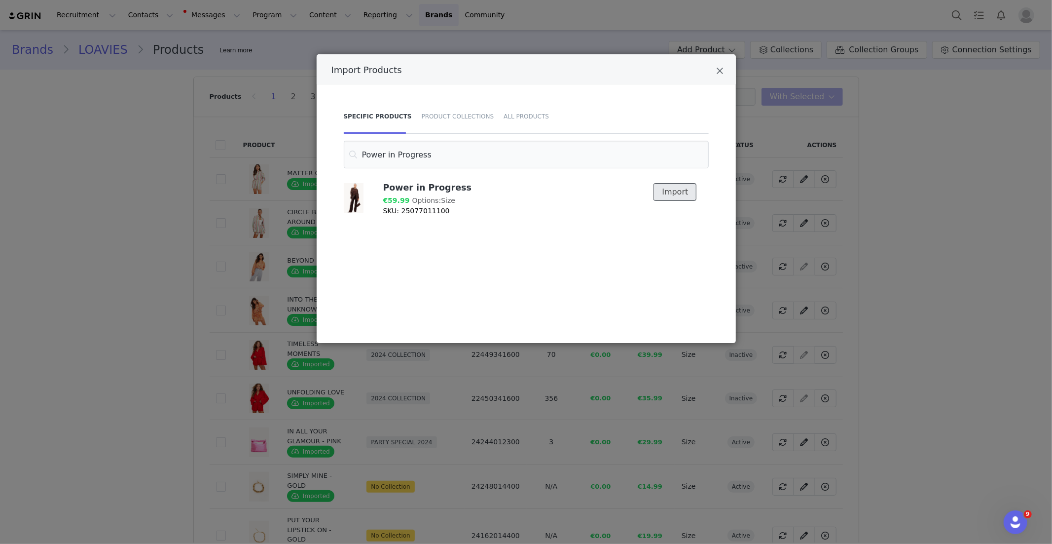
click at [682, 194] on button "Import" at bounding box center [675, 192] width 43 height 18
drag, startPoint x: 452, startPoint y: 157, endPoint x: 296, endPoint y: 154, distance: 156.9
click at [295, 154] on div "Import Products Specific Products Product Collections All Products Power in Pro…" at bounding box center [526, 272] width 1052 height 544
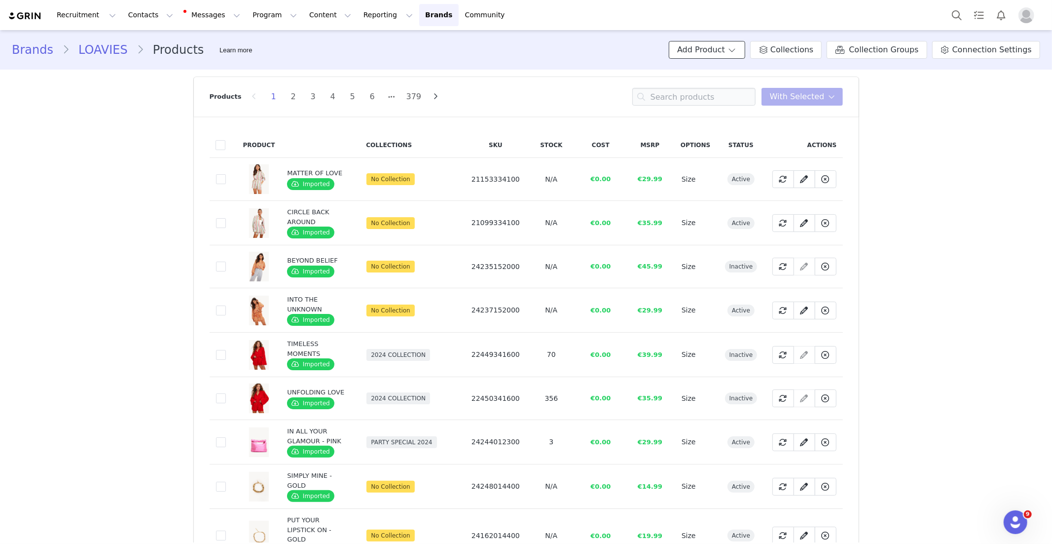
click at [737, 51] on span at bounding box center [732, 50] width 10 height 12
drag, startPoint x: 559, startPoint y: 86, endPoint x: 661, endPoint y: 93, distance: 102.4
click at [560, 86] on div "Products 1 2 3 4 5 6 379 You have 0 product s selected Add to Collections Remov…" at bounding box center [526, 96] width 633 height 39
click at [722, 59] on div "Brands LOAVIES Products Learn more Add Product Collections Collection Groups Co…" at bounding box center [526, 50] width 1052 height 34
drag, startPoint x: 725, startPoint y: 53, endPoint x: 726, endPoint y: 66, distance: 12.8
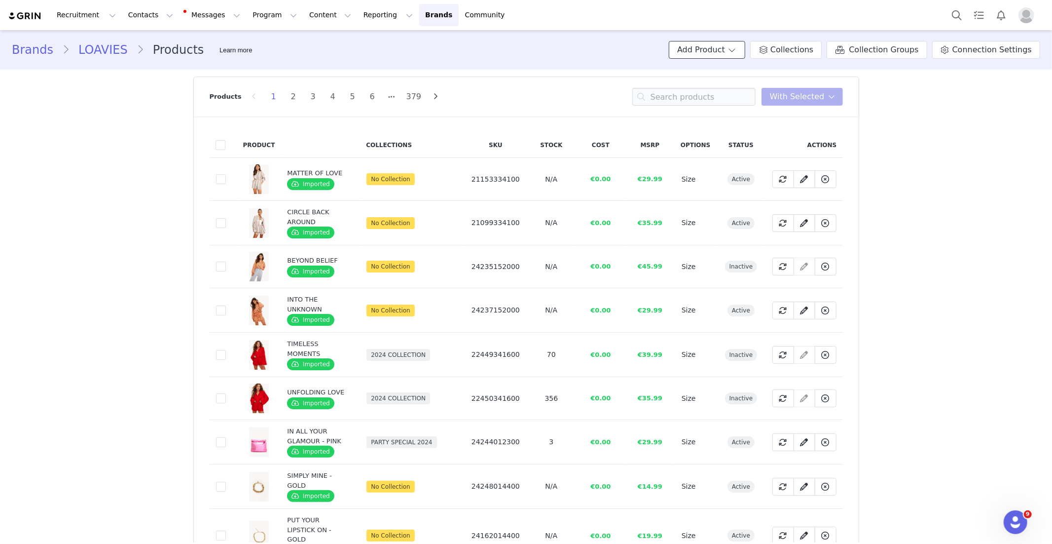
click at [725, 53] on button "Add Product" at bounding box center [707, 50] width 76 height 18
click at [740, 85] on span "Import From Store" at bounding box center [736, 87] width 63 height 8
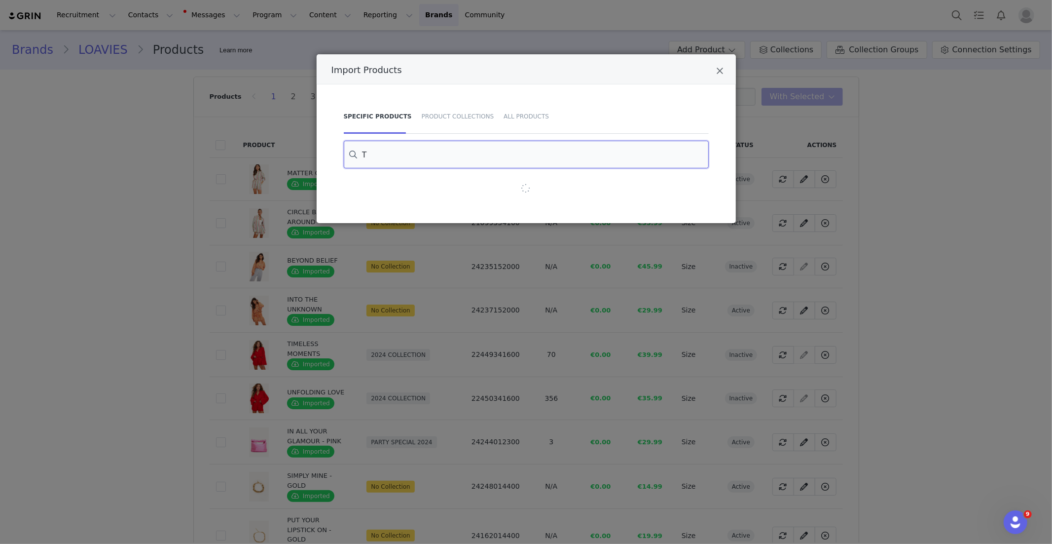
click at [389, 151] on input "T" at bounding box center [526, 155] width 365 height 28
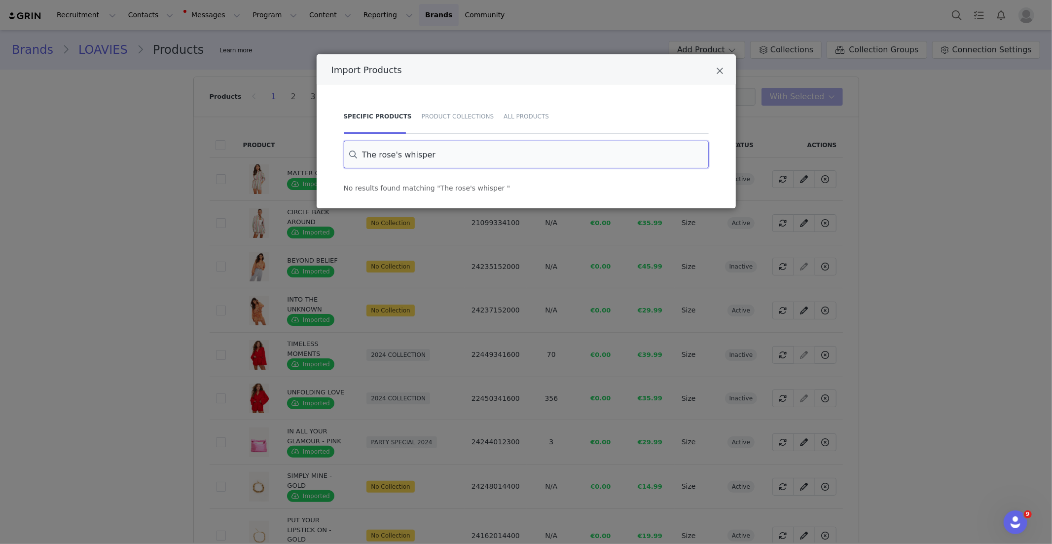
drag, startPoint x: 392, startPoint y: 151, endPoint x: 341, endPoint y: 151, distance: 50.3
click at [341, 151] on div "The rose's whisper" at bounding box center [527, 155] width 390 height 28
click at [425, 151] on input "The rose's whisper" at bounding box center [526, 155] width 365 height 28
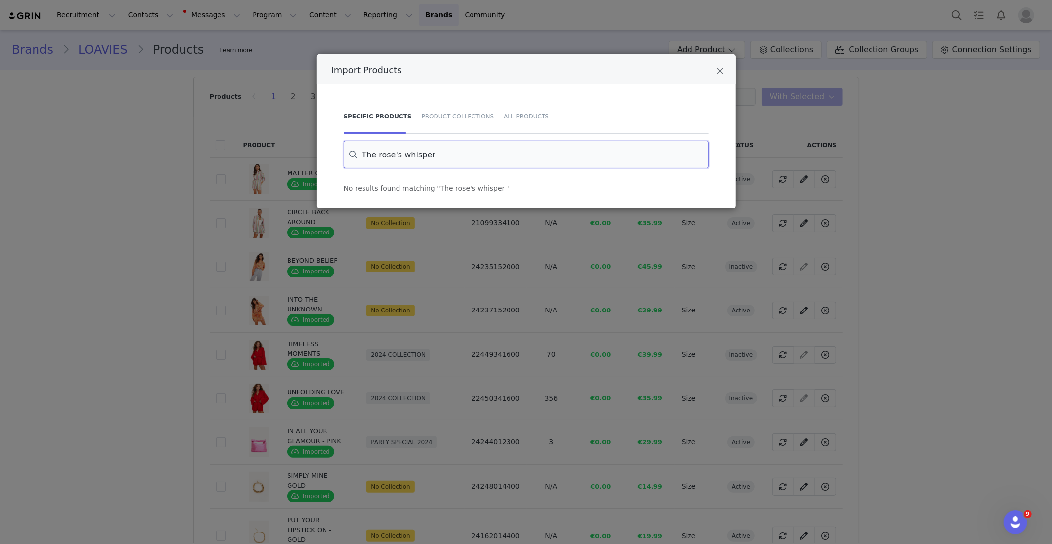
paste input "HE ROSE’S WHISPER"
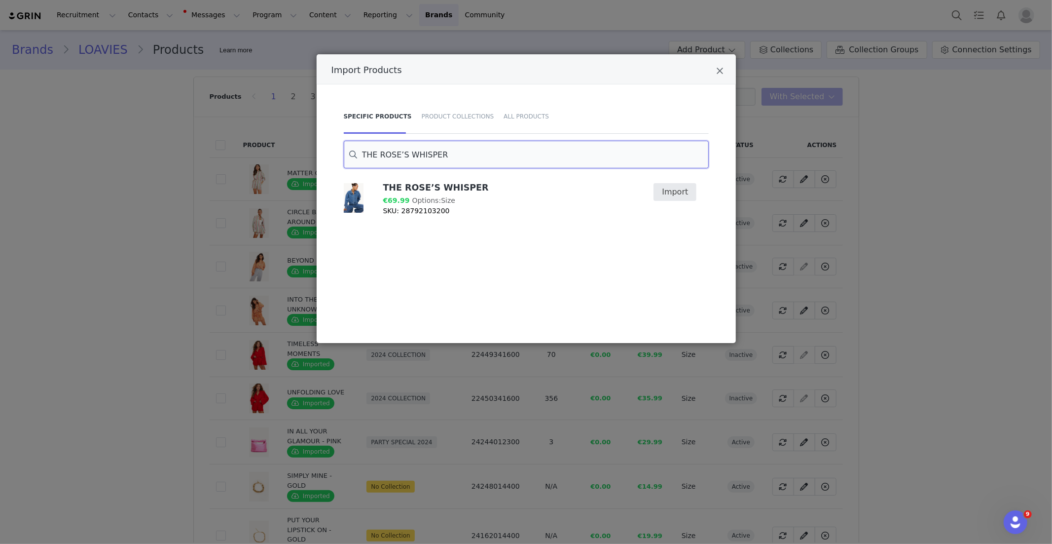
type input "THE ROSE’S WHISPER"
click at [679, 188] on button "Import" at bounding box center [675, 192] width 43 height 18
click at [532, 245] on div "THE ROSE’S WHISPER €69.99 Options: Size SKU: 28792103200 Imported" at bounding box center [525, 254] width 368 height 148
click at [718, 69] on icon "Close" at bounding box center [720, 71] width 7 height 10
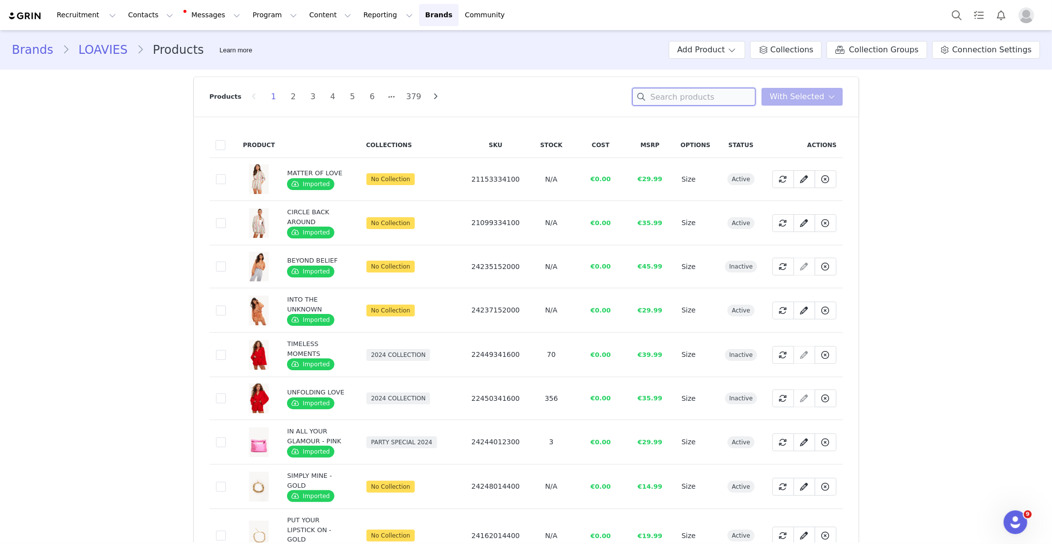
click at [730, 93] on input at bounding box center [694, 97] width 123 height 18
paste input "THE ROSE’S WHISPER"
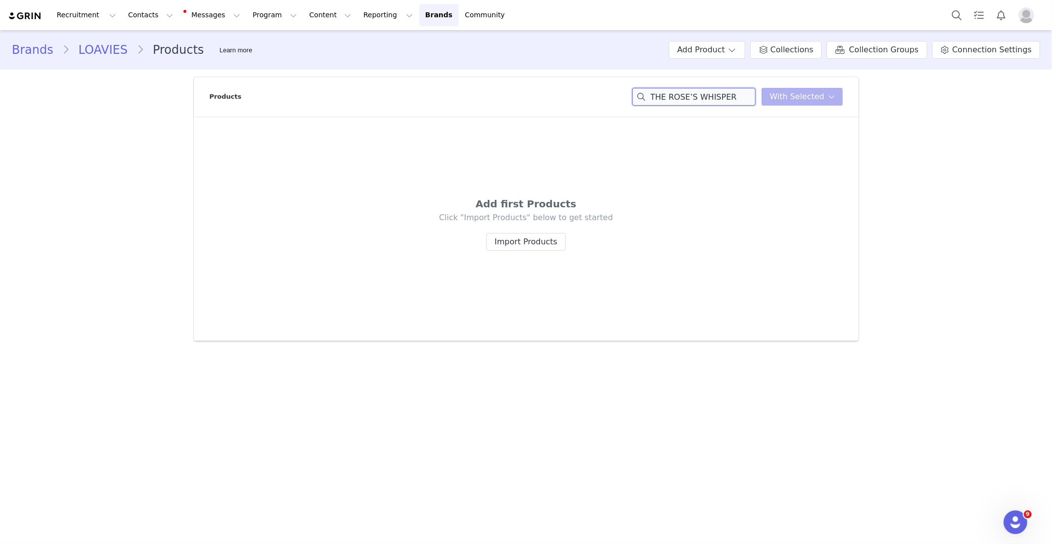
type input "THE ROSE’S WHISPER"
click at [123, 127] on div "Brands LOAVIES Products Learn more Add Product Collections Collection Groups Co…" at bounding box center [526, 189] width 1052 height 318
click at [707, 141] on div "Add first Products Click "Import Products" below to get started Import Products" at bounding box center [526, 228] width 633 height 192
